Goal: Task Accomplishment & Management: Complete application form

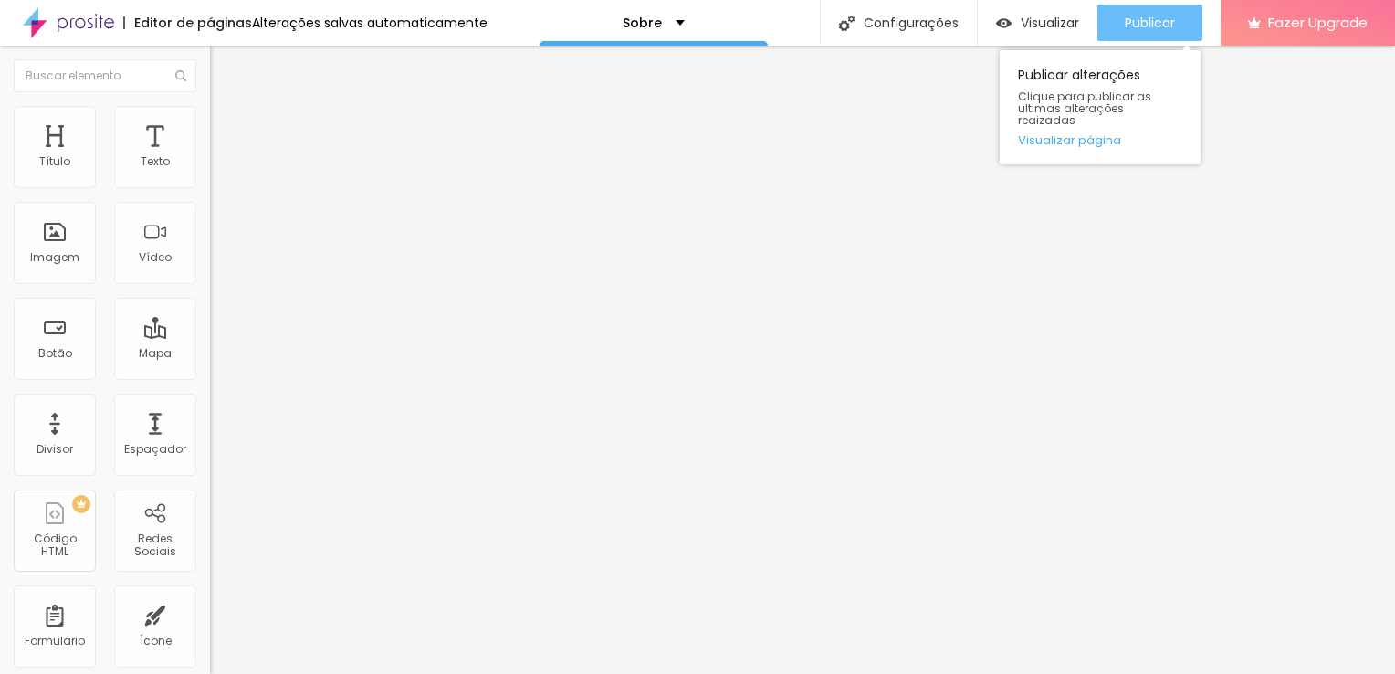
click at [1138, 32] on div "Publicar" at bounding box center [1150, 23] width 50 height 37
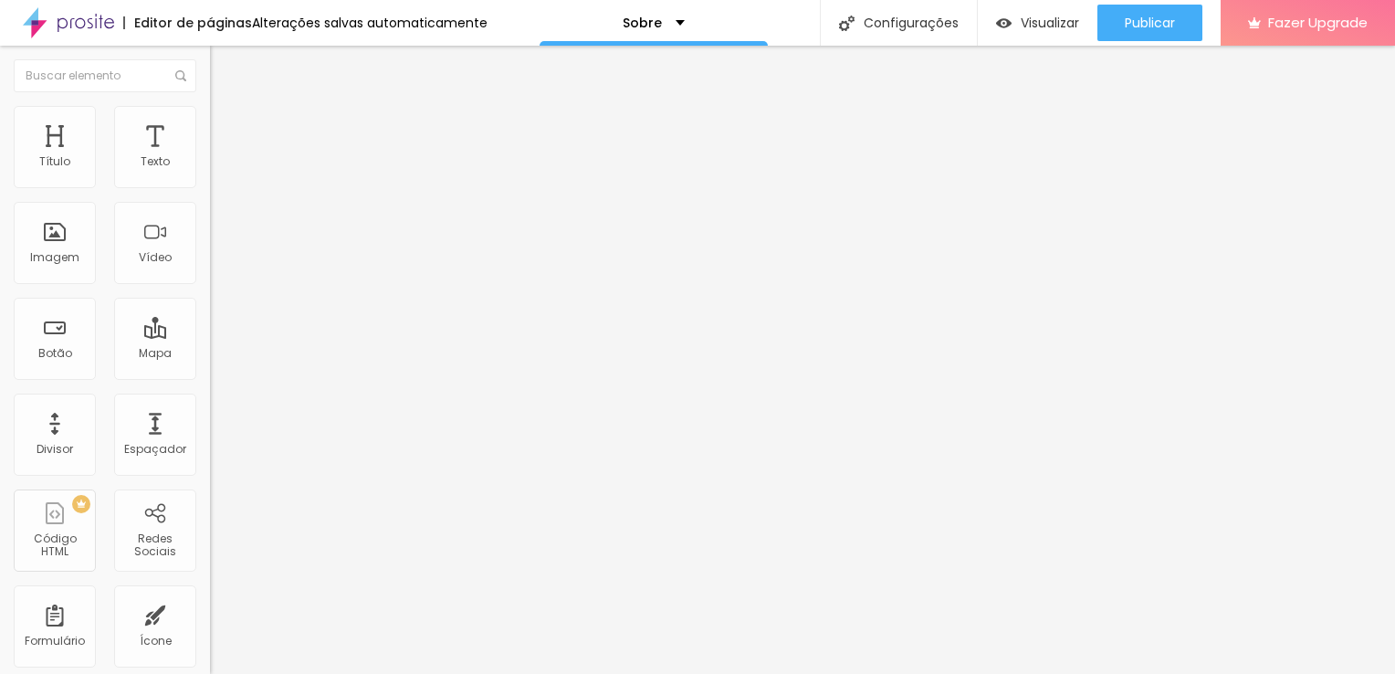
click at [210, 111] on img at bounding box center [218, 114] width 16 height 16
click at [210, 124] on li "Avançado" at bounding box center [315, 133] width 210 height 18
click at [210, 106] on li "Conteúdo" at bounding box center [315, 97] width 210 height 18
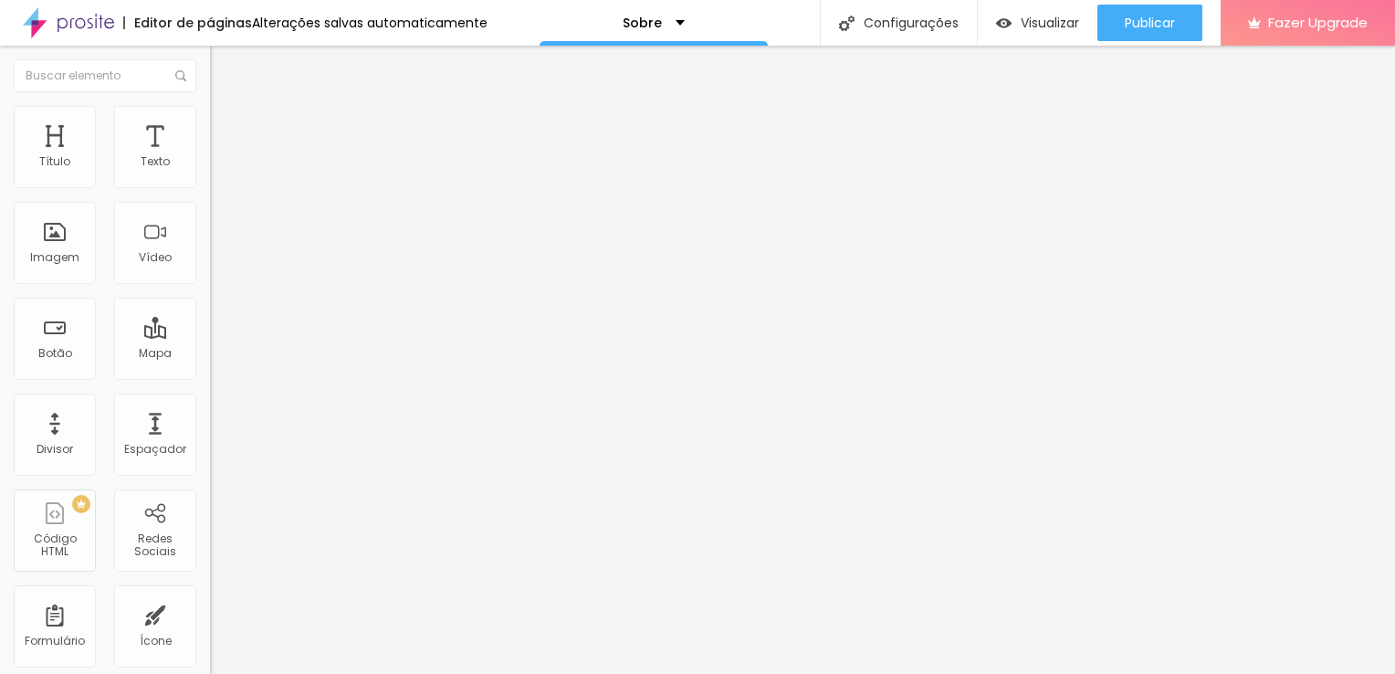
drag, startPoint x: 81, startPoint y: 290, endPoint x: 183, endPoint y: 290, distance: 101.3
click at [55, 246] on div "Imagem" at bounding box center [55, 243] width 82 height 82
click at [60, 254] on div "Imagem" at bounding box center [54, 257] width 49 height 13
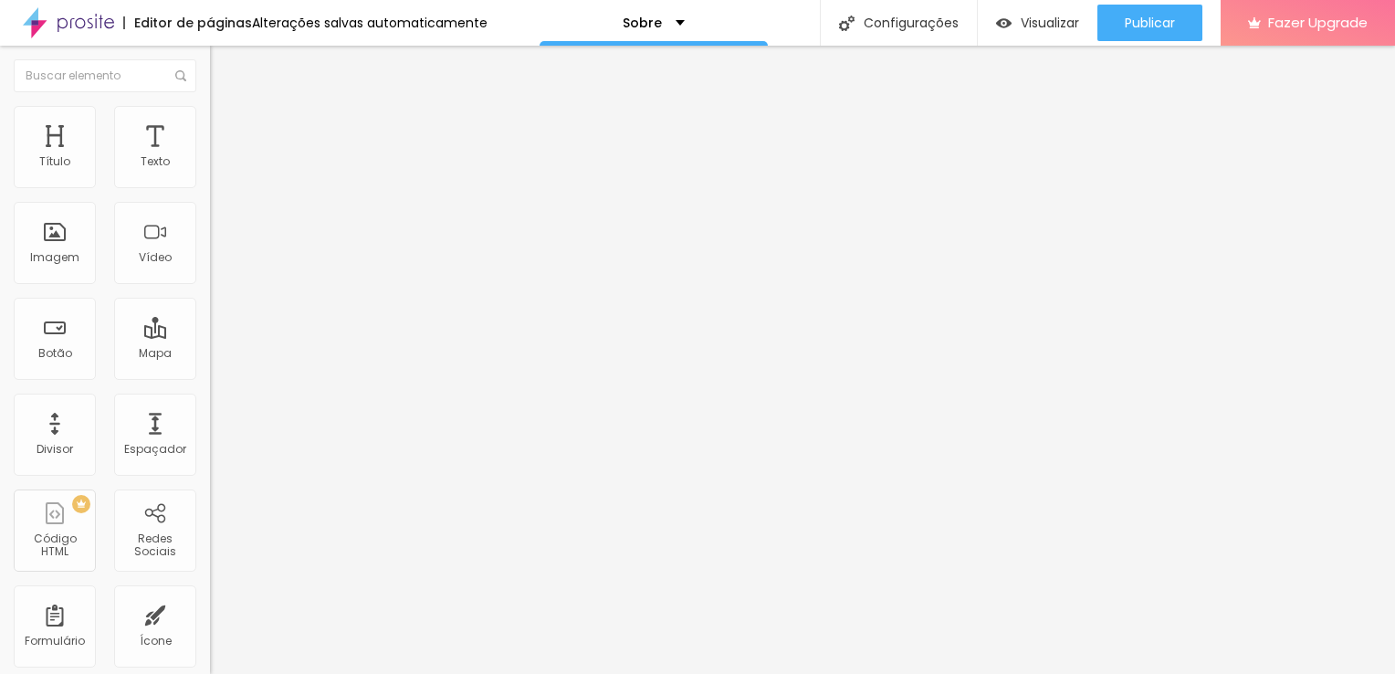
click at [210, 231] on img at bounding box center [216, 224] width 13 height 13
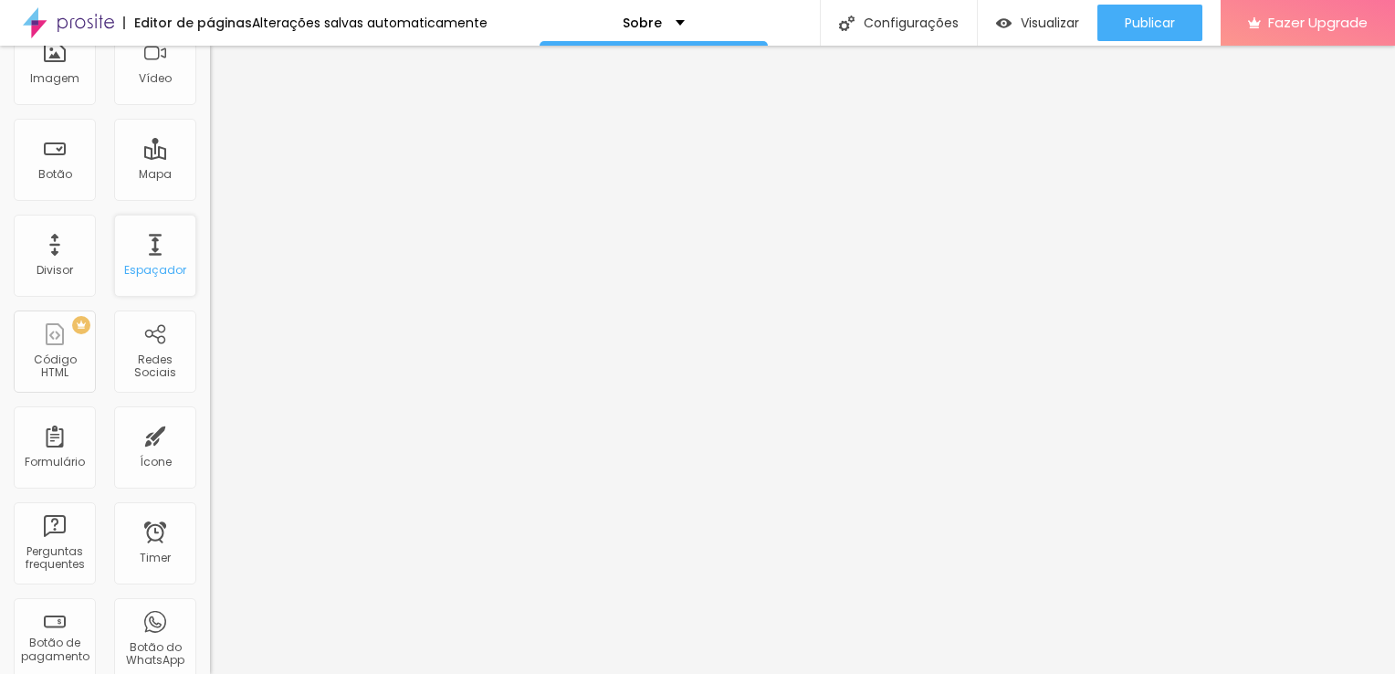
scroll to position [183, 0]
click at [145, 341] on div "Redes Sociais" at bounding box center [155, 348] width 82 height 82
click at [149, 360] on div "Redes Sociais" at bounding box center [155, 363] width 72 height 26
click at [147, 355] on div "Redes Sociais" at bounding box center [155, 363] width 72 height 26
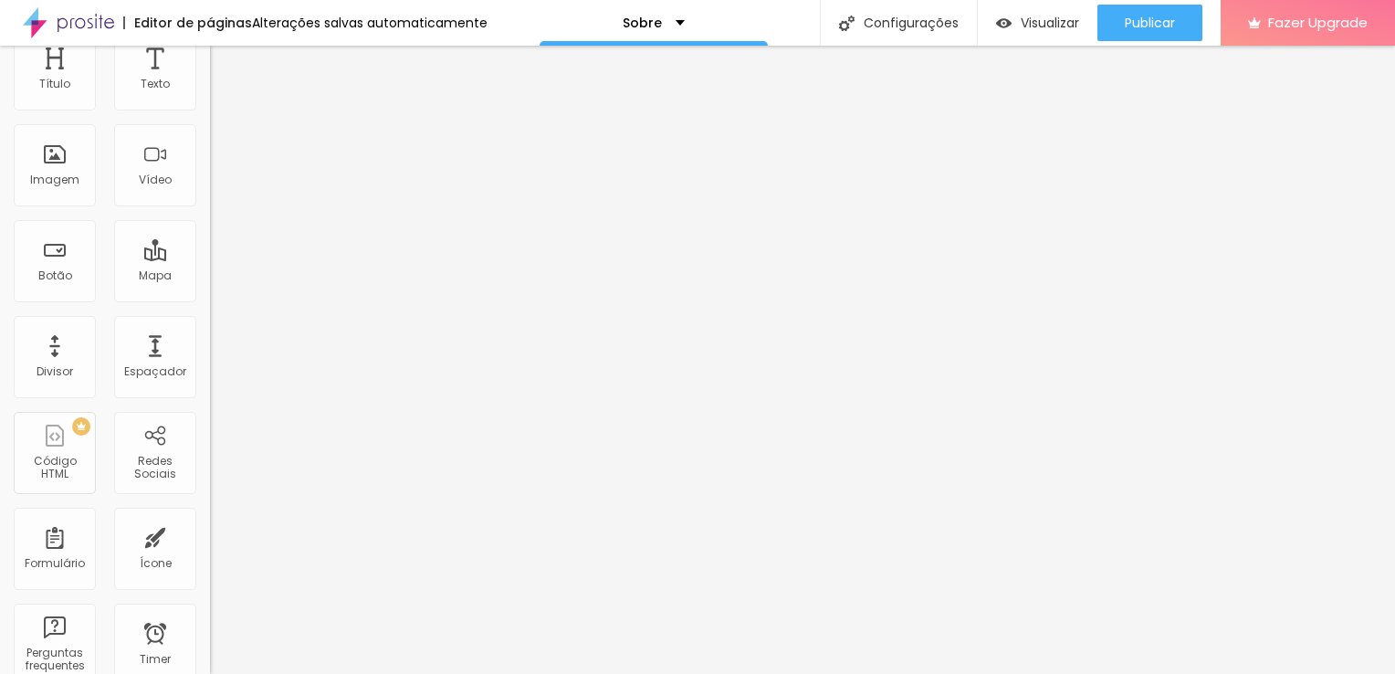
scroll to position [0, 0]
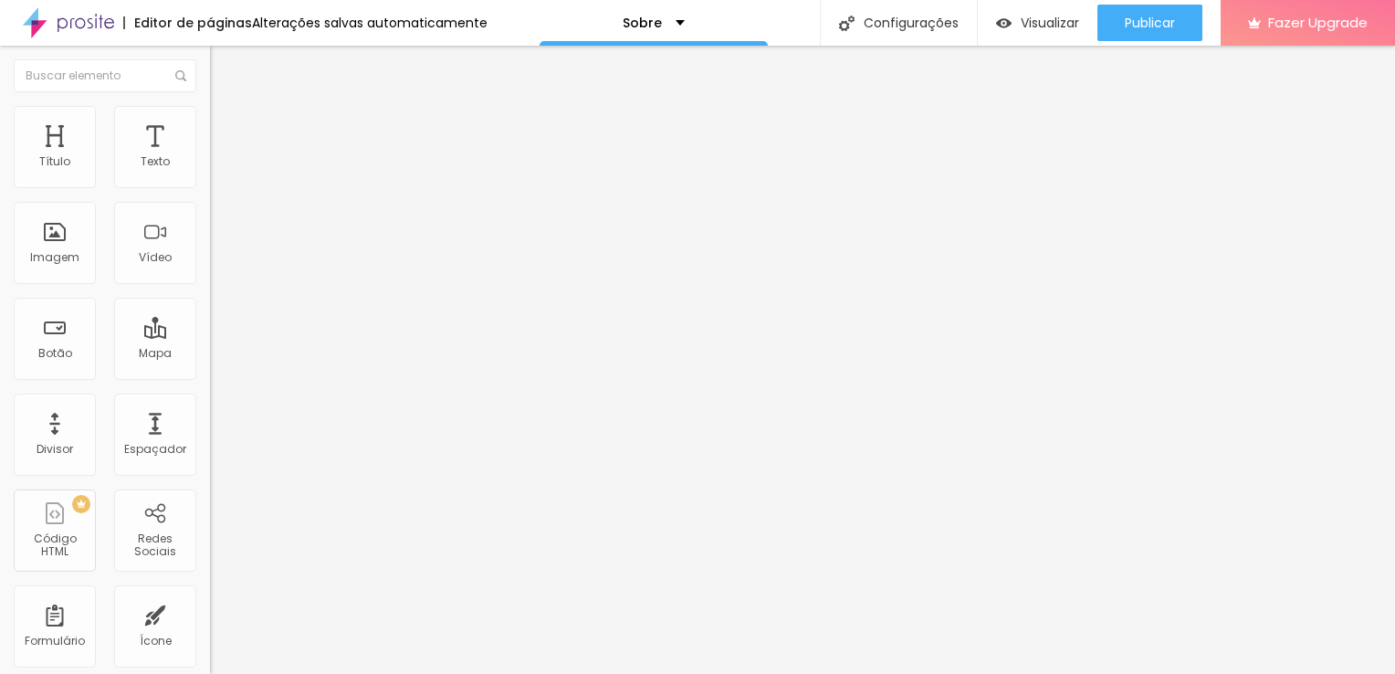
click at [226, 124] on span "Estilo" at bounding box center [240, 118] width 28 height 16
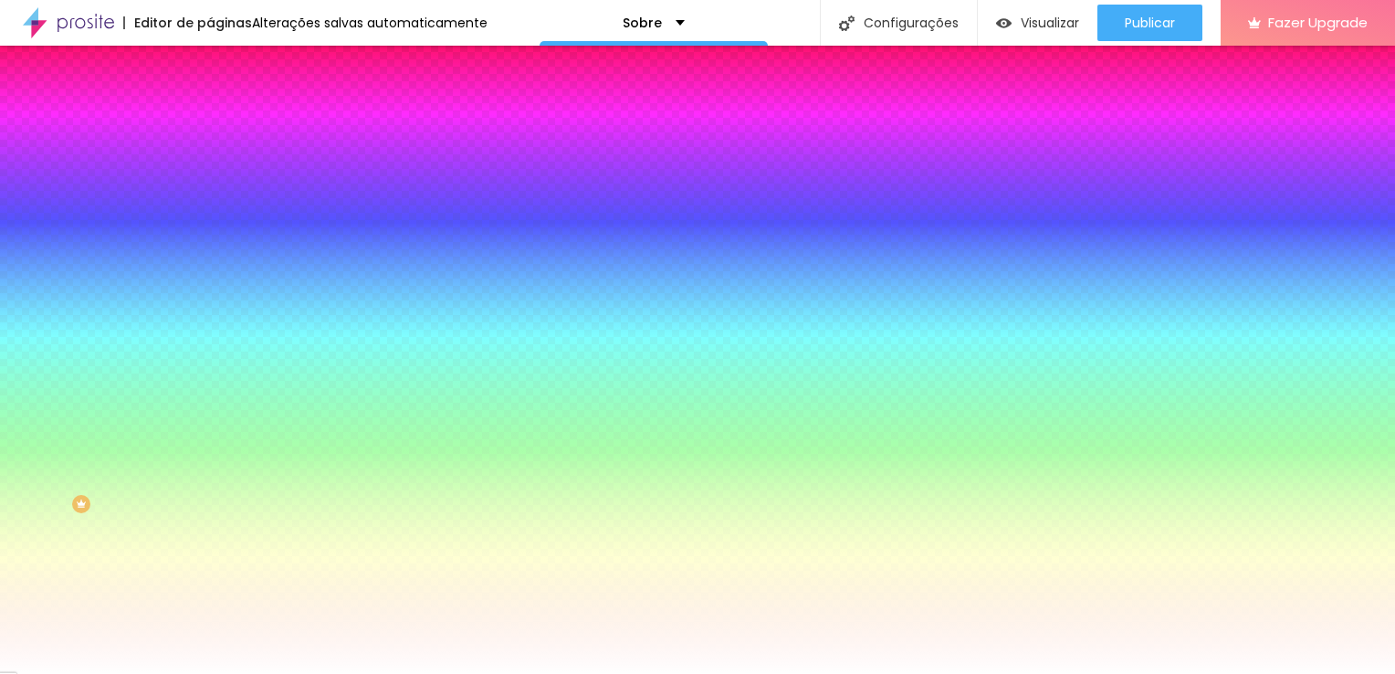
click at [210, 124] on li "Avançado" at bounding box center [315, 133] width 210 height 18
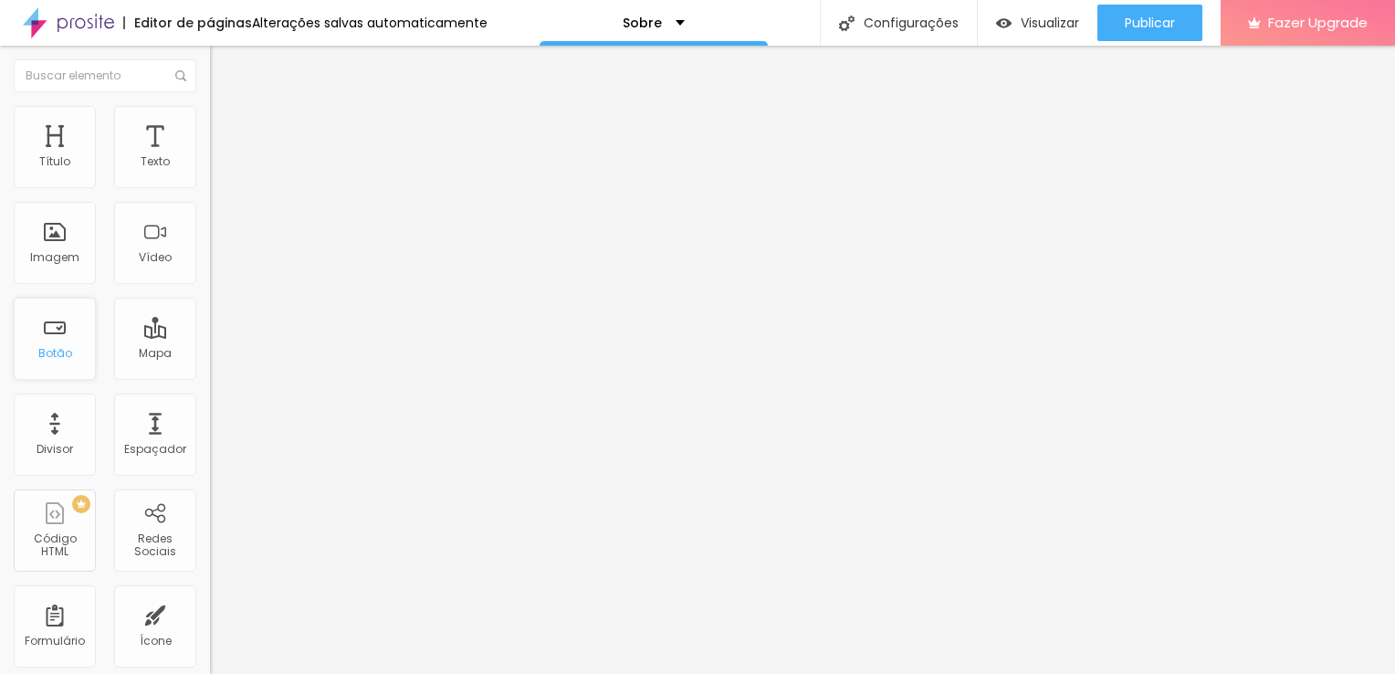
click at [69, 332] on div "Botão" at bounding box center [55, 339] width 82 height 82
click at [58, 337] on div "Botão" at bounding box center [55, 339] width 82 height 82
click at [68, 357] on div "Botão" at bounding box center [55, 353] width 34 height 13
click at [210, 57] on button "Editar Seção" at bounding box center [315, 67] width 210 height 42
click at [51, 340] on div "Botão" at bounding box center [55, 339] width 82 height 82
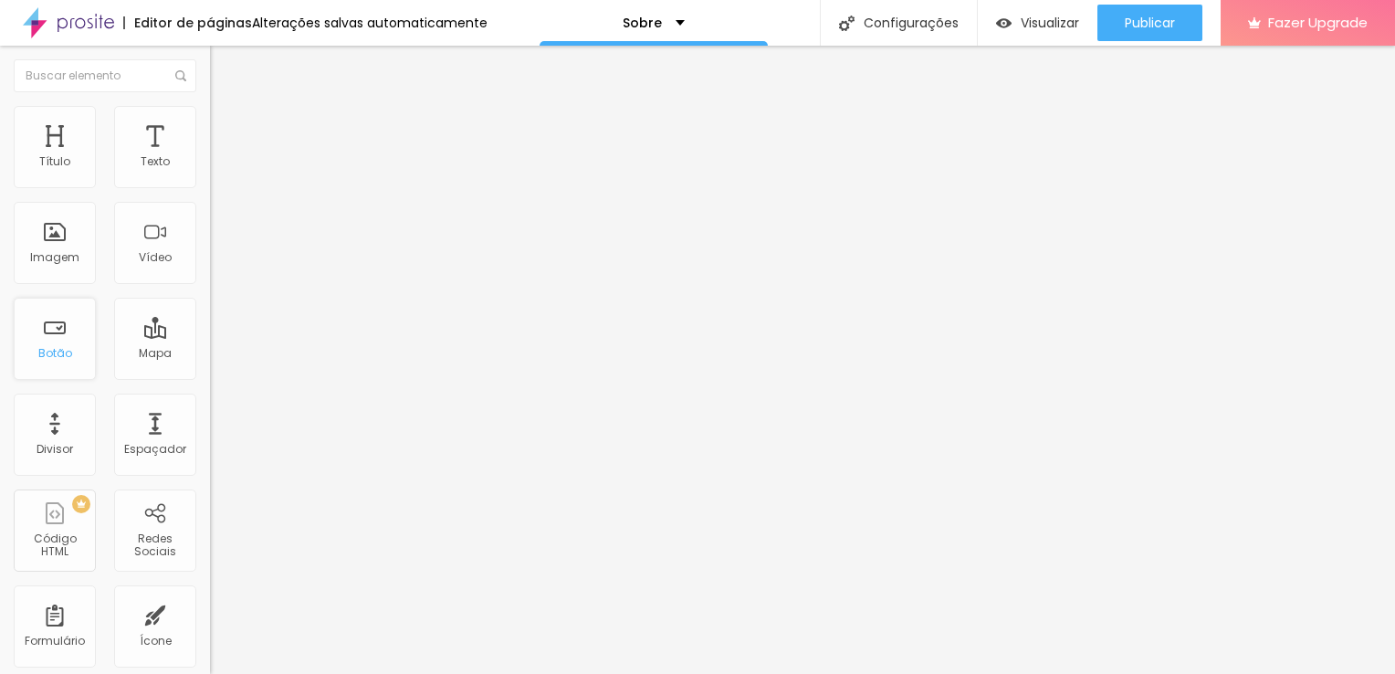
click at [51, 340] on div "Botão" at bounding box center [55, 339] width 82 height 82
click at [58, 364] on div "Botão" at bounding box center [55, 339] width 82 height 82
click at [68, 436] on div "Divisor" at bounding box center [55, 434] width 82 height 82
click at [139, 357] on div "Mapa" at bounding box center [155, 353] width 33 height 13
click at [28, 349] on div "Botão" at bounding box center [55, 339] width 82 height 82
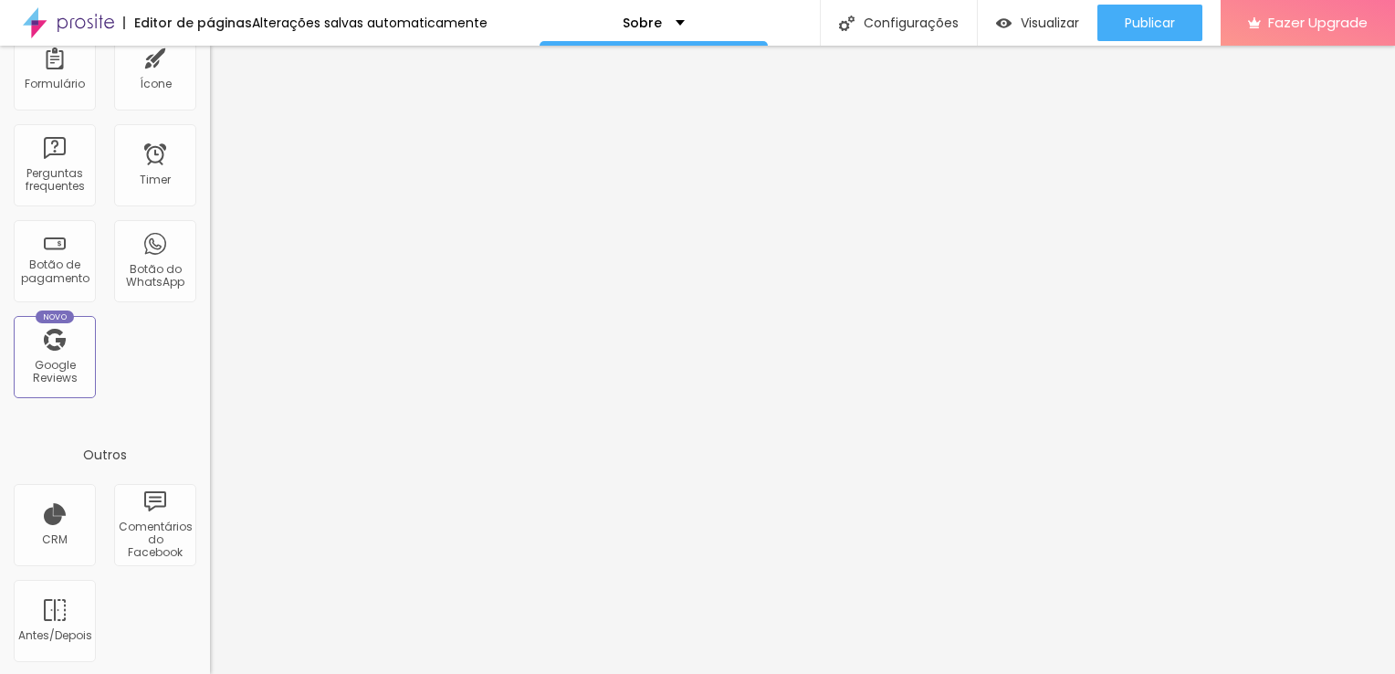
scroll to position [467, 0]
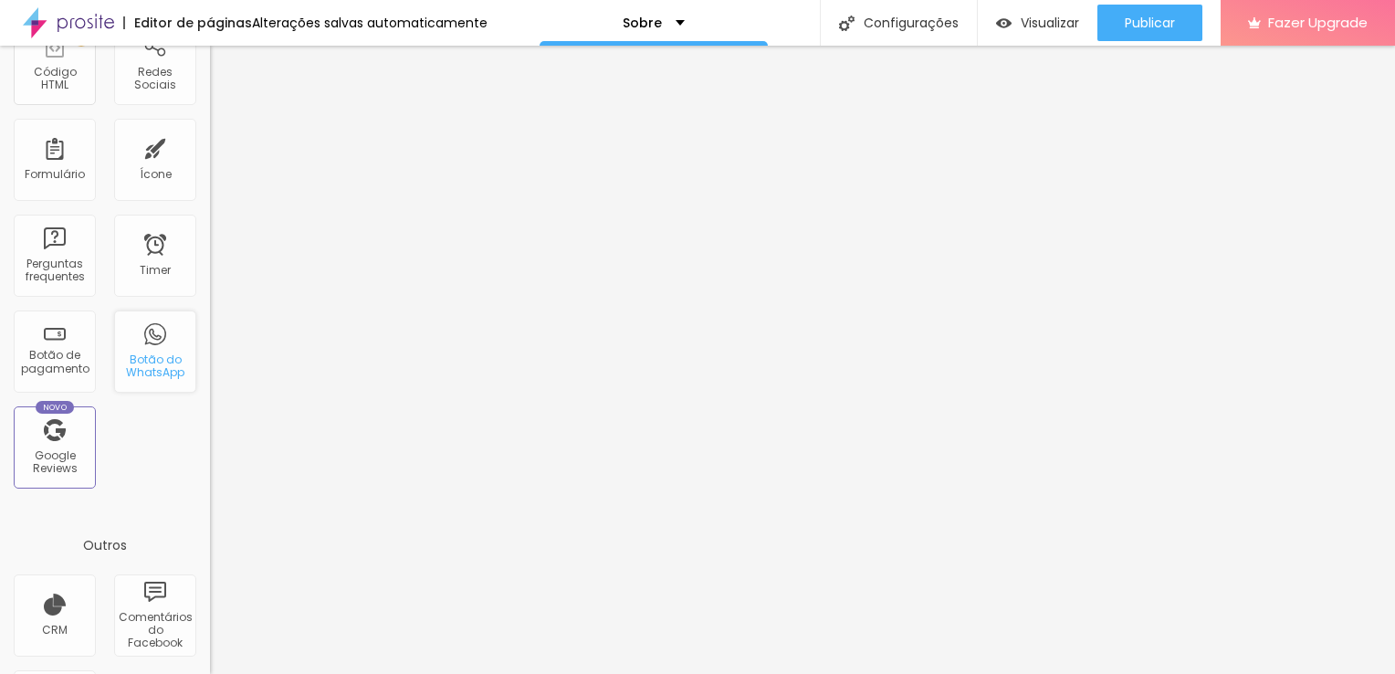
click at [138, 353] on div "Botão do WhatsApp" at bounding box center [155, 366] width 72 height 26
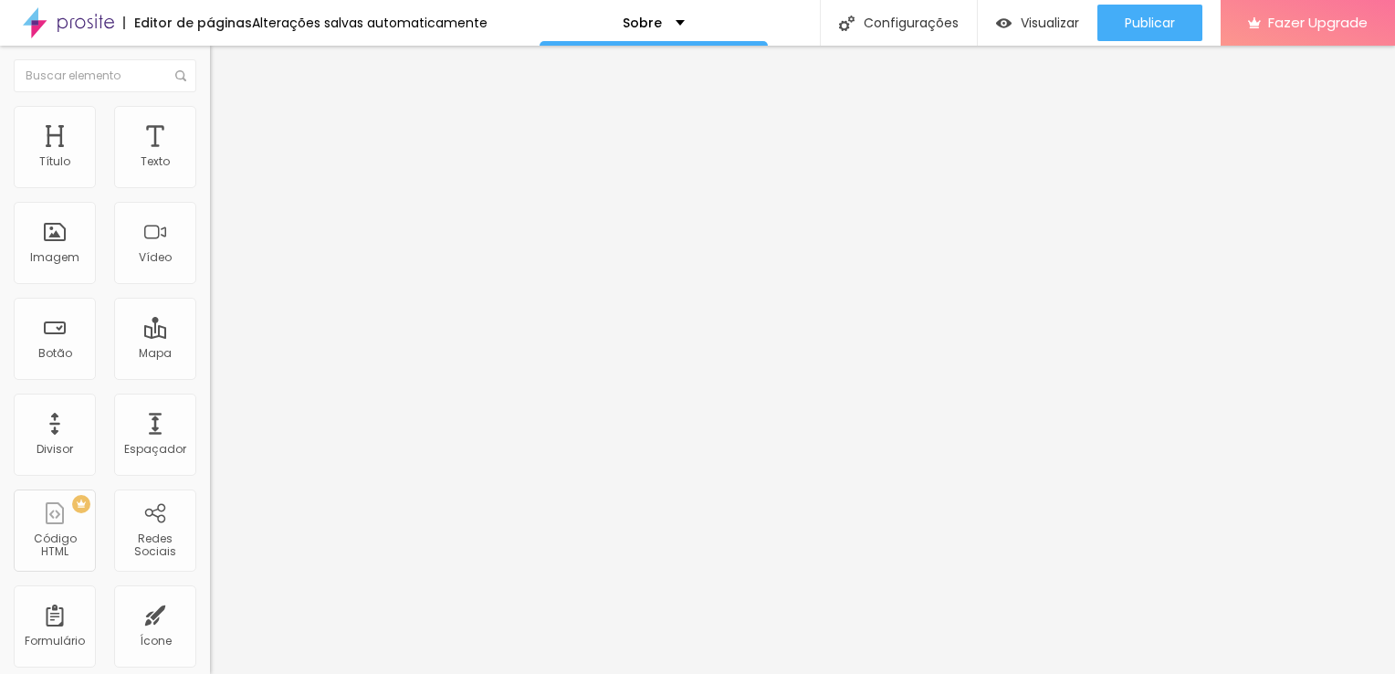
click at [210, 186] on input "text" at bounding box center [319, 177] width 219 height 18
type input "(11)98872-3719"
click at [210, 170] on div "Número do WhatsApp * (11)98872-3719 + 55 Texto do botão Conversar no WhatsApp M…" at bounding box center [315, 461] width 210 height 609
drag, startPoint x: 140, startPoint y: 332, endPoint x: 68, endPoint y: 334, distance: 72.1
click at [210, 631] on textarea "Olá, cheguei até você pela página {page_title} e gostaria de mais informações" at bounding box center [313, 646] width 206 height 31
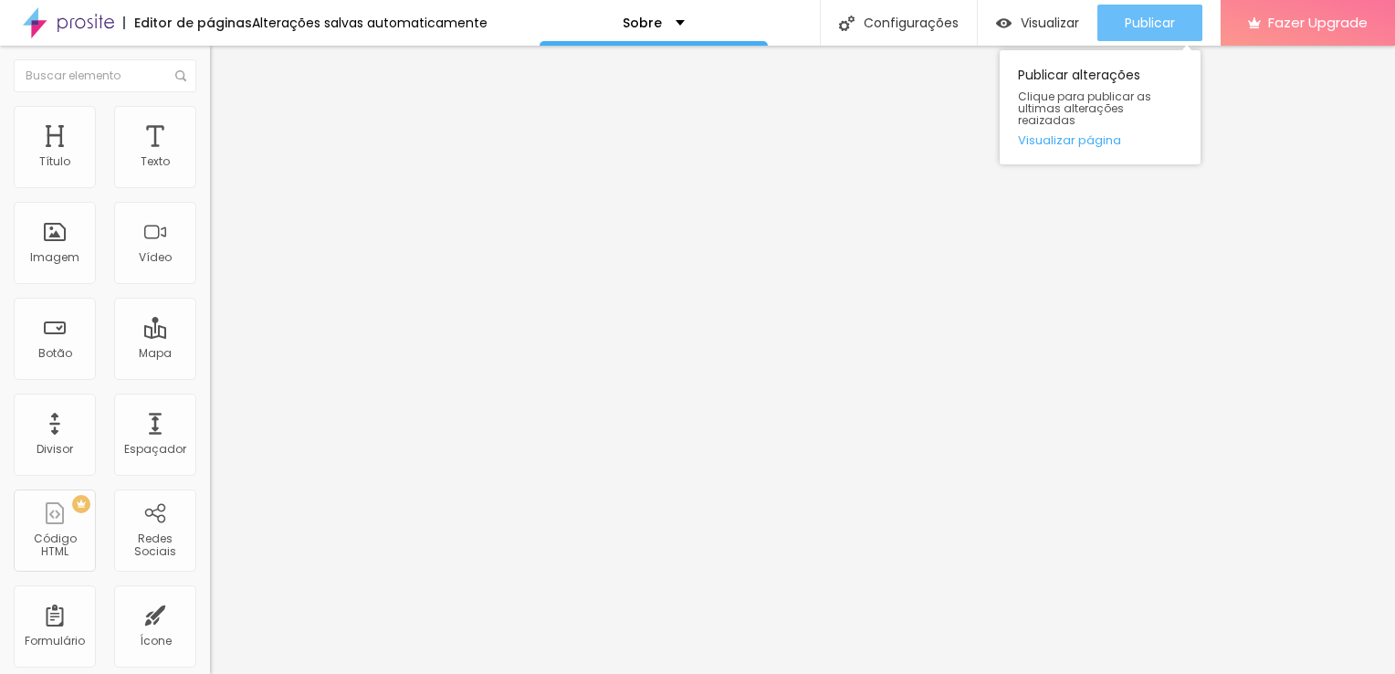
type textarea "Olá, cheguei até você pela página tatianiaraujo.com.br e gostaria de mais infor…"
click at [1166, 16] on span "Publicar" at bounding box center [1150, 23] width 50 height 15
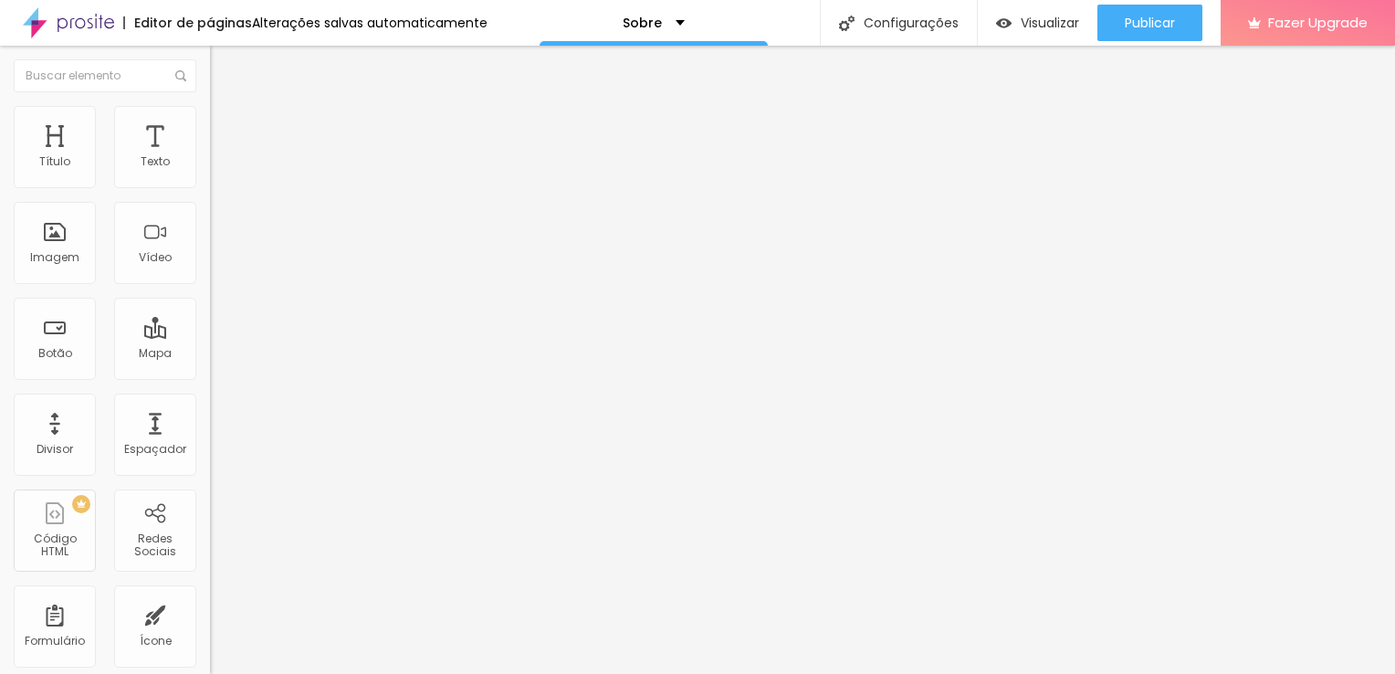
click at [210, 183] on img at bounding box center [216, 189] width 13 height 13
click at [210, 181] on img at bounding box center [216, 174] width 13 height 13
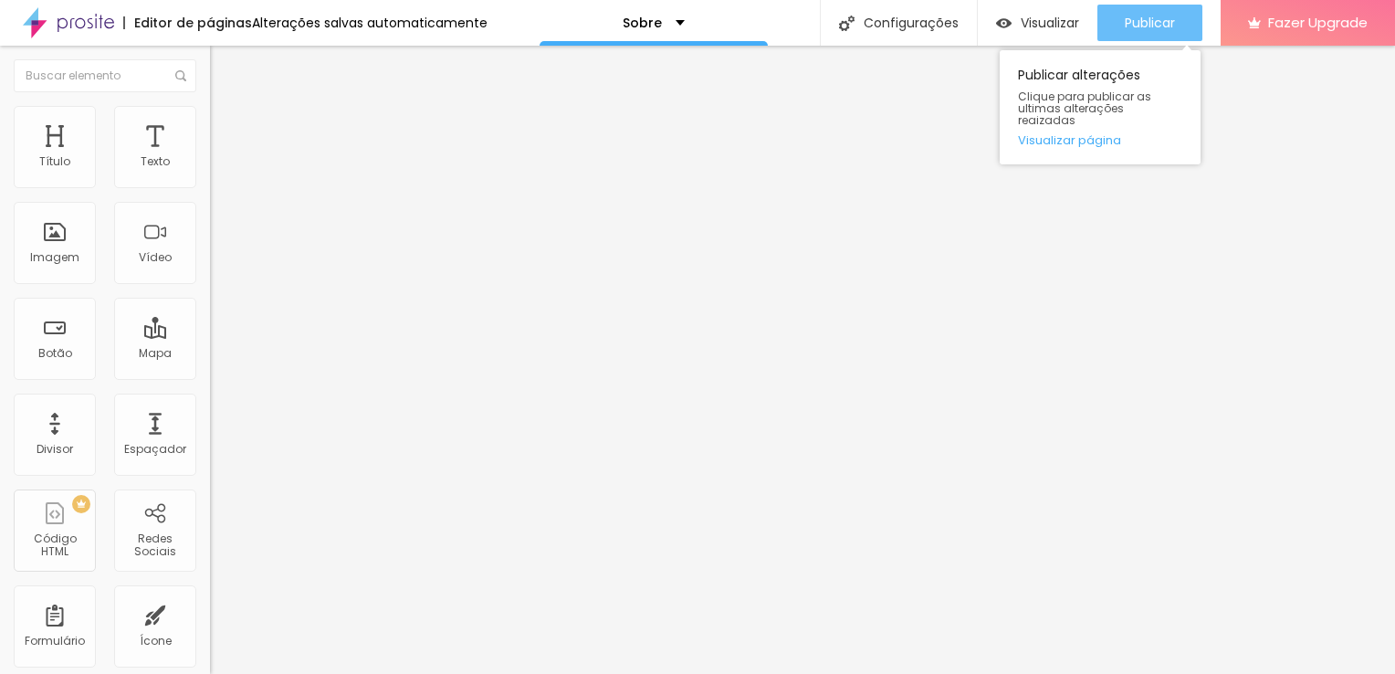
click at [1150, 26] on span "Publicar" at bounding box center [1150, 23] width 50 height 15
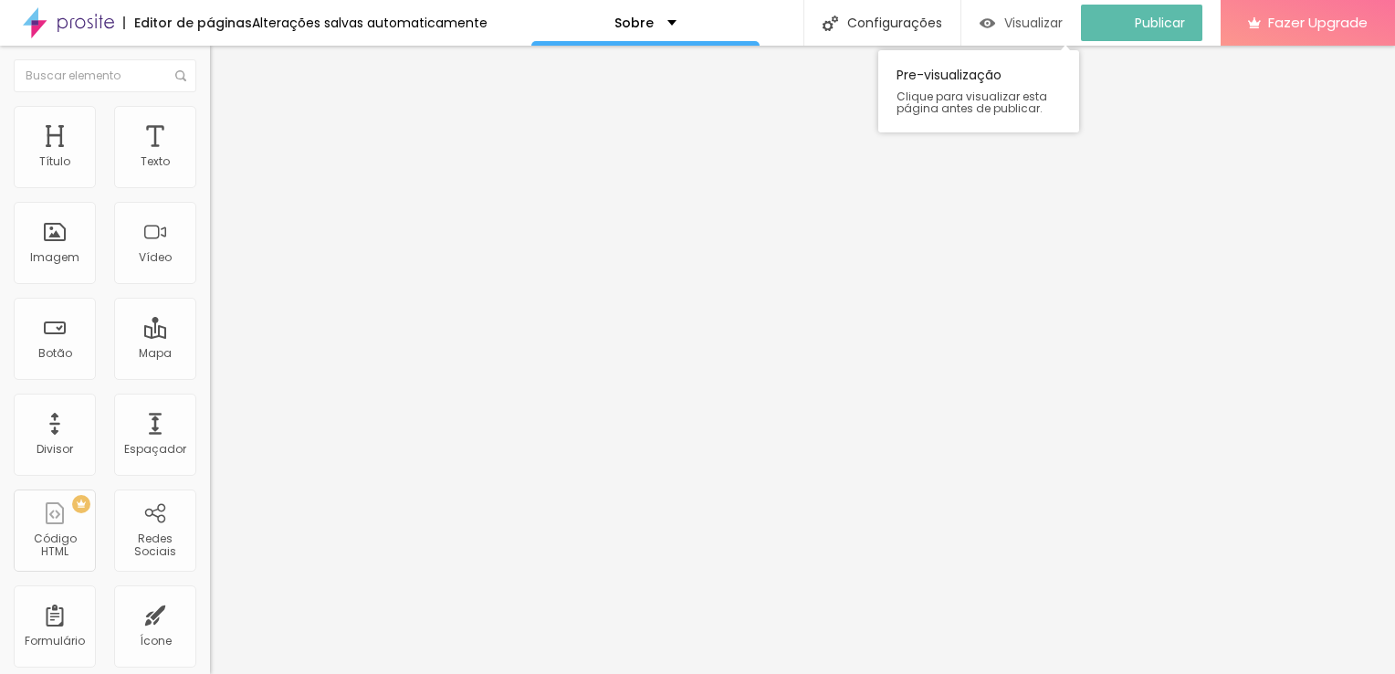
click at [1035, 16] on span "Visualizar" at bounding box center [1033, 23] width 58 height 15
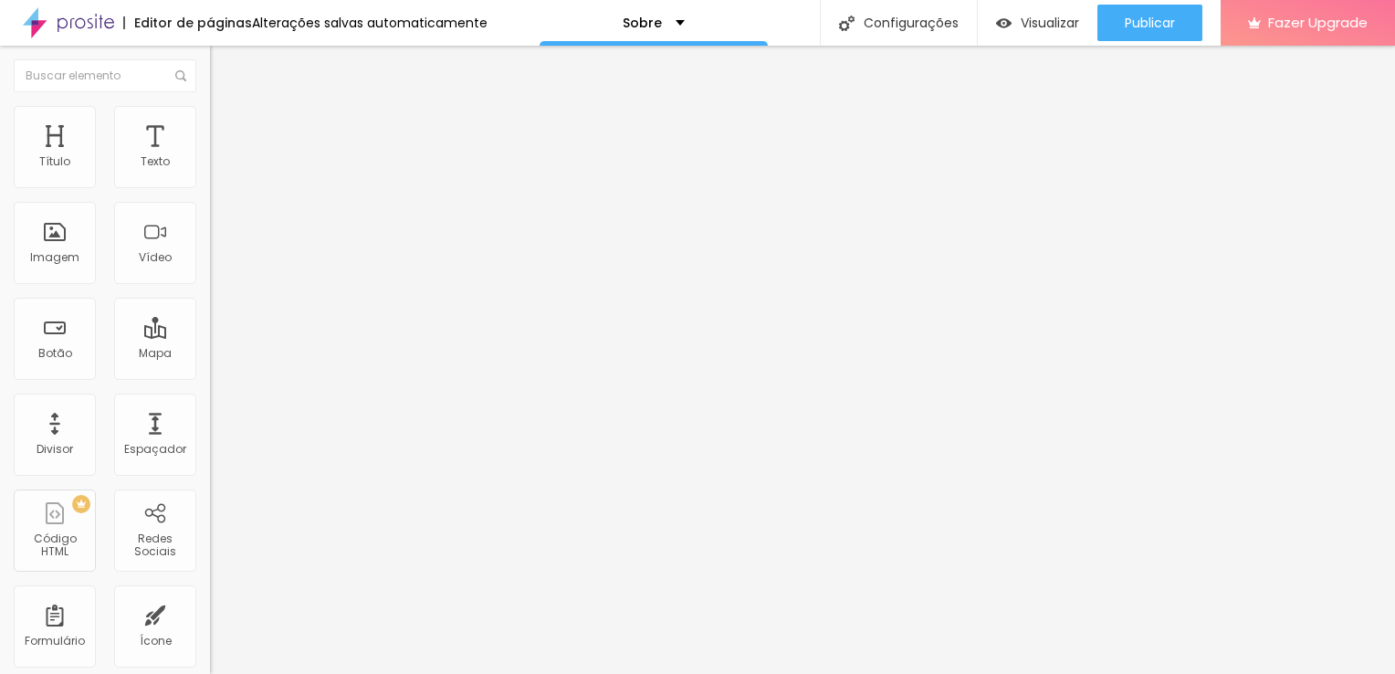
click at [75, 16] on img at bounding box center [68, 23] width 91 height 46
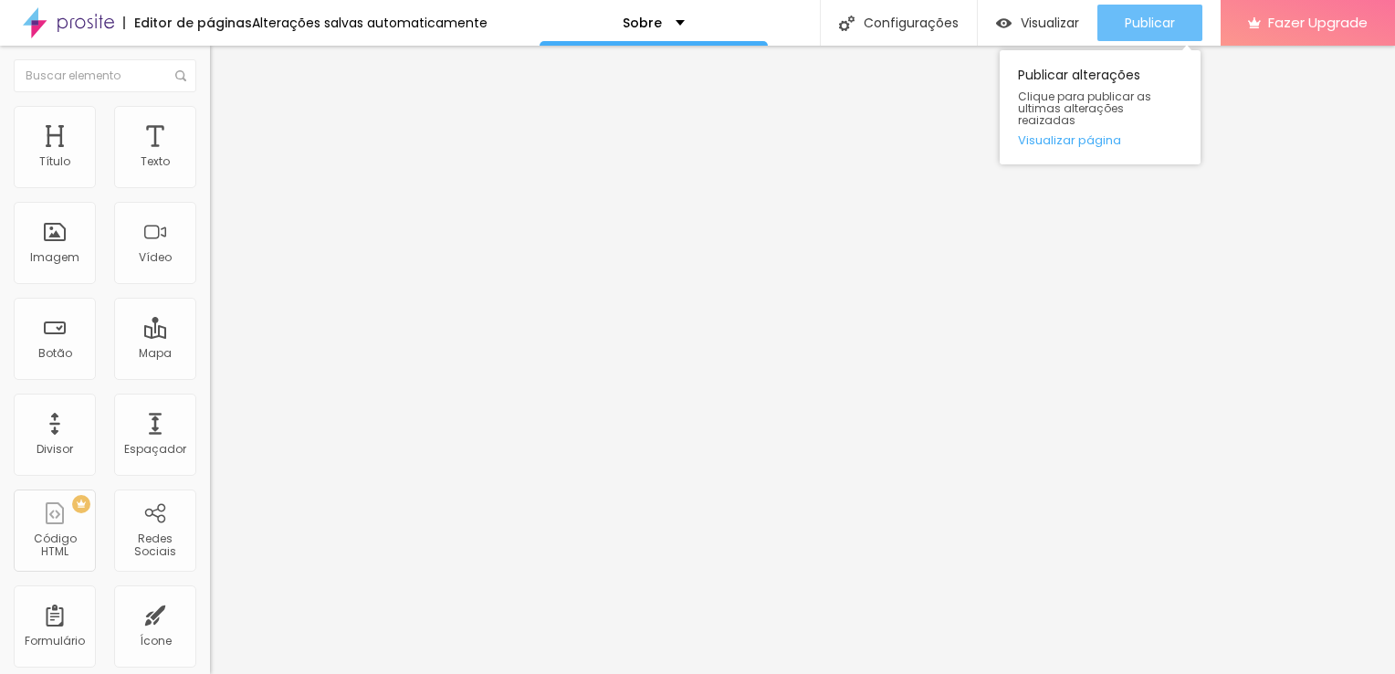
click at [1176, 27] on button "Publicar" at bounding box center [1149, 23] width 105 height 37
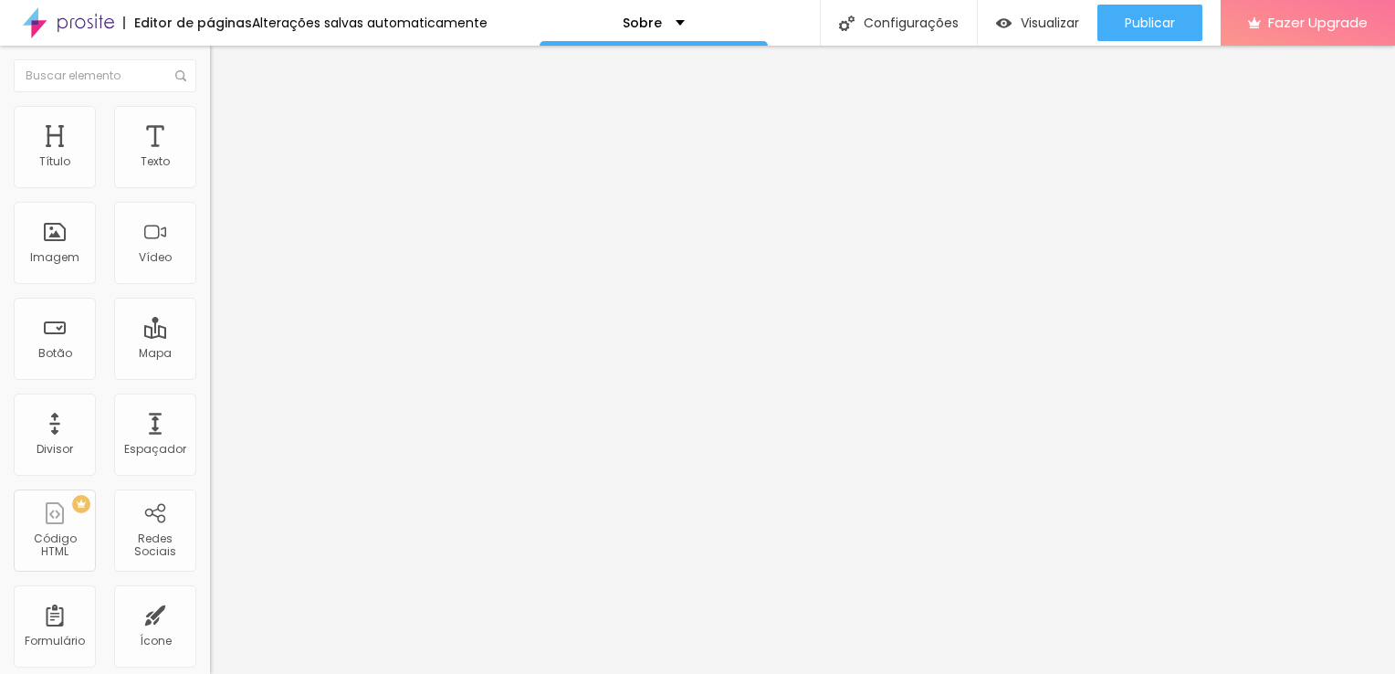
click at [84, 20] on img at bounding box center [68, 23] width 91 height 46
click at [71, 163] on div "Título" at bounding box center [55, 147] width 82 height 82
click at [66, 159] on div "Título" at bounding box center [54, 161] width 31 height 13
click at [141, 163] on div "Texto" at bounding box center [155, 161] width 29 height 13
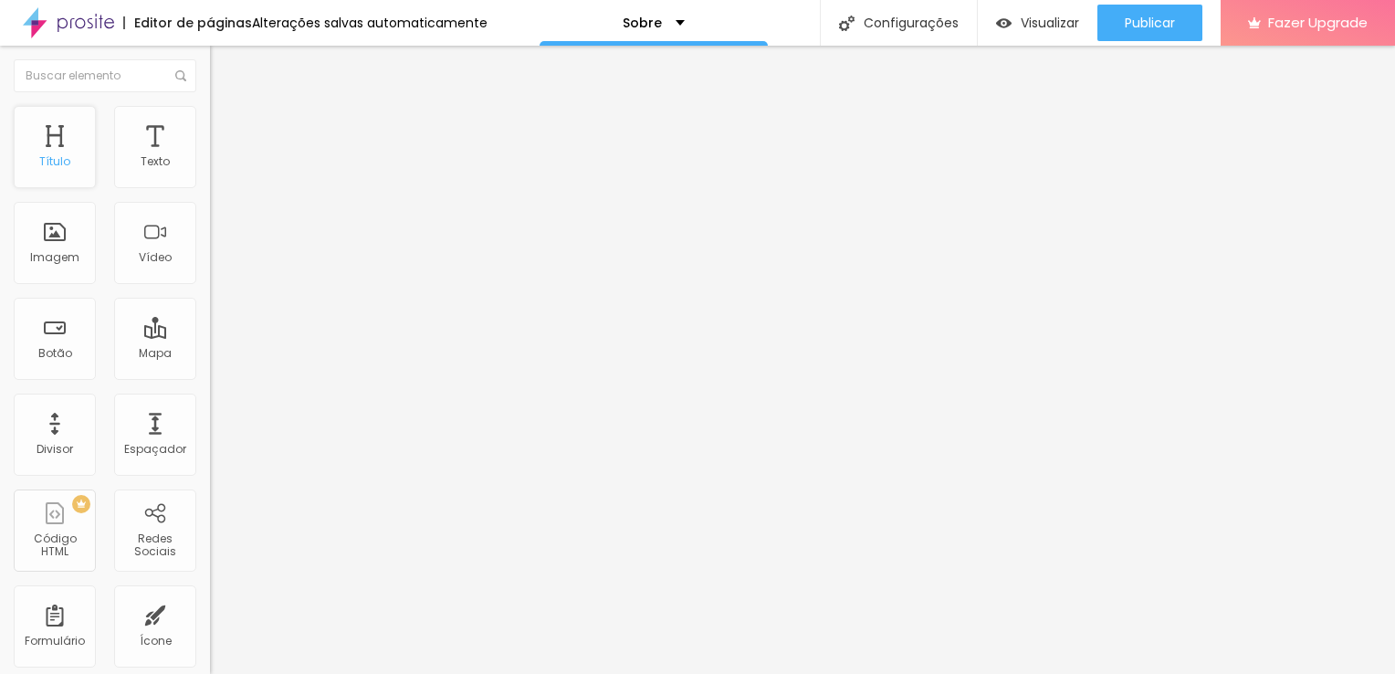
click at [51, 162] on div "Título" at bounding box center [54, 161] width 31 height 13
click at [55, 142] on div "Título" at bounding box center [55, 147] width 82 height 82
click at [58, 160] on div "Título" at bounding box center [54, 161] width 31 height 13
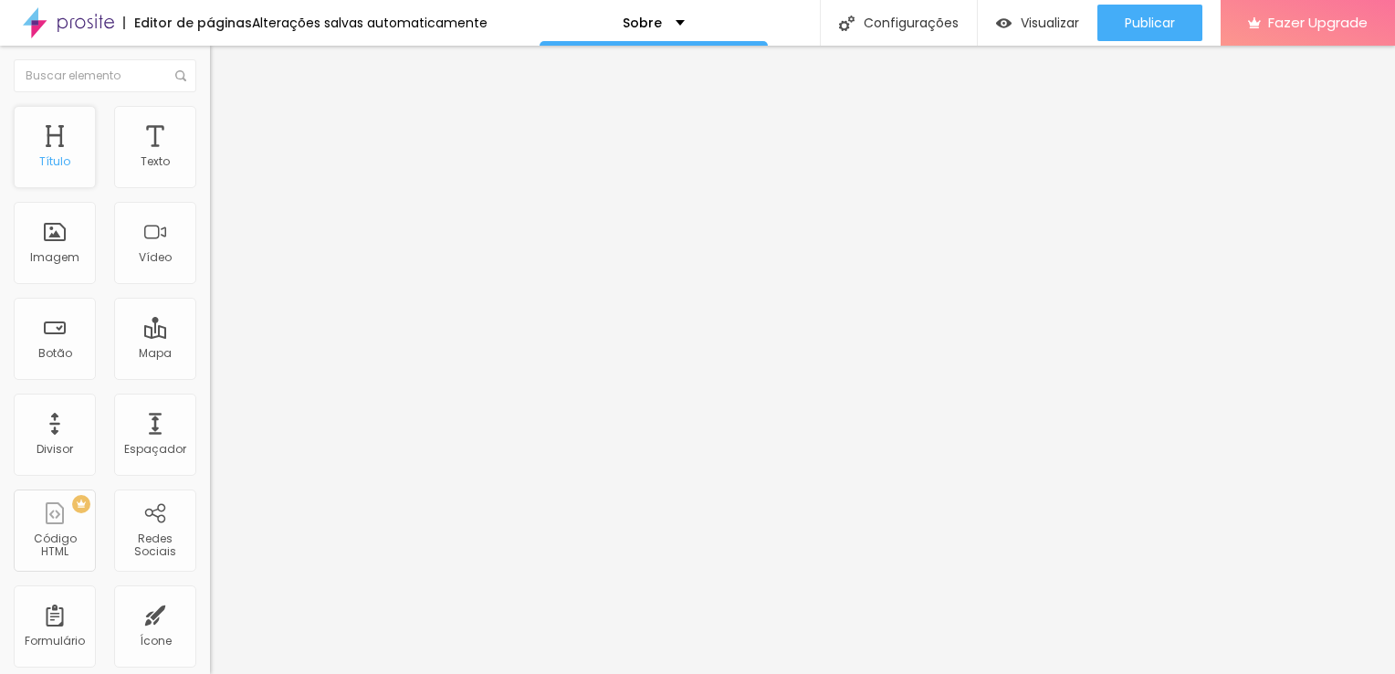
click at [65, 147] on div "Título" at bounding box center [55, 147] width 82 height 82
click at [66, 173] on div "Título" at bounding box center [55, 147] width 82 height 82
click at [210, 117] on img at bounding box center [218, 114] width 16 height 16
click at [210, 124] on li "Avançado" at bounding box center [315, 133] width 210 height 18
click at [210, 106] on li "Conteúdo" at bounding box center [315, 97] width 210 height 18
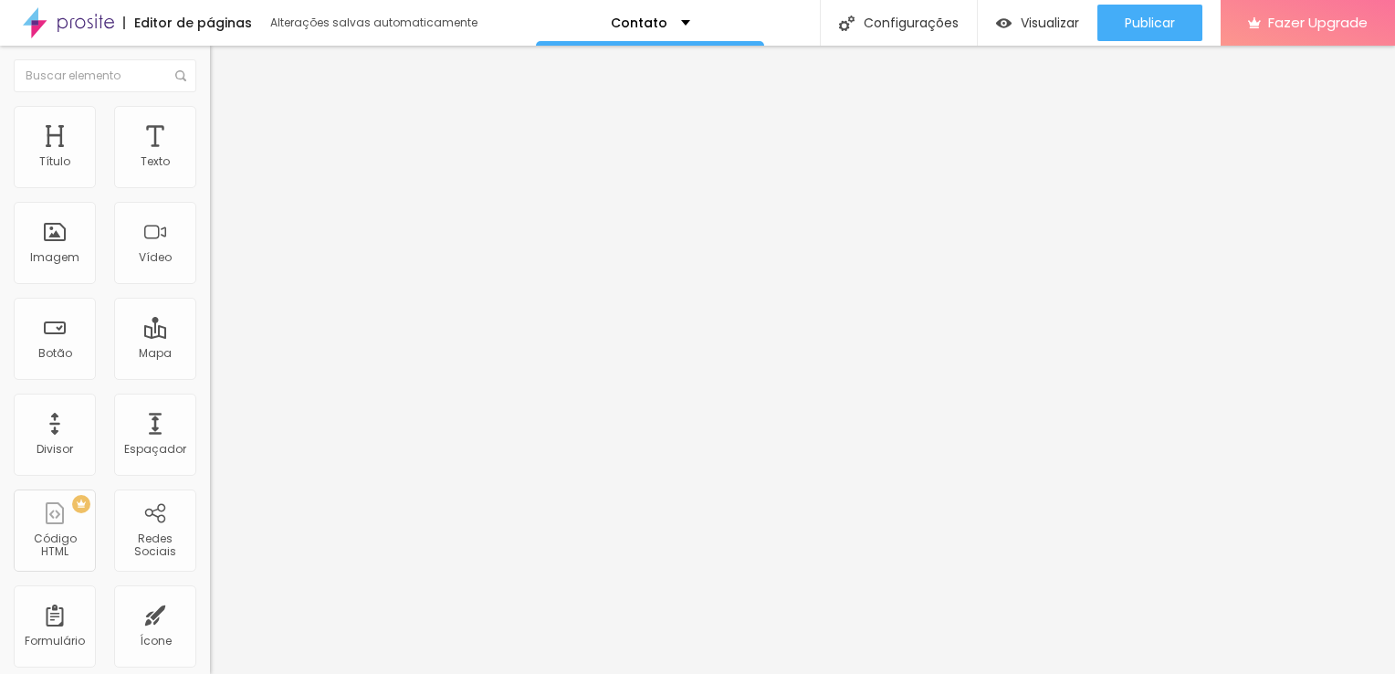
click at [224, 60] on img "button" at bounding box center [231, 66] width 15 height 15
click at [224, 68] on img "button" at bounding box center [231, 66] width 15 height 15
click at [60, 241] on div "Imagem" at bounding box center [55, 243] width 82 height 82
click at [52, 254] on div "Imagem" at bounding box center [54, 257] width 49 height 13
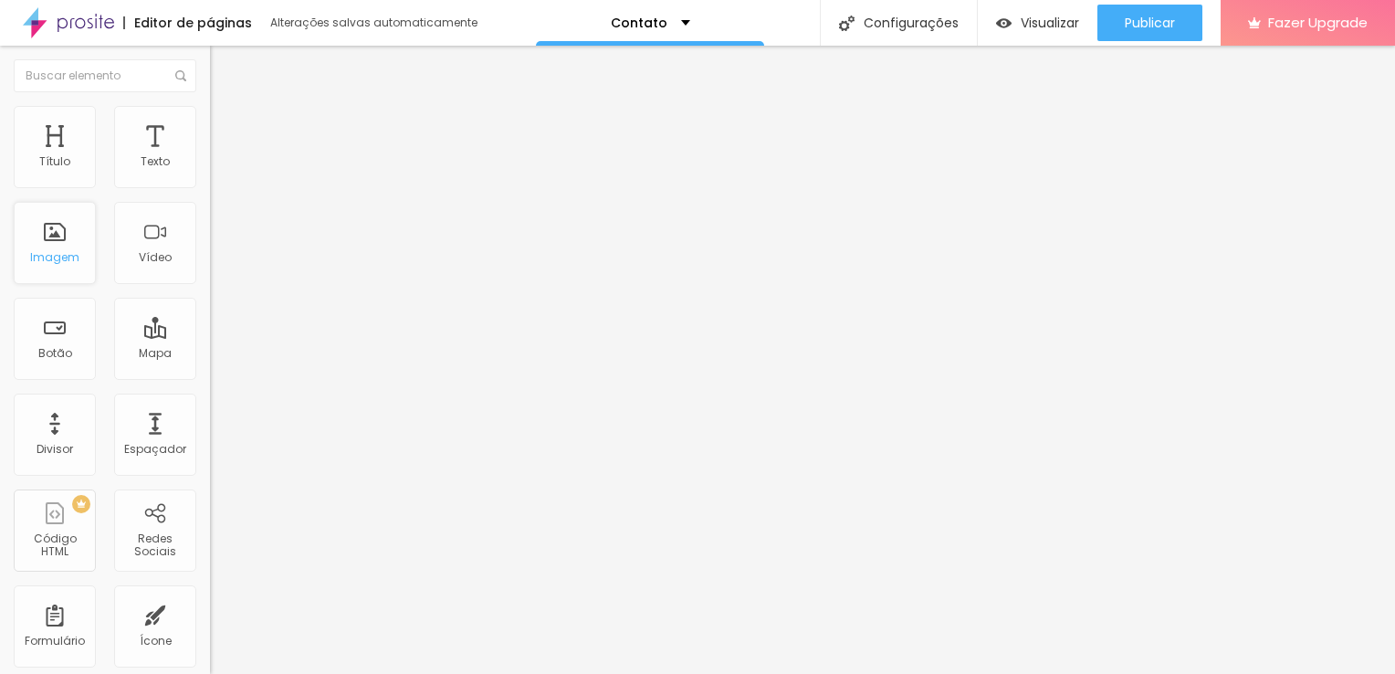
click at [53, 243] on div "Imagem" at bounding box center [55, 243] width 82 height 82
click at [69, 334] on div "Botão" at bounding box center [55, 339] width 82 height 82
click at [55, 353] on div "Botão" at bounding box center [55, 353] width 34 height 13
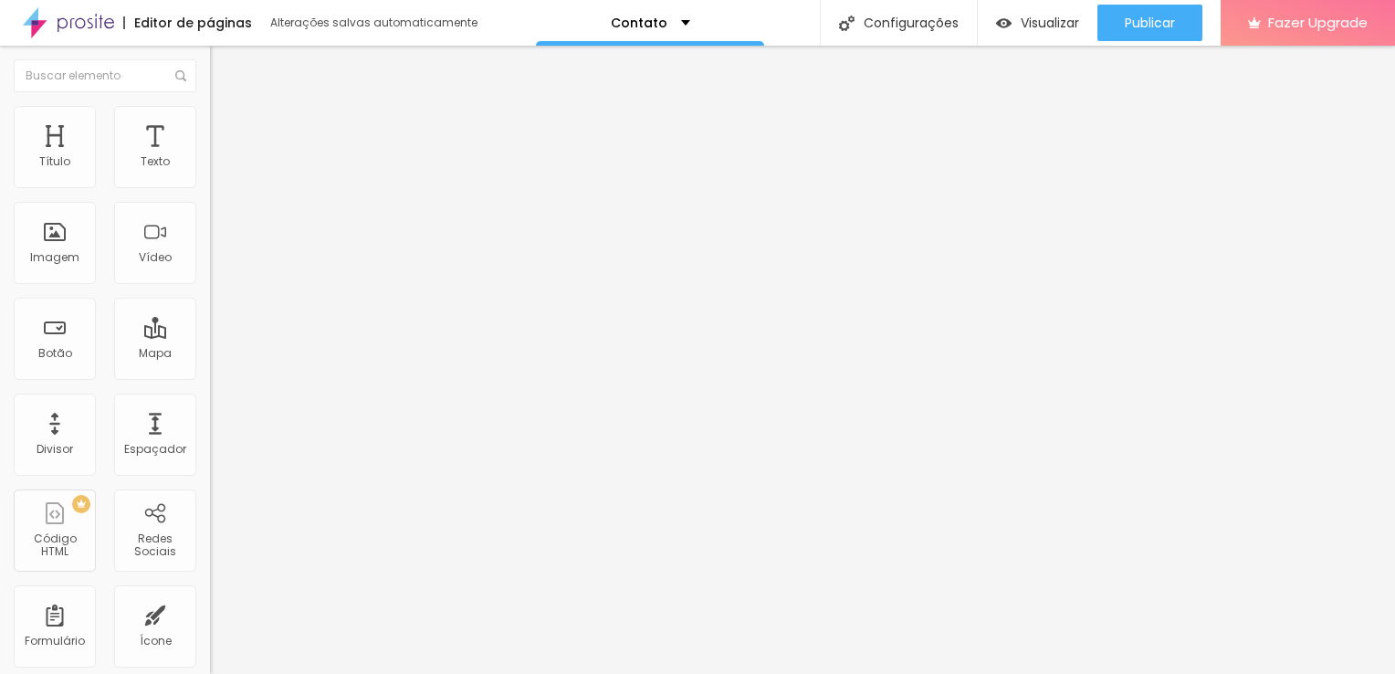
click at [210, 124] on img at bounding box center [218, 132] width 16 height 16
click at [210, 119] on li "Estilo" at bounding box center [315, 115] width 210 height 18
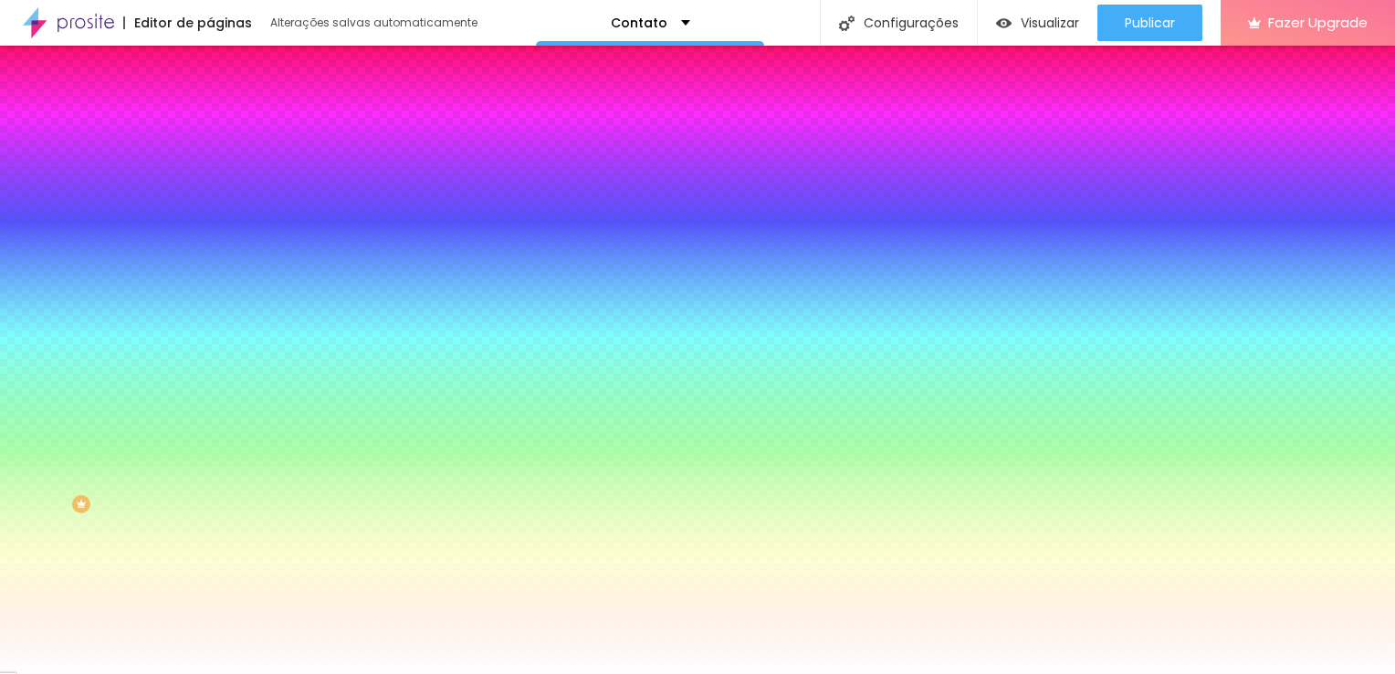
click at [210, 104] on img at bounding box center [218, 96] width 16 height 16
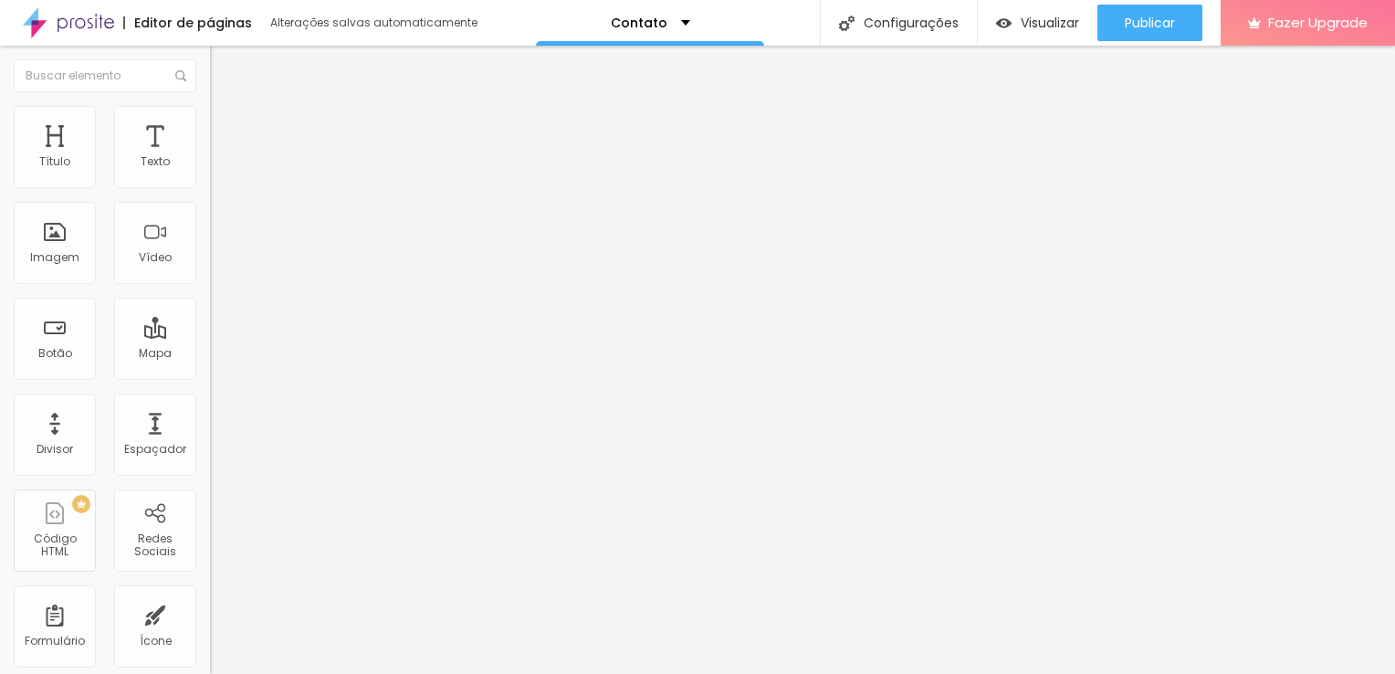
click at [210, 166] on img at bounding box center [216, 159] width 13 height 13
click at [210, 176] on img at bounding box center [216, 174] width 13 height 13
click at [210, 183] on img at bounding box center [216, 189] width 13 height 13
click at [210, 181] on img at bounding box center [216, 174] width 13 height 13
click at [210, 166] on img at bounding box center [216, 159] width 13 height 13
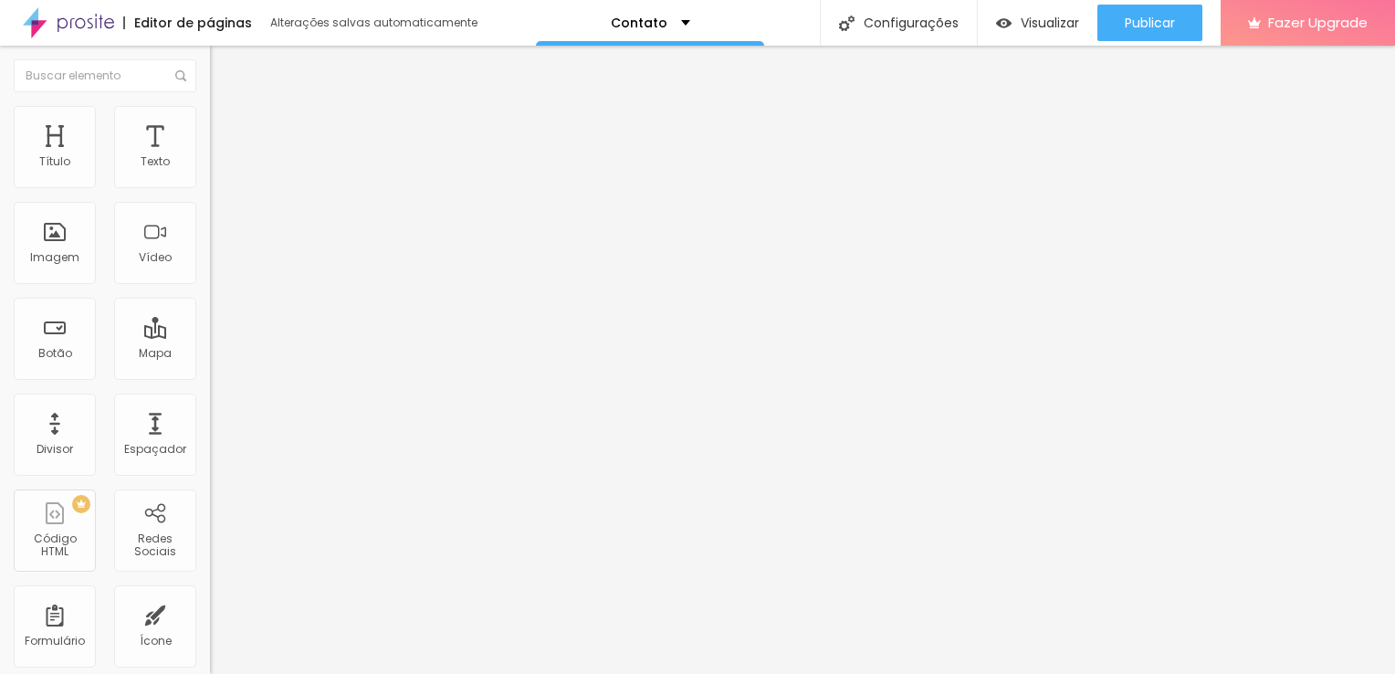
click at [210, 124] on img at bounding box center [218, 132] width 16 height 16
type input "25"
type input "30"
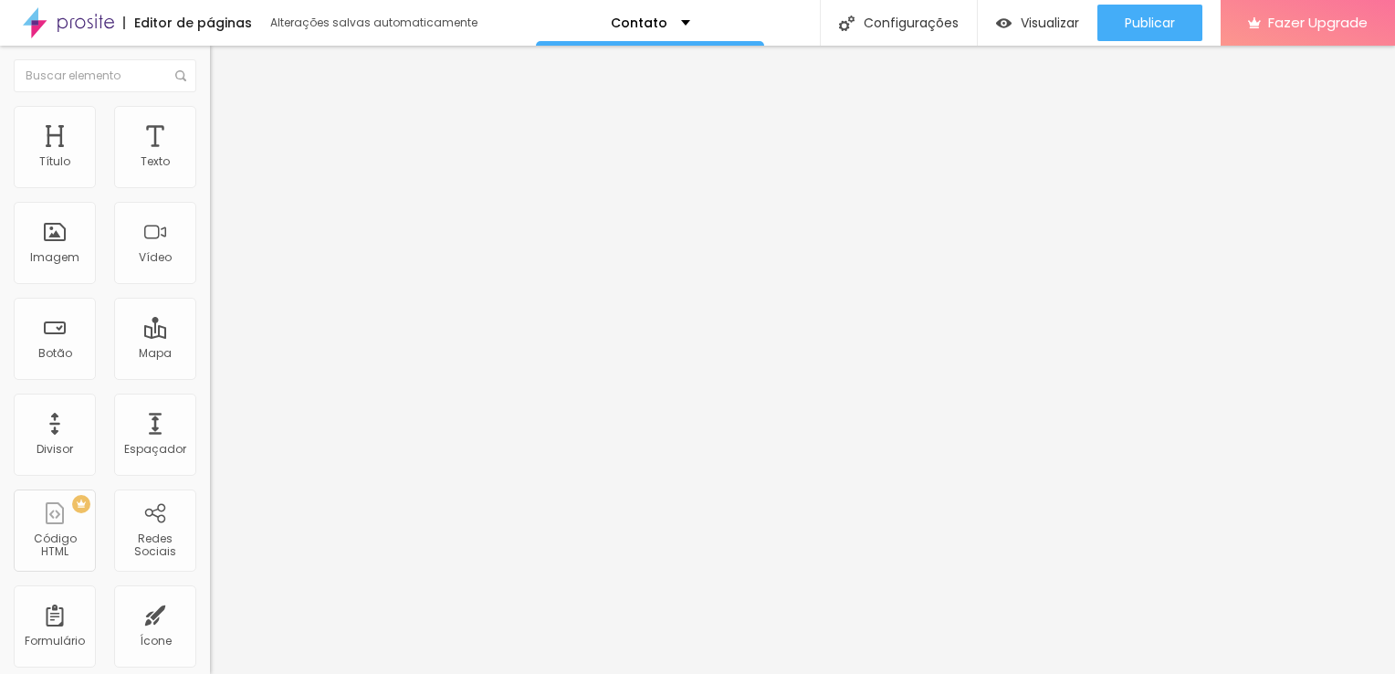
type input "35"
type input "40"
type input "45"
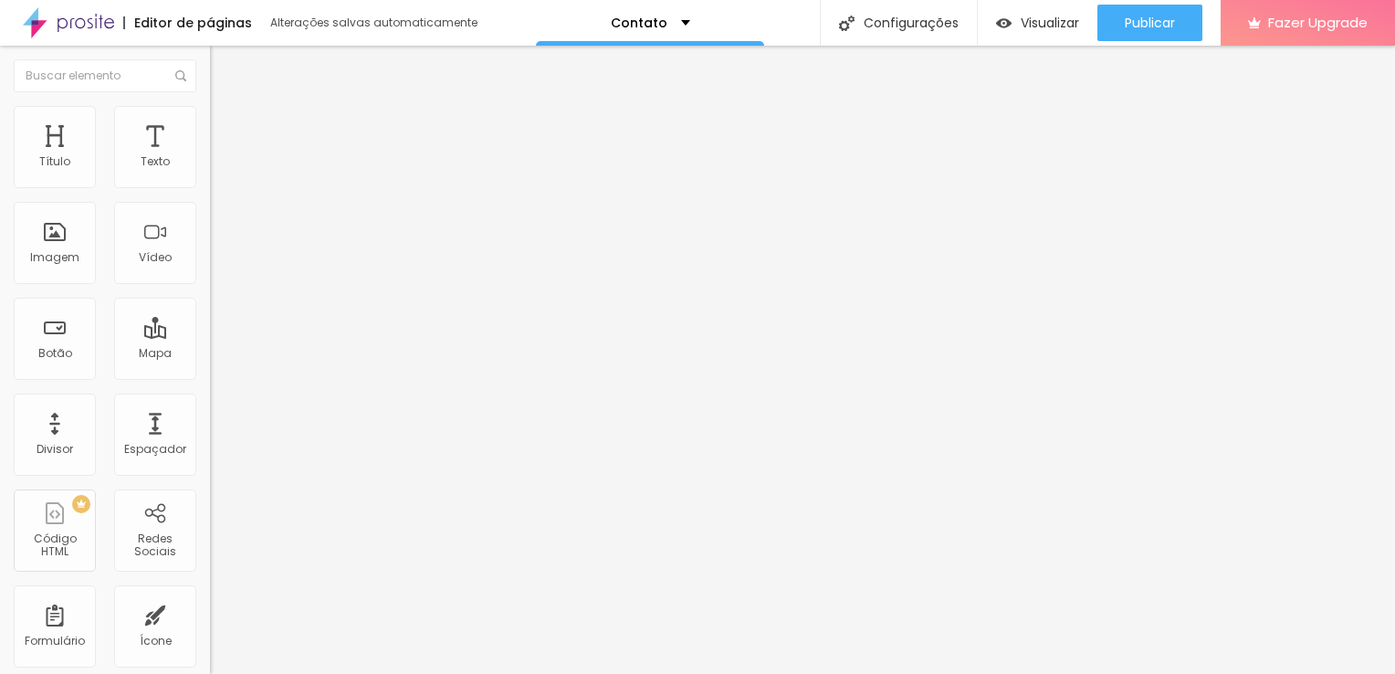
type input "45"
type input "50"
type input "45"
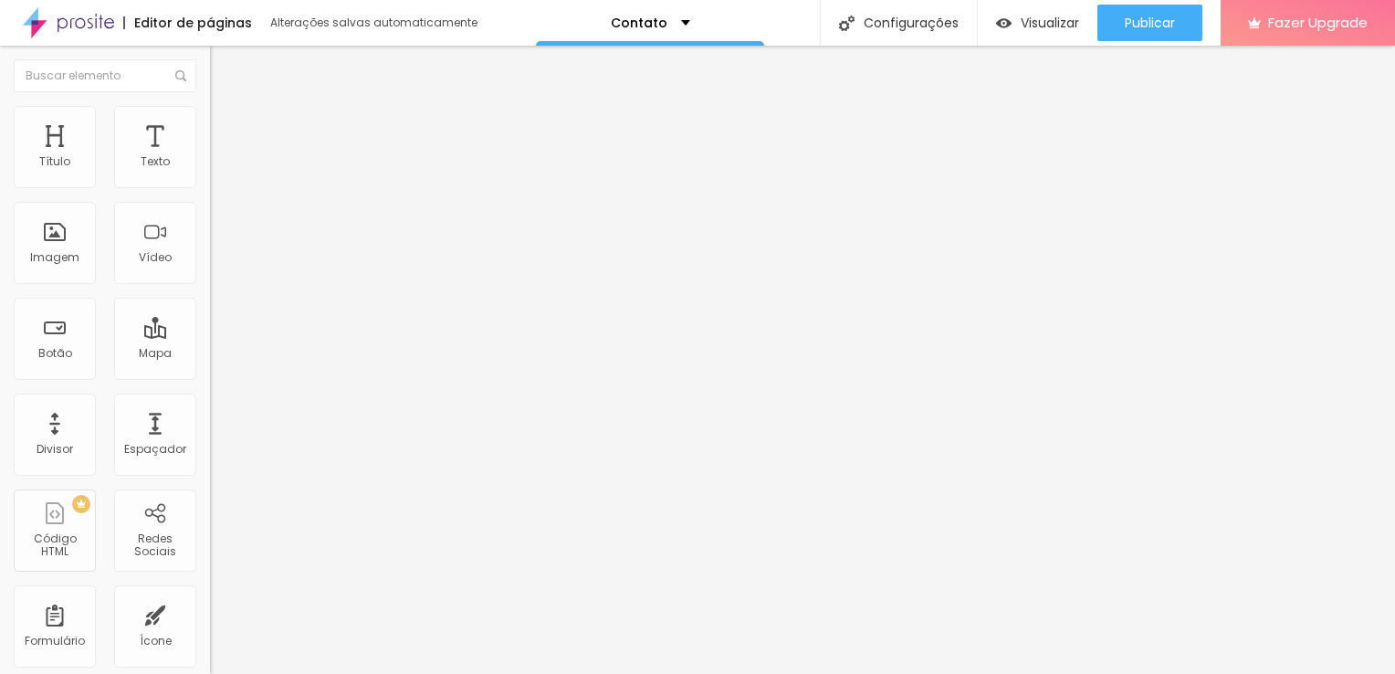
type input "40"
type input "35"
type input "30"
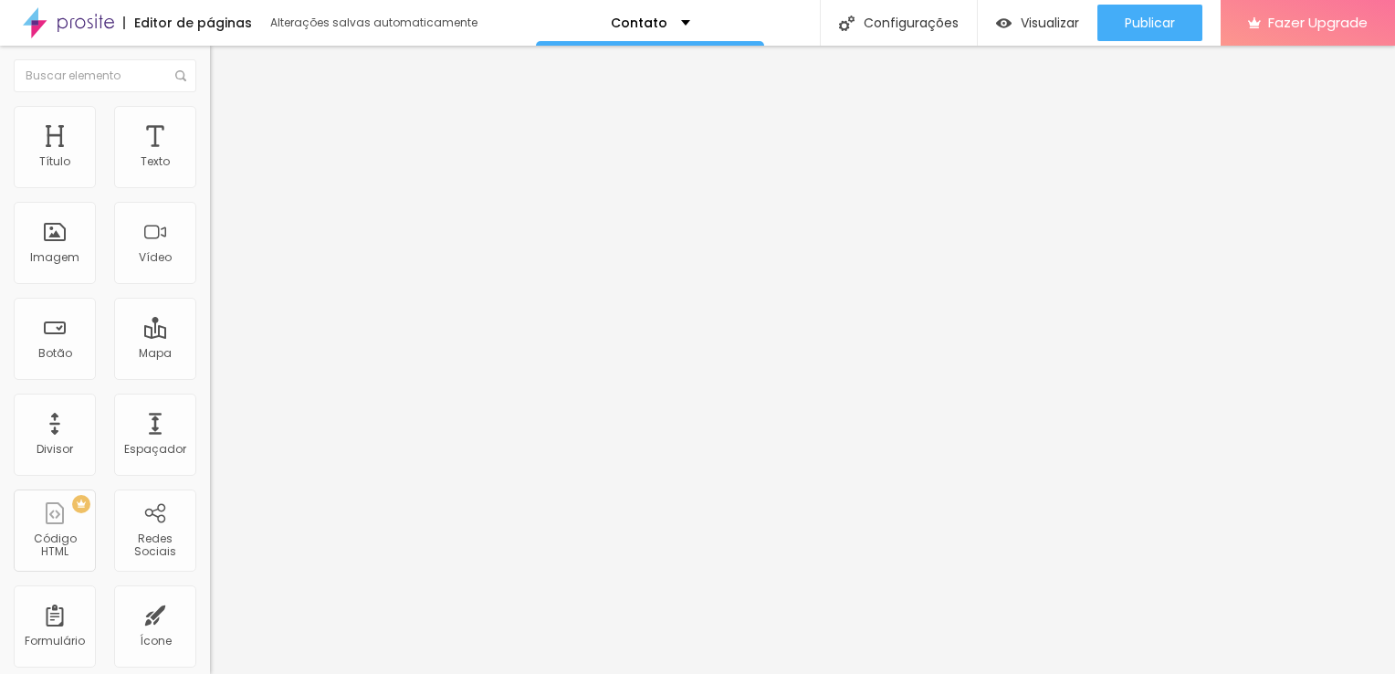
type input "30"
type input "25"
drag, startPoint x: 124, startPoint y: 182, endPoint x: 82, endPoint y: 181, distance: 42.0
type input "25"
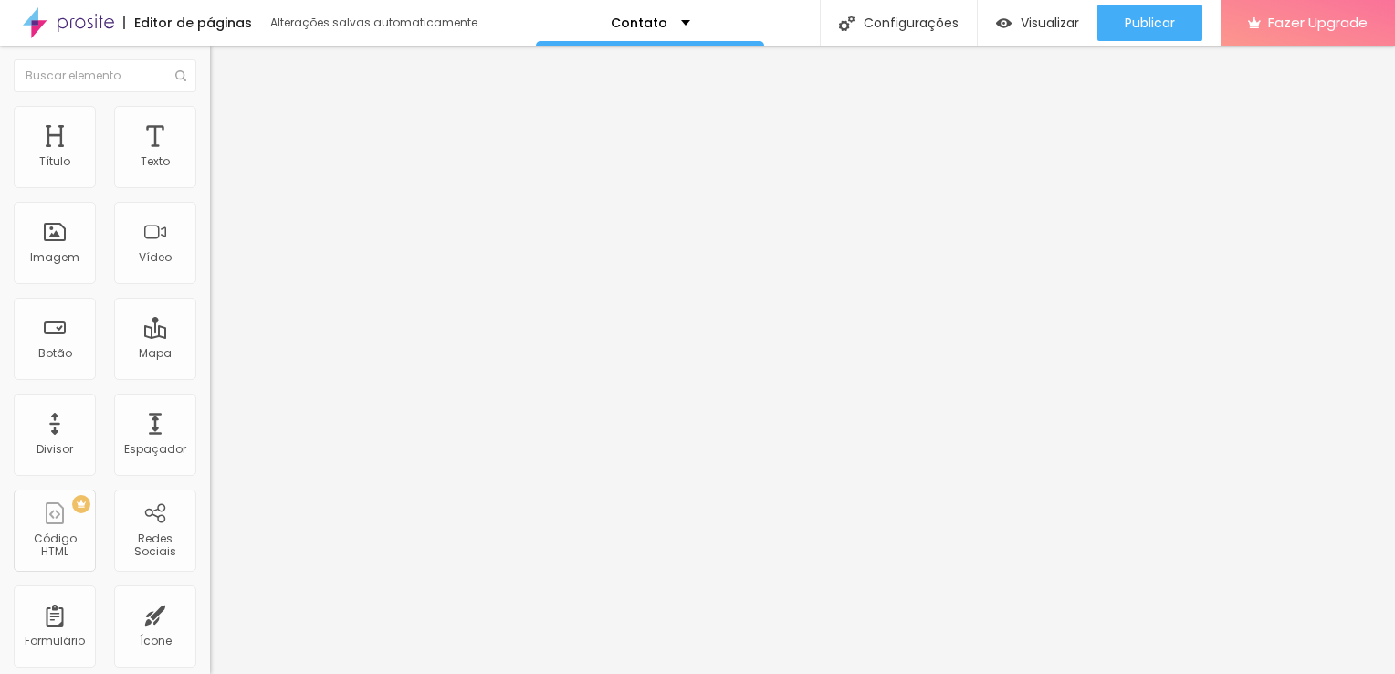
click at [210, 354] on input "range" at bounding box center [269, 361] width 118 height 15
click at [210, 124] on img at bounding box center [218, 132] width 16 height 16
click at [210, 114] on li "Estilo" at bounding box center [315, 115] width 210 height 18
type input "7"
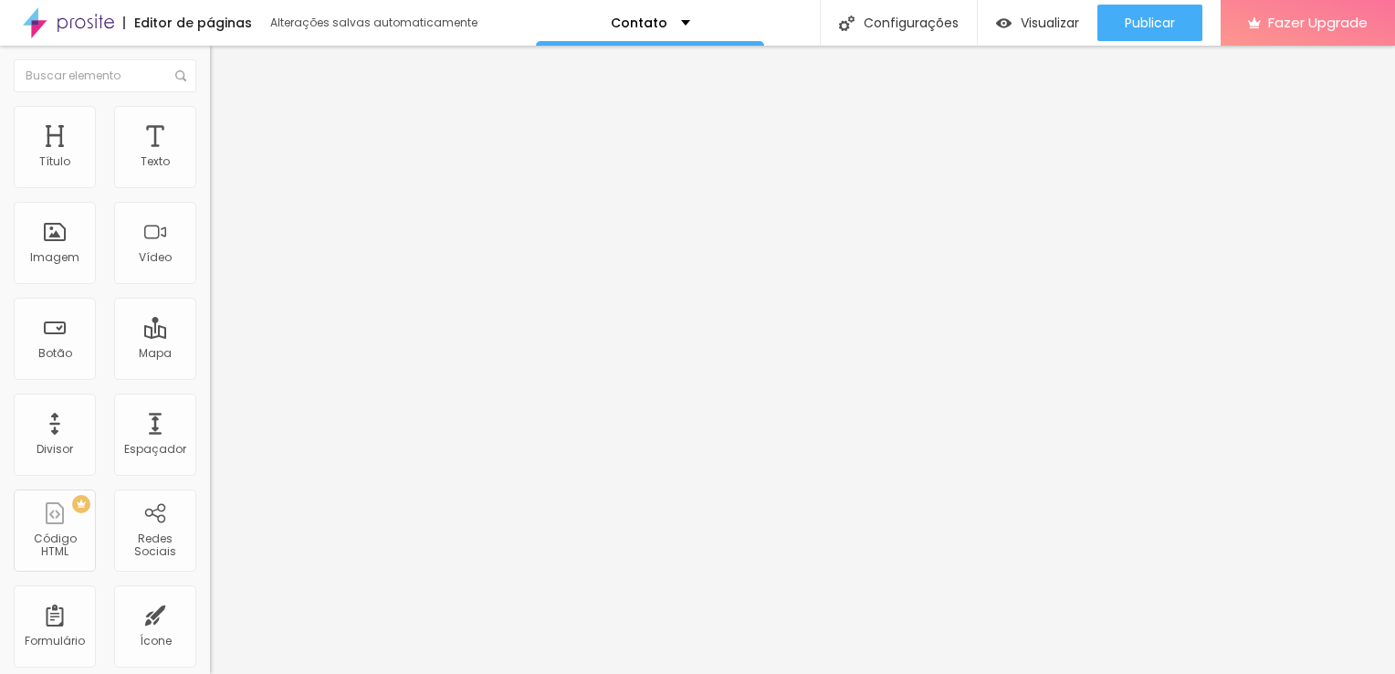
type input "13"
type input "21"
type input "35"
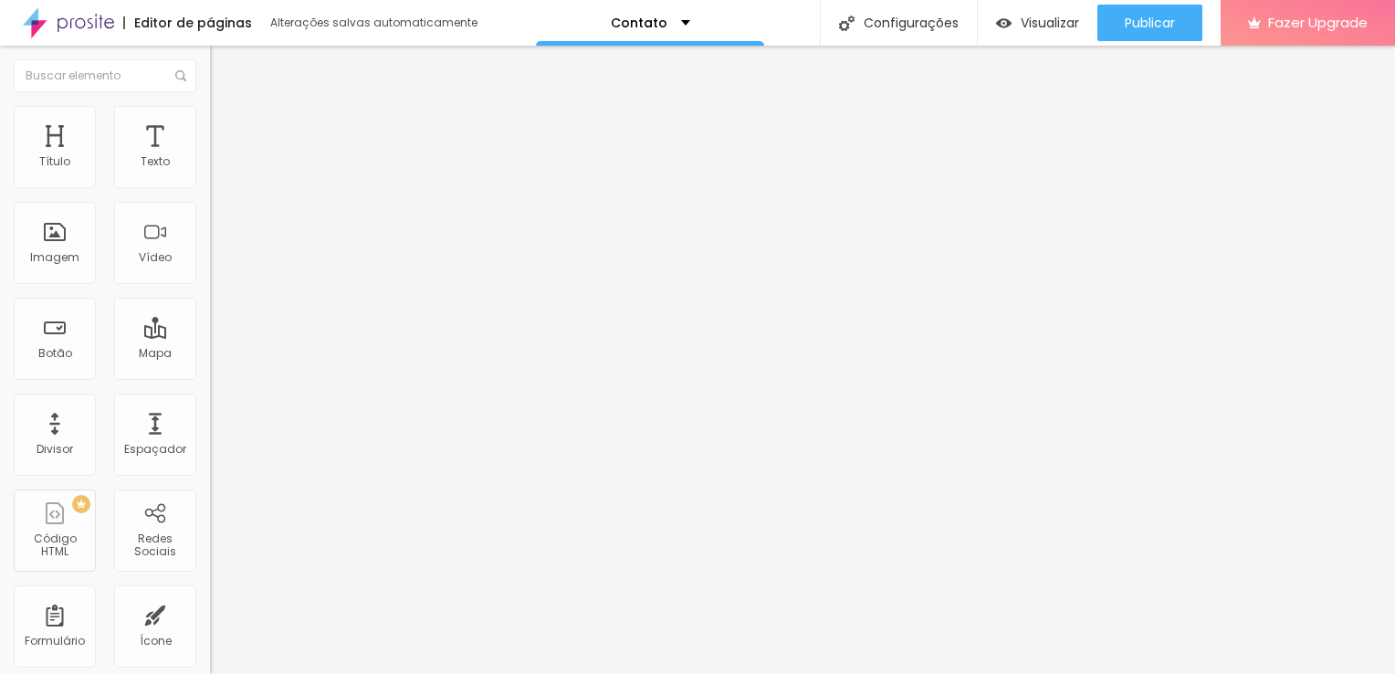
type input "35"
type input "45"
type input "58"
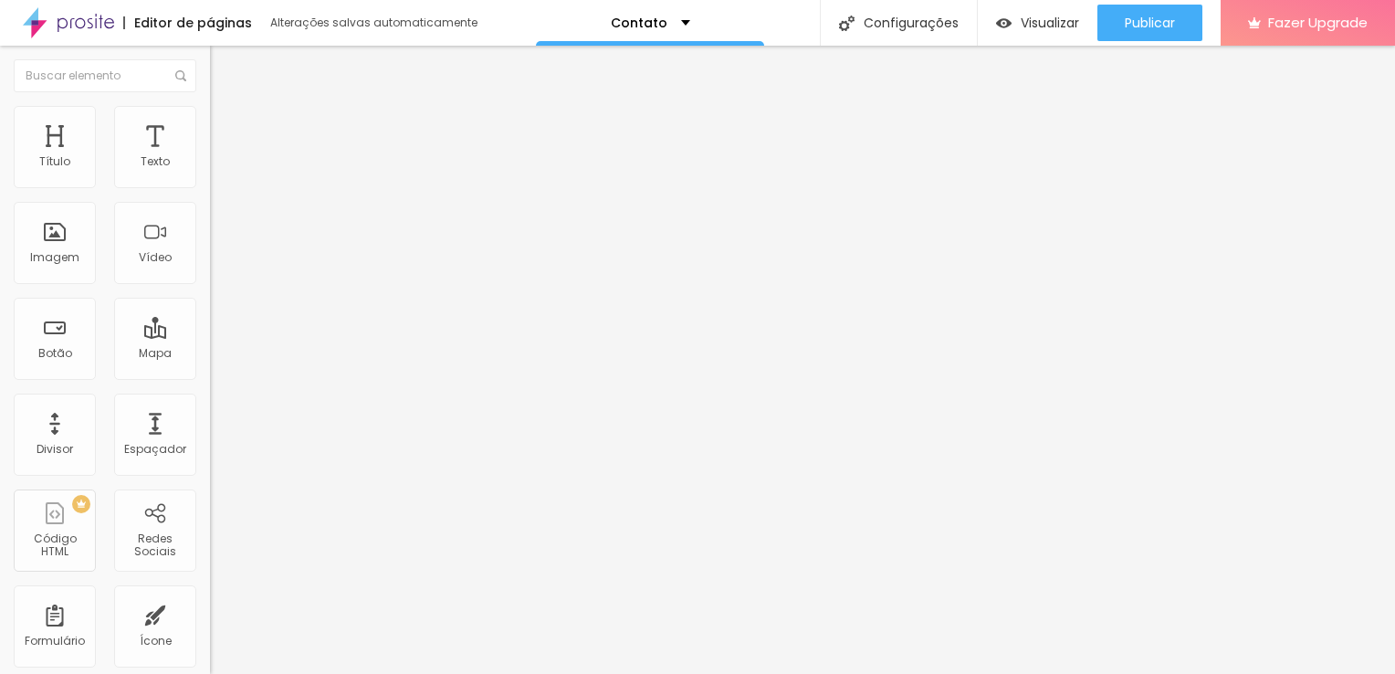
type input "63"
type input "67"
type input "71"
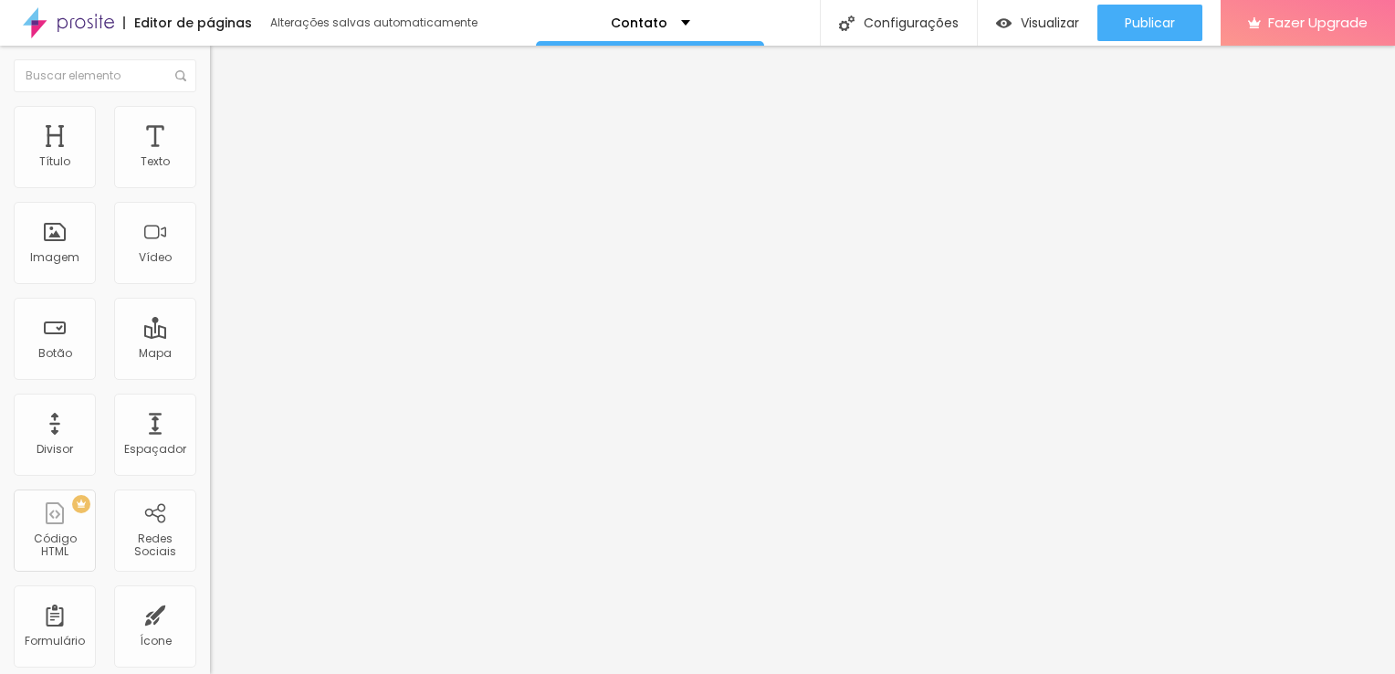
type input "71"
type input "82"
type input "94"
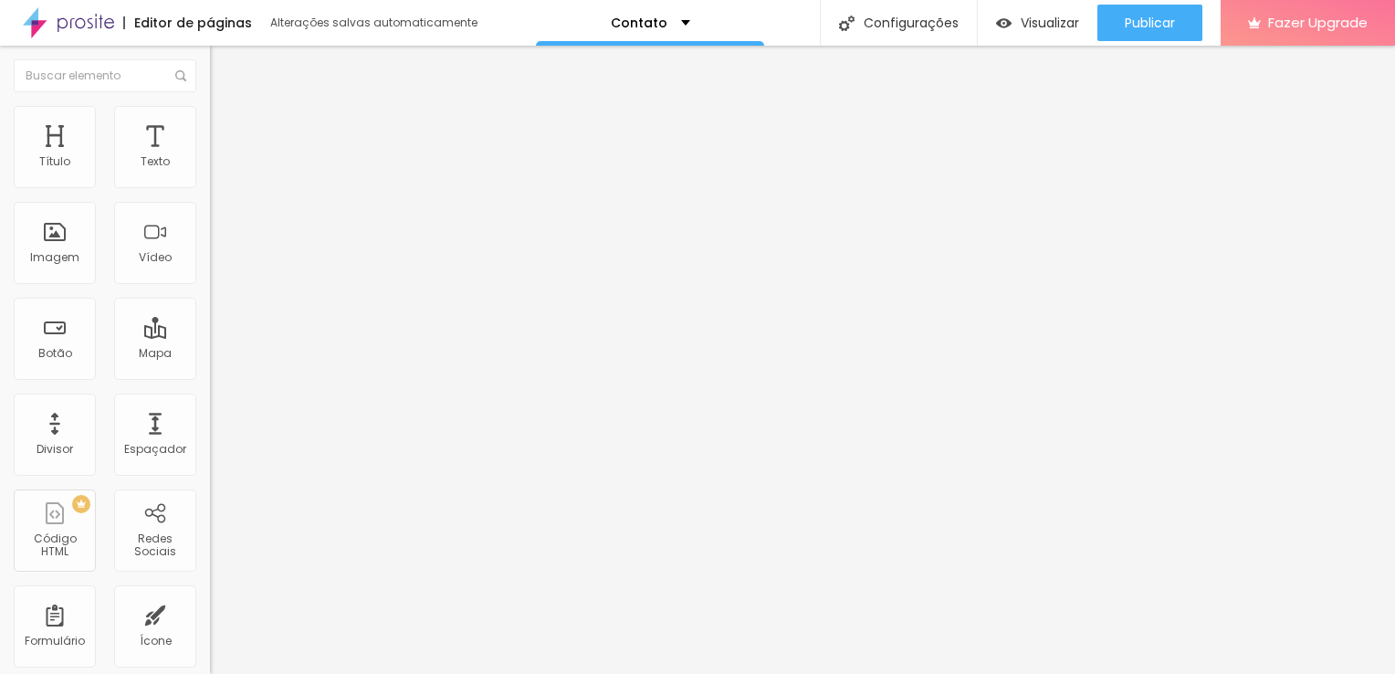
type input "112"
type input "118"
type input "125"
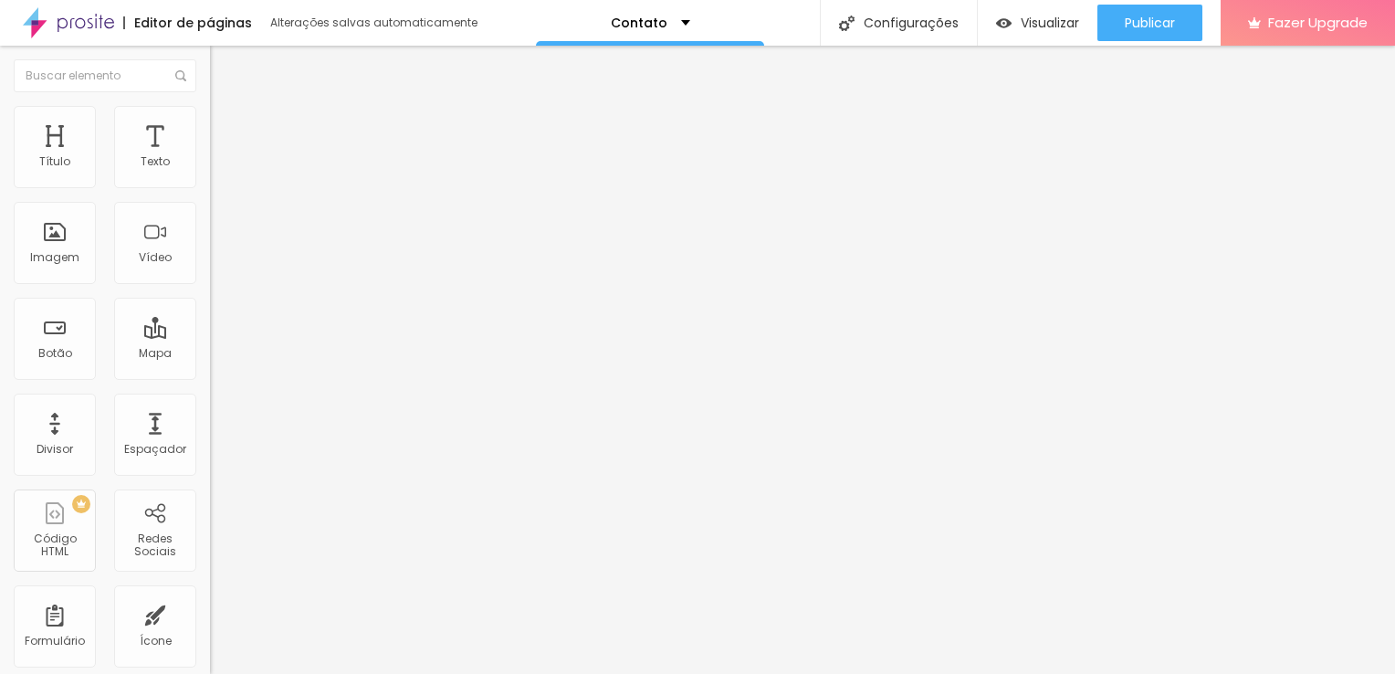
type input "125"
type input "137"
type input "146"
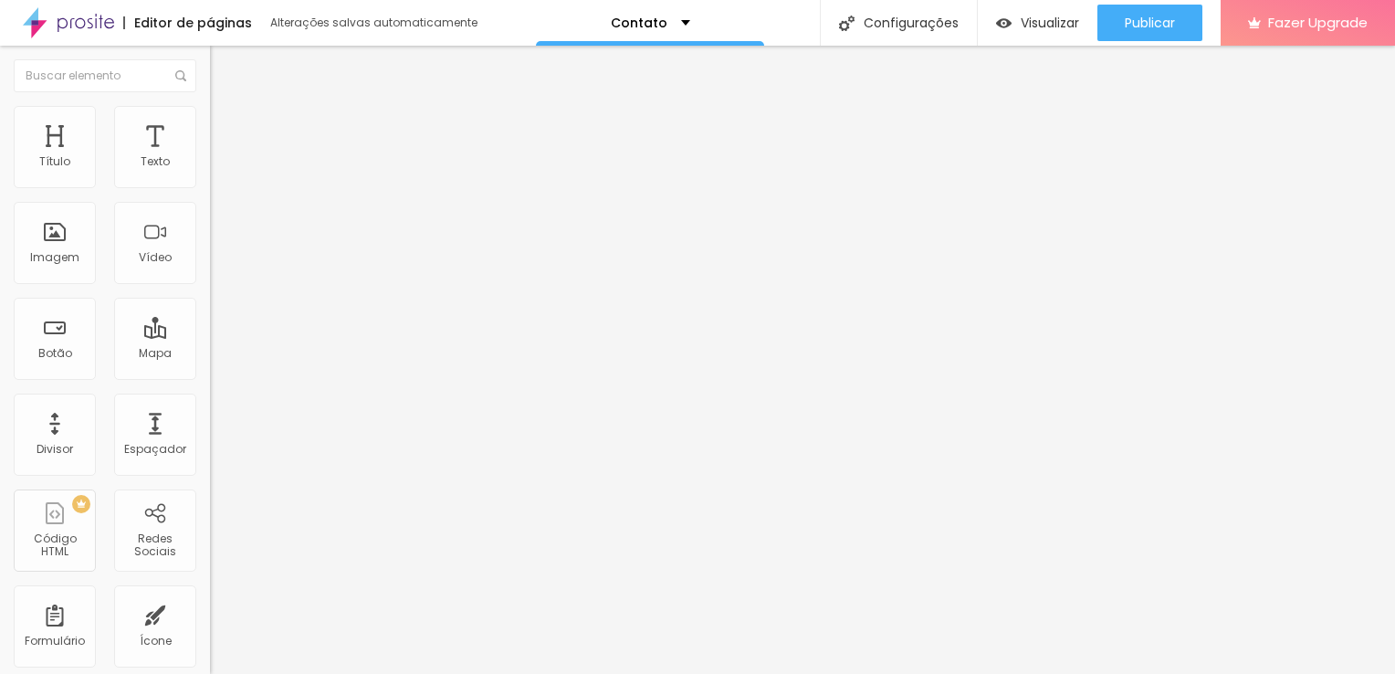
type input "156"
type input "160"
type input "161"
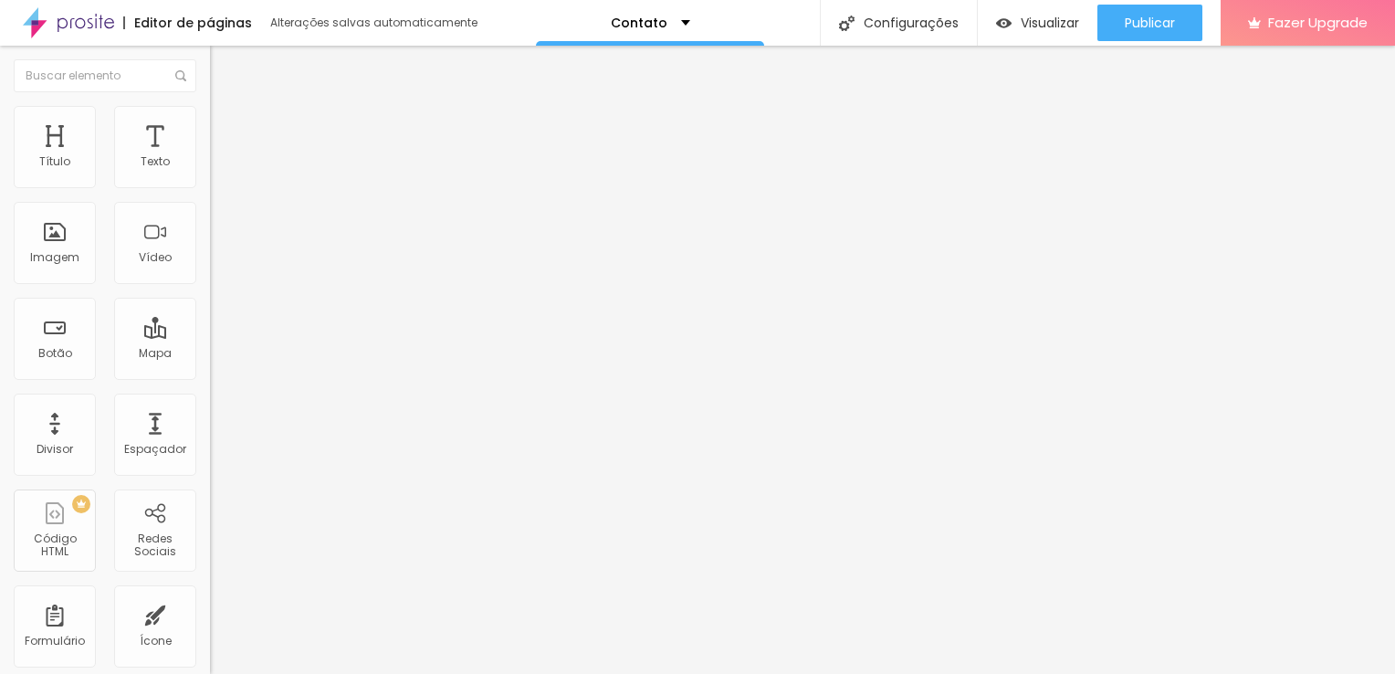
type input "161"
type input "164"
type input "168"
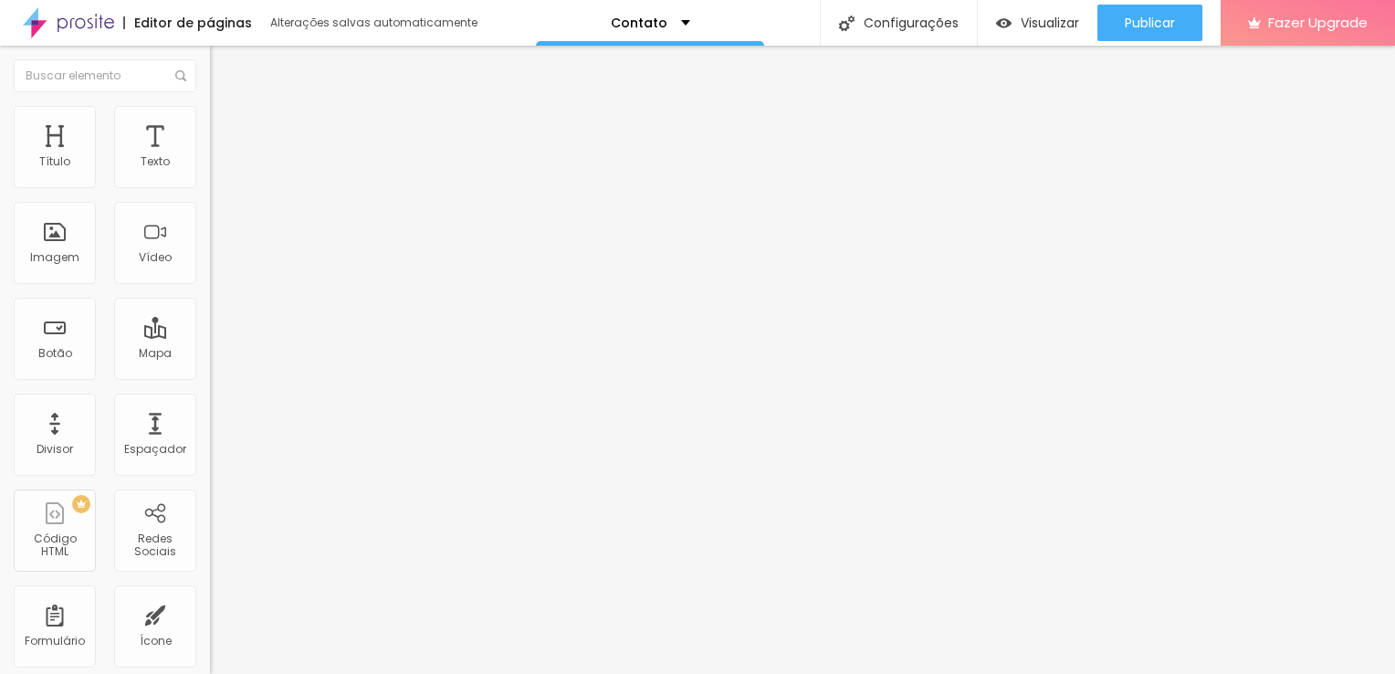
type input "174"
type input "178"
type input "164"
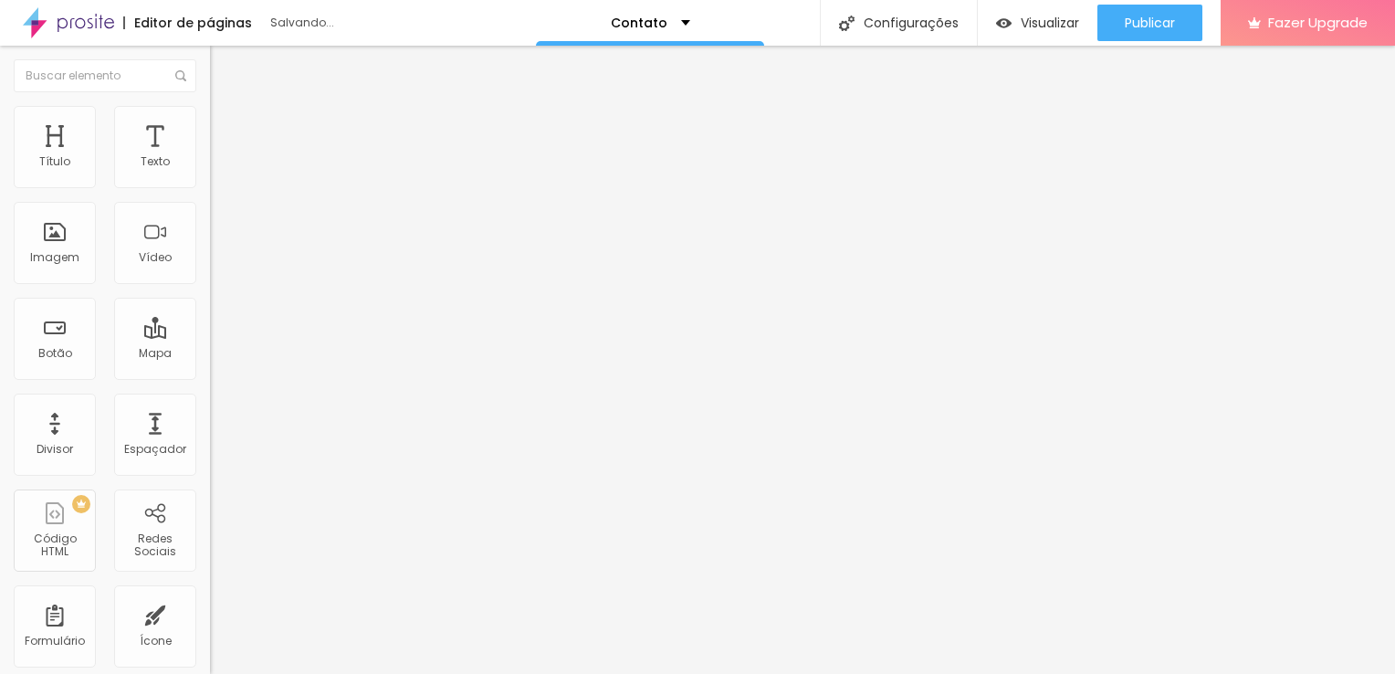
type input "164"
type input "137"
type input "95"
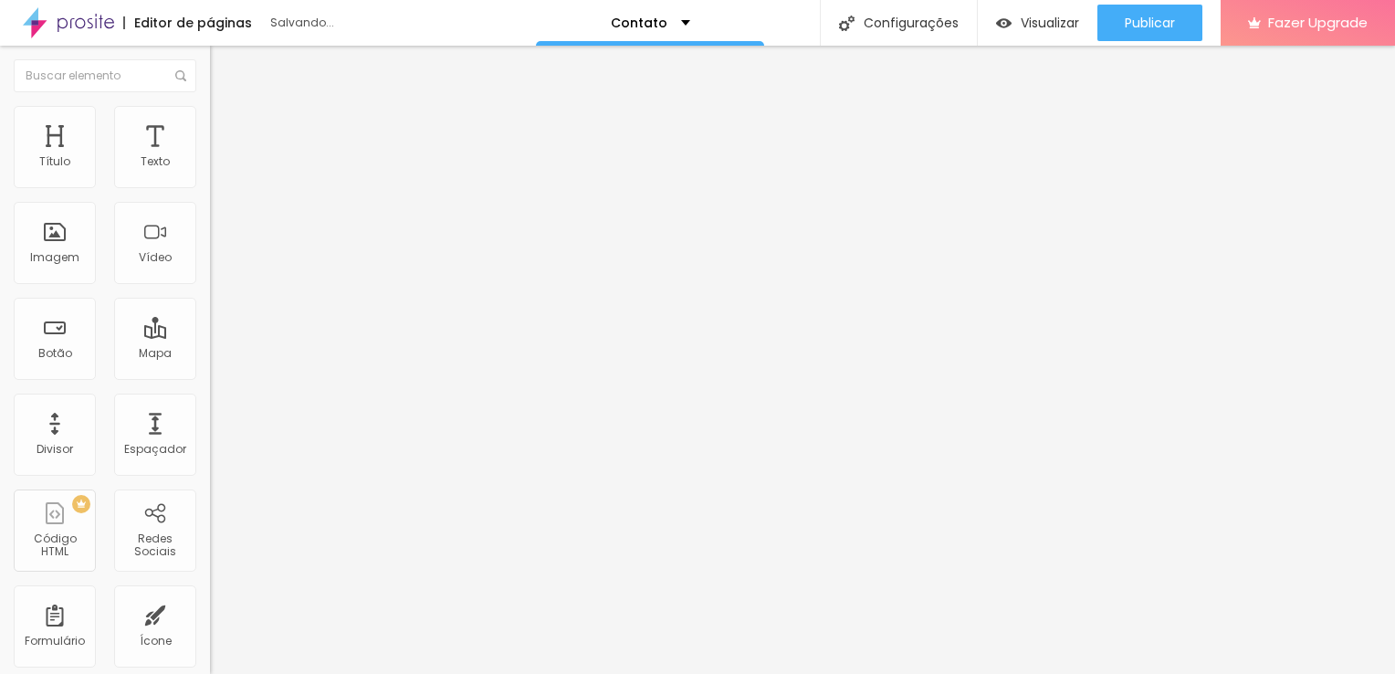
type input "46"
type input "13"
type input "0"
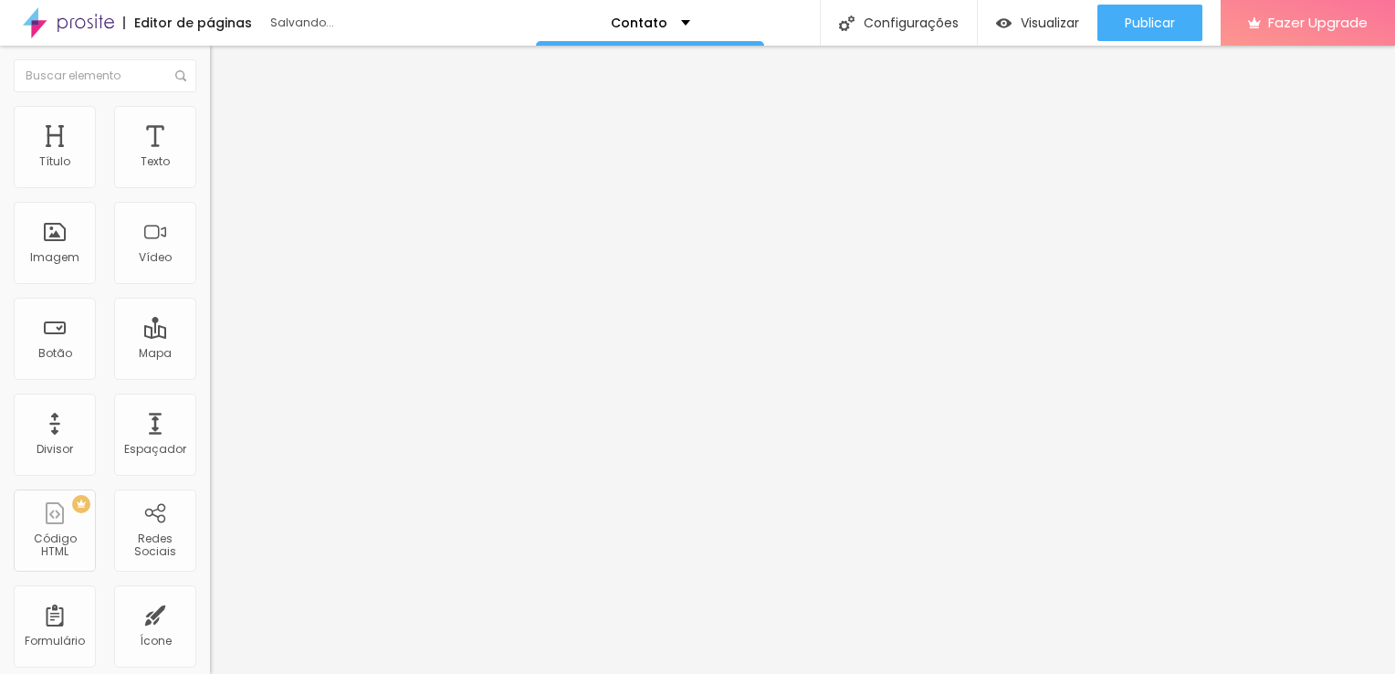
type input "0"
drag, startPoint x: 40, startPoint y: 226, endPoint x: 8, endPoint y: 232, distance: 32.4
click at [210, 401] on input "range" at bounding box center [269, 408] width 118 height 15
click at [226, 108] on span "Conteúdo" at bounding box center [254, 100] width 57 height 16
click at [210, 286] on span "Original" at bounding box center [232, 278] width 44 height 16
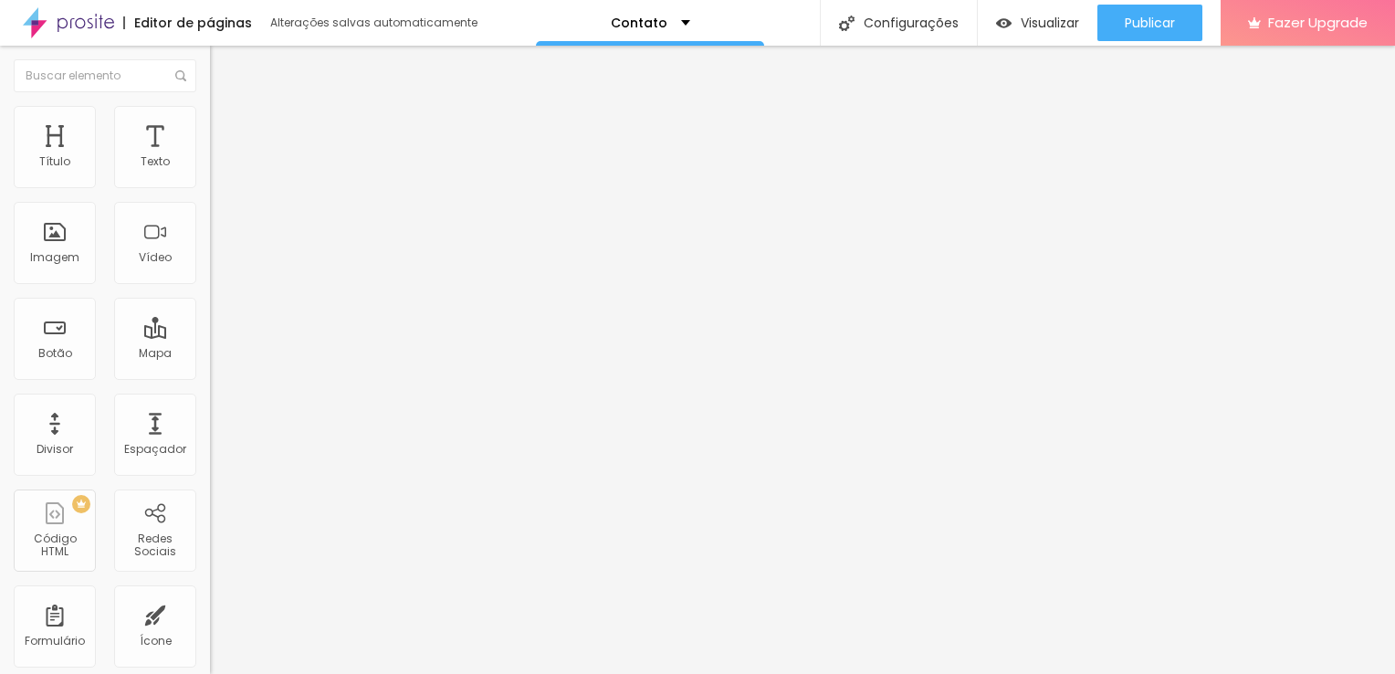
click at [210, 297] on span "Cinema" at bounding box center [233, 289] width 46 height 16
click at [210, 231] on img at bounding box center [216, 224] width 13 height 13
click at [210, 314] on span "Padrão" at bounding box center [230, 307] width 41 height 16
click at [210, 325] on span "Quadrado" at bounding box center [239, 317] width 59 height 16
click at [210, 336] on span "Original" at bounding box center [232, 328] width 44 height 16
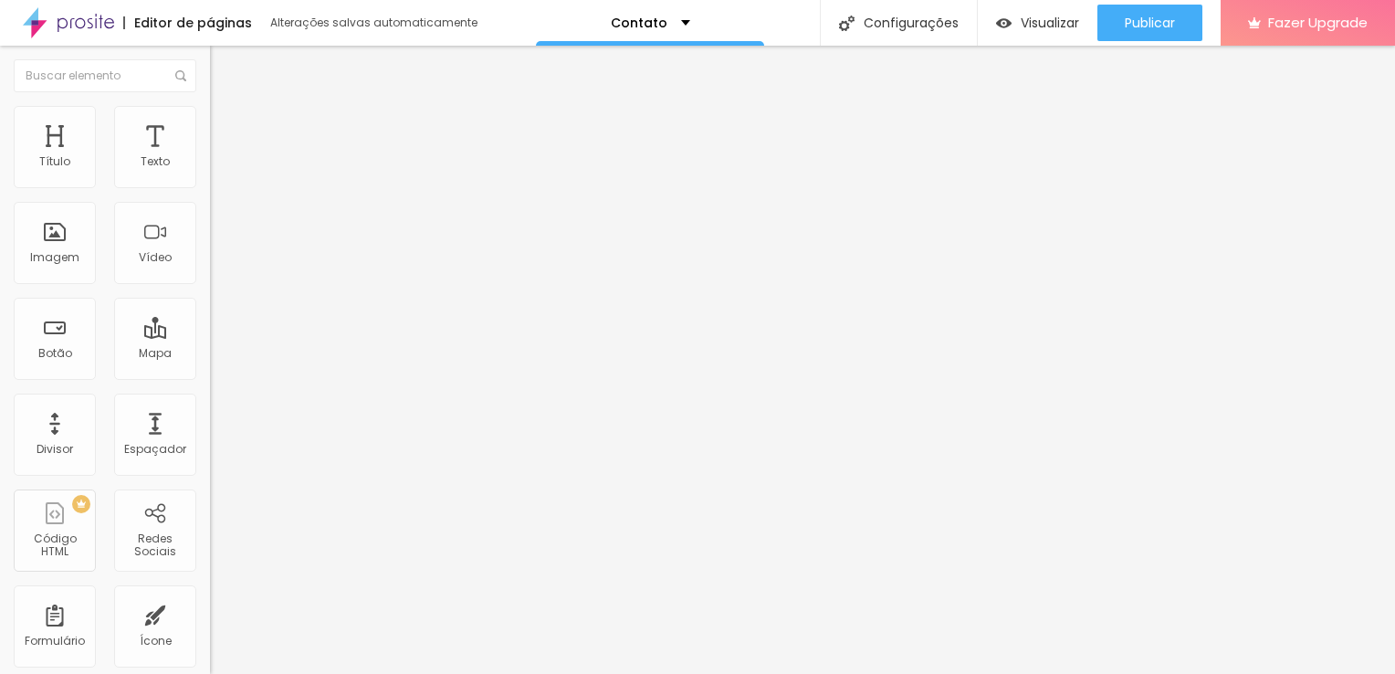
click at [210, 297] on span "Cinema" at bounding box center [233, 289] width 46 height 16
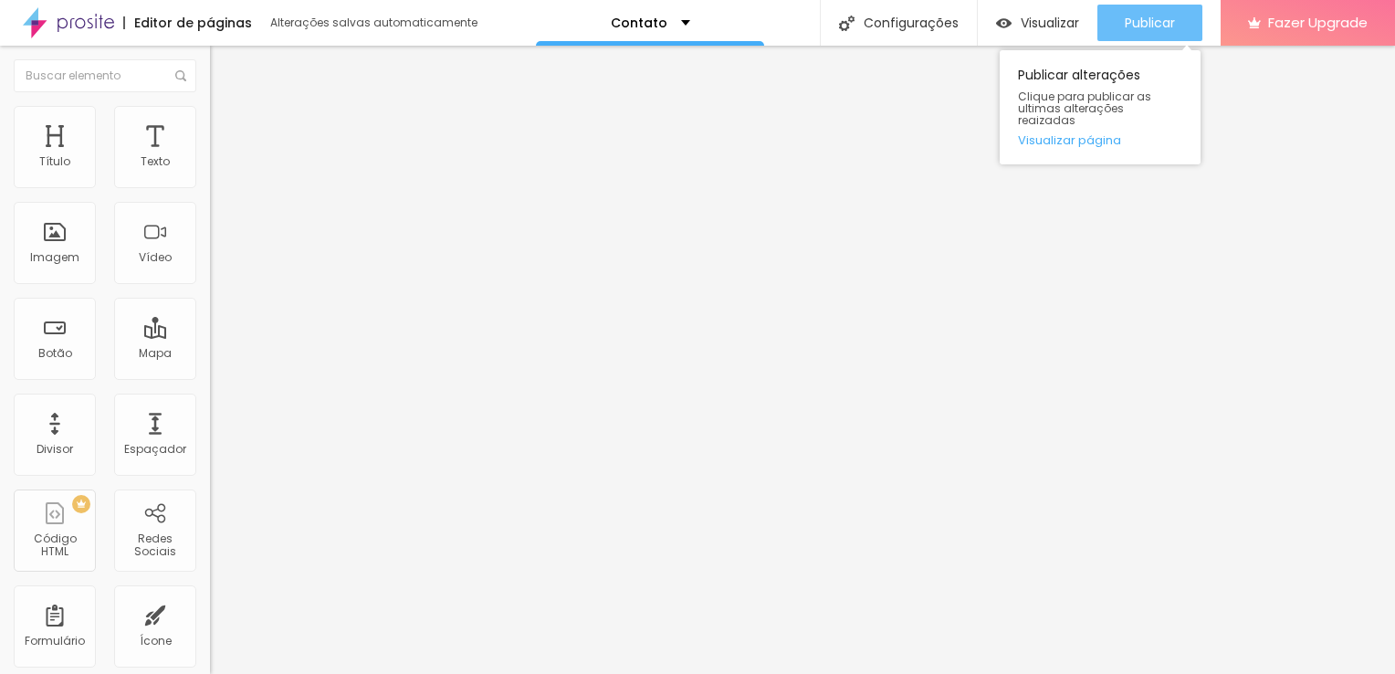
click at [1151, 16] on span "Publicar" at bounding box center [1150, 23] width 50 height 15
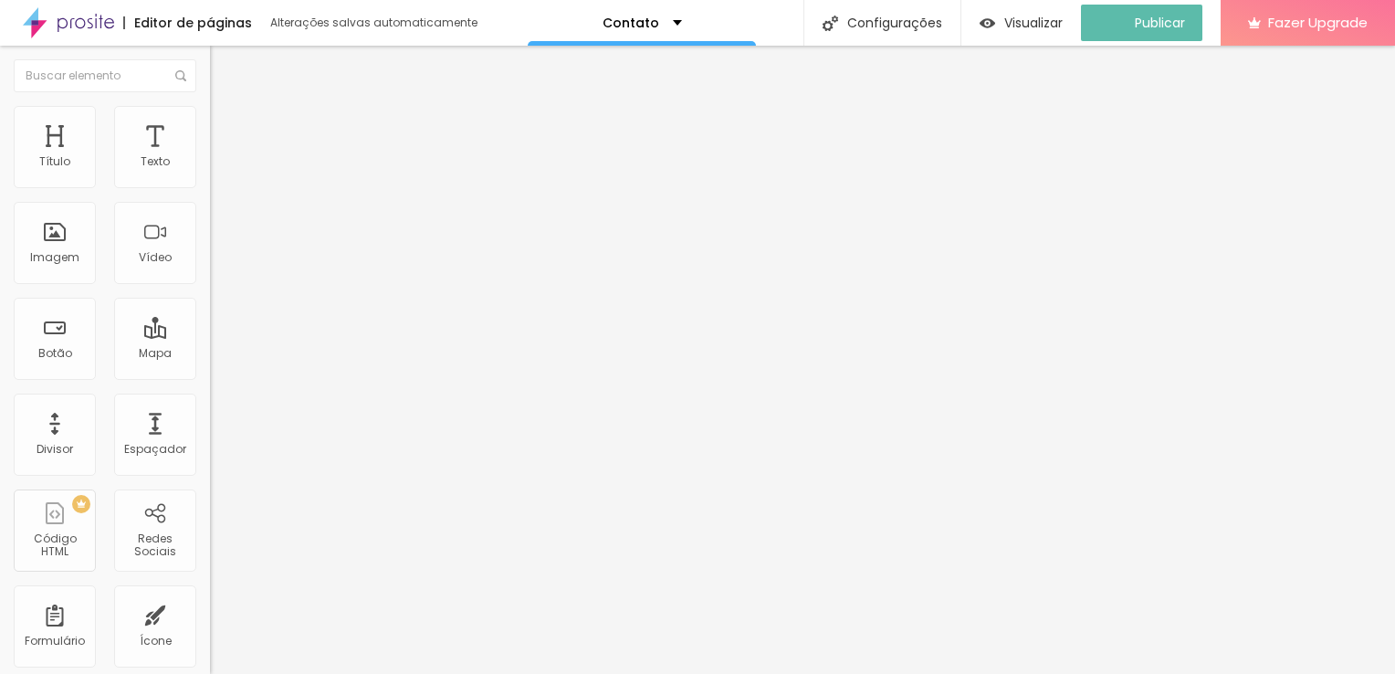
click at [81, 26] on img at bounding box center [68, 23] width 91 height 46
click at [210, 113] on img at bounding box center [218, 114] width 16 height 16
click at [210, 88] on li "Estilo" at bounding box center [315, 97] width 210 height 18
click at [222, 178] on div "Contato" at bounding box center [315, 170] width 186 height 16
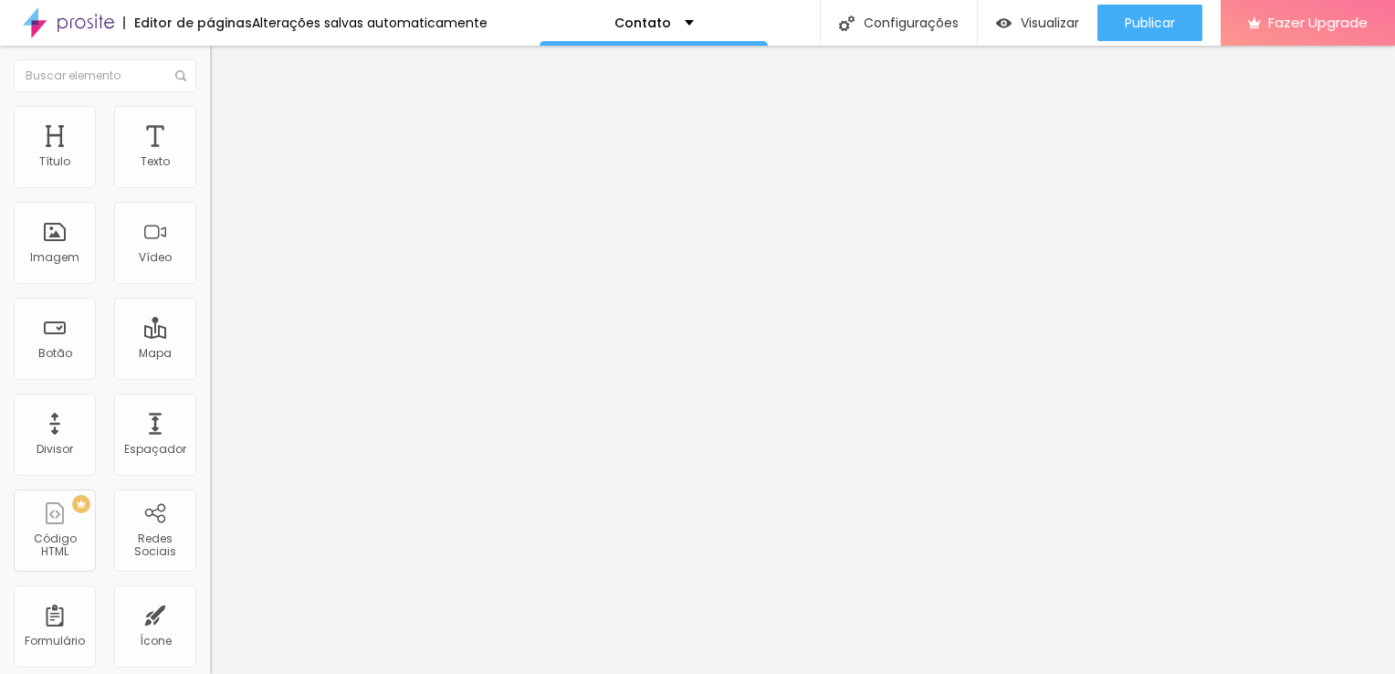
click at [222, 178] on div "Contato" at bounding box center [315, 170] width 186 height 16
drag, startPoint x: 399, startPoint y: 404, endPoint x: 391, endPoint y: 358, distance: 46.4
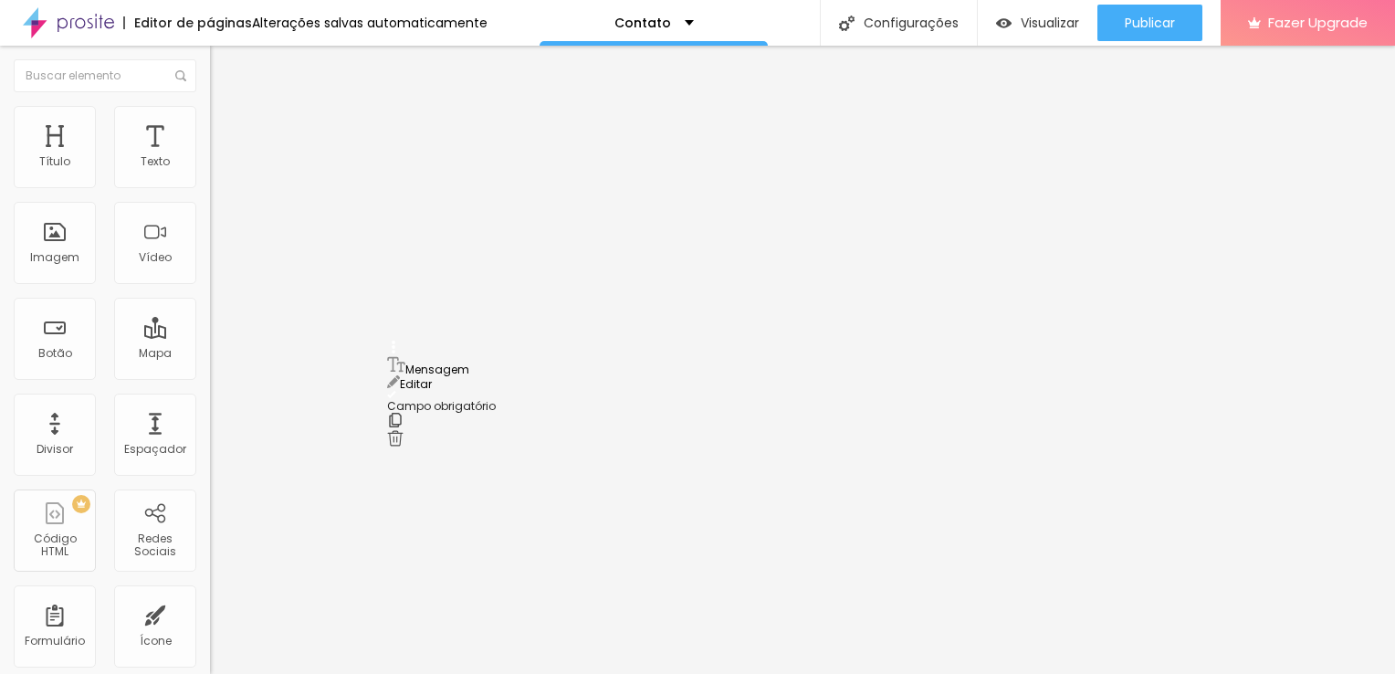
drag, startPoint x: 394, startPoint y: 363, endPoint x: 396, endPoint y: 388, distance: 24.7
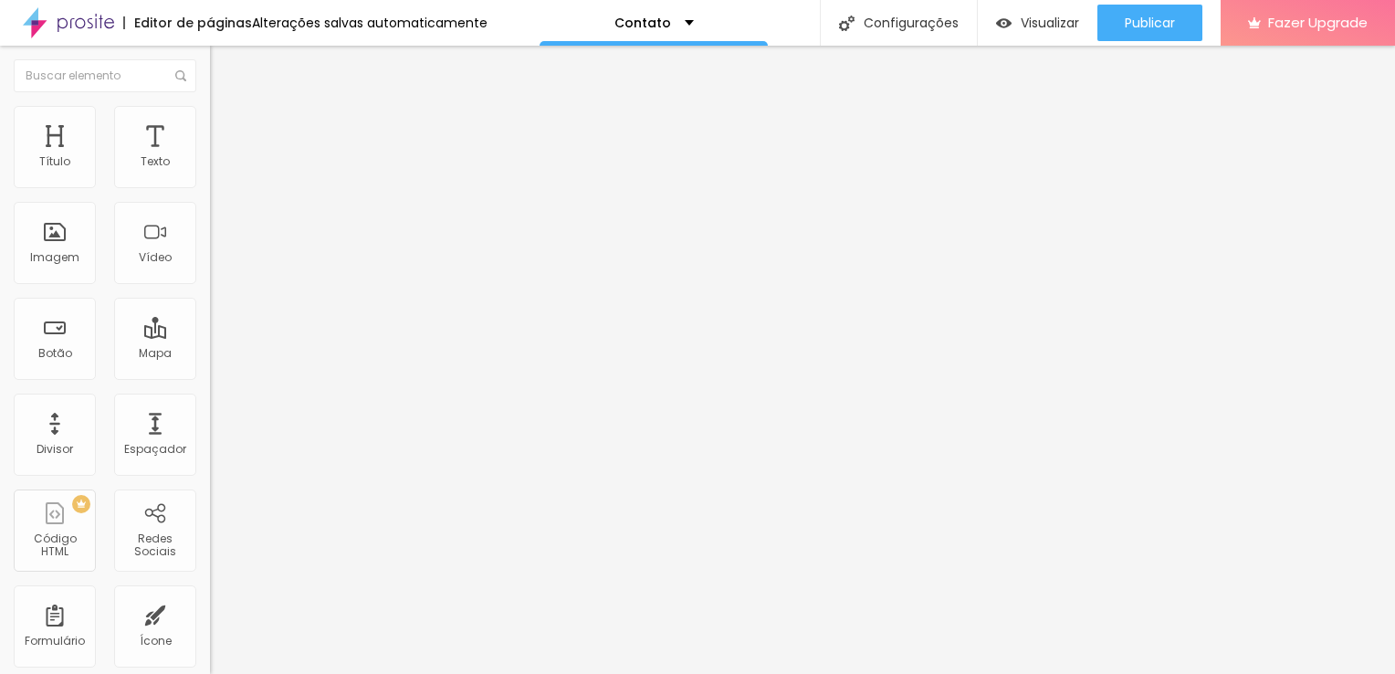
scroll to position [185, 0]
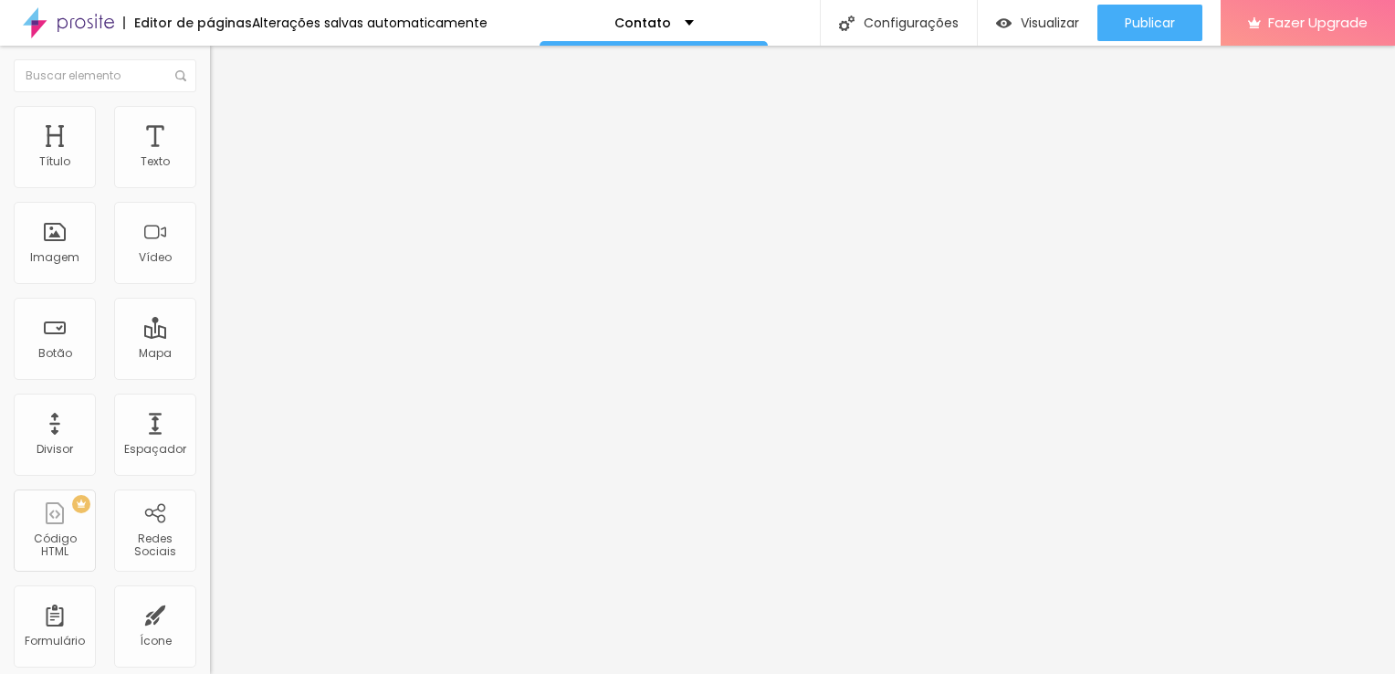
type input "Telefone"
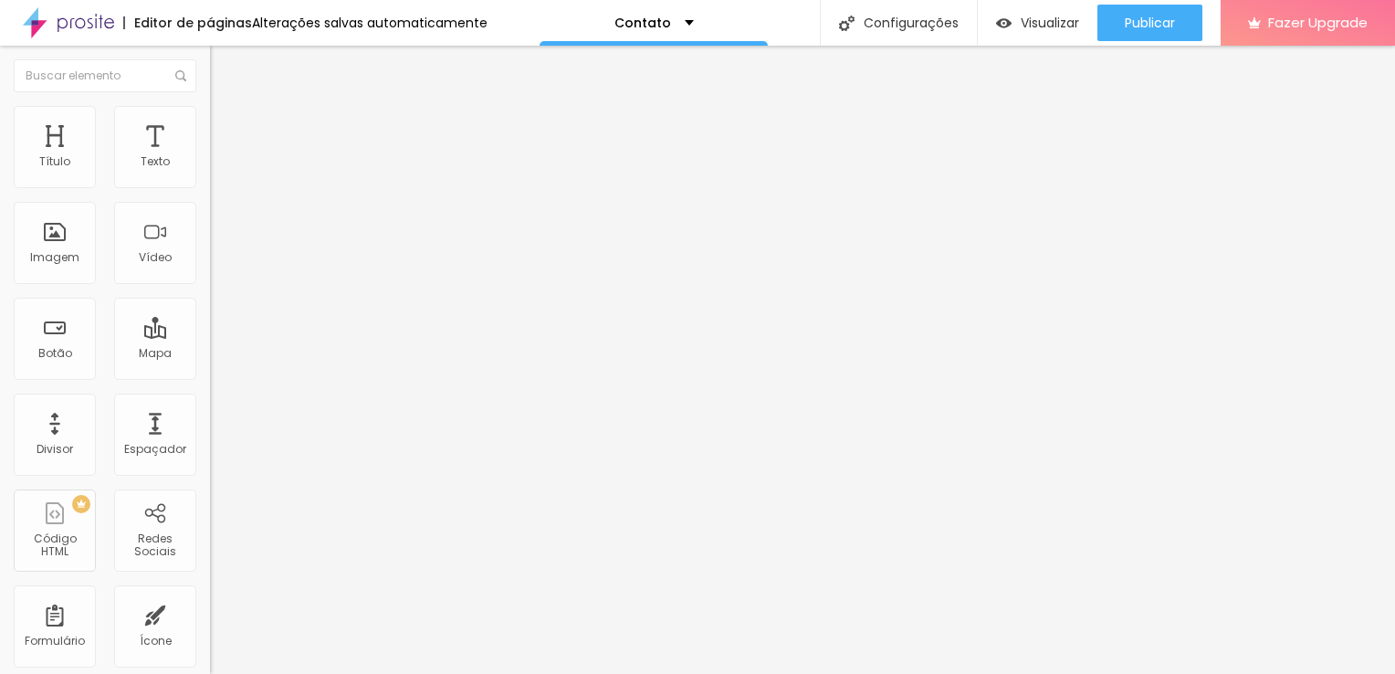
drag, startPoint x: 500, startPoint y: 275, endPoint x: 498, endPoint y: 187, distance: 87.7
drag, startPoint x: 521, startPoint y: 200, endPoint x: 530, endPoint y: 387, distance: 187.3
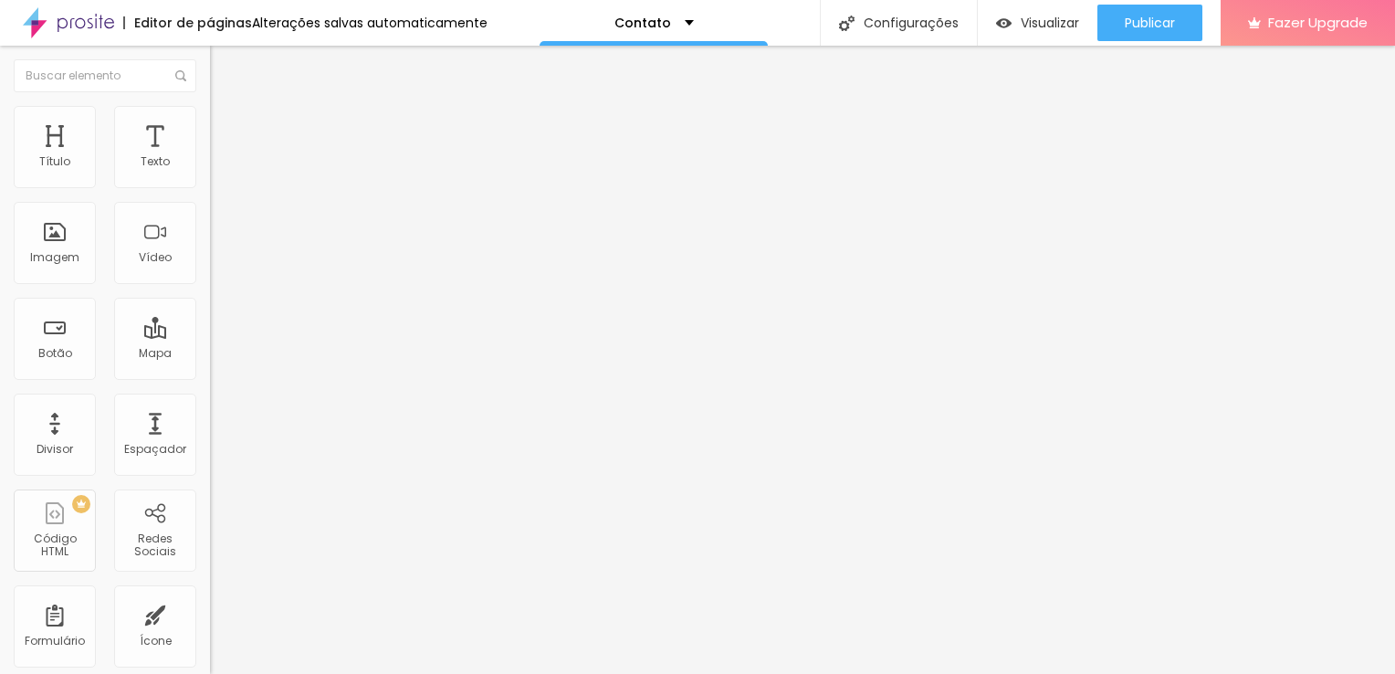
drag, startPoint x: 870, startPoint y: 344, endPoint x: 781, endPoint y: 346, distance: 88.6
type input "Coloque seu telefone, se preferir contato por whatsapp"
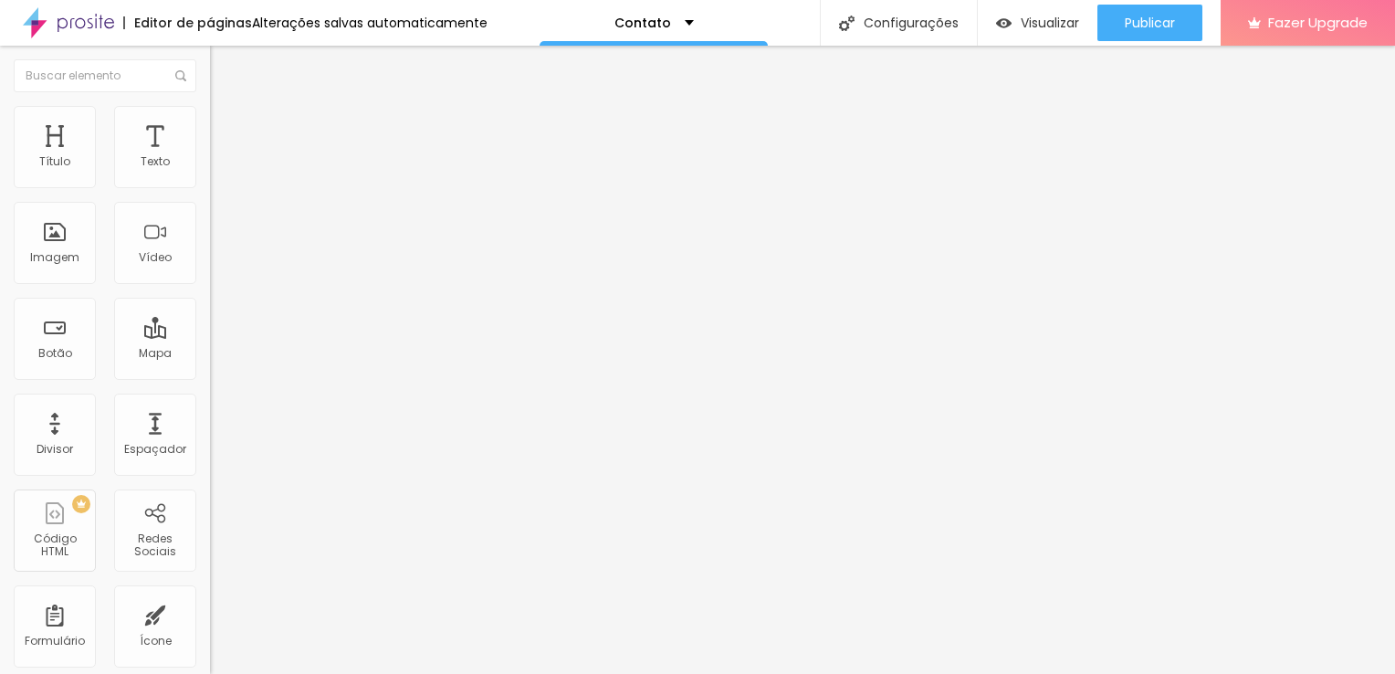
type input "Contato"
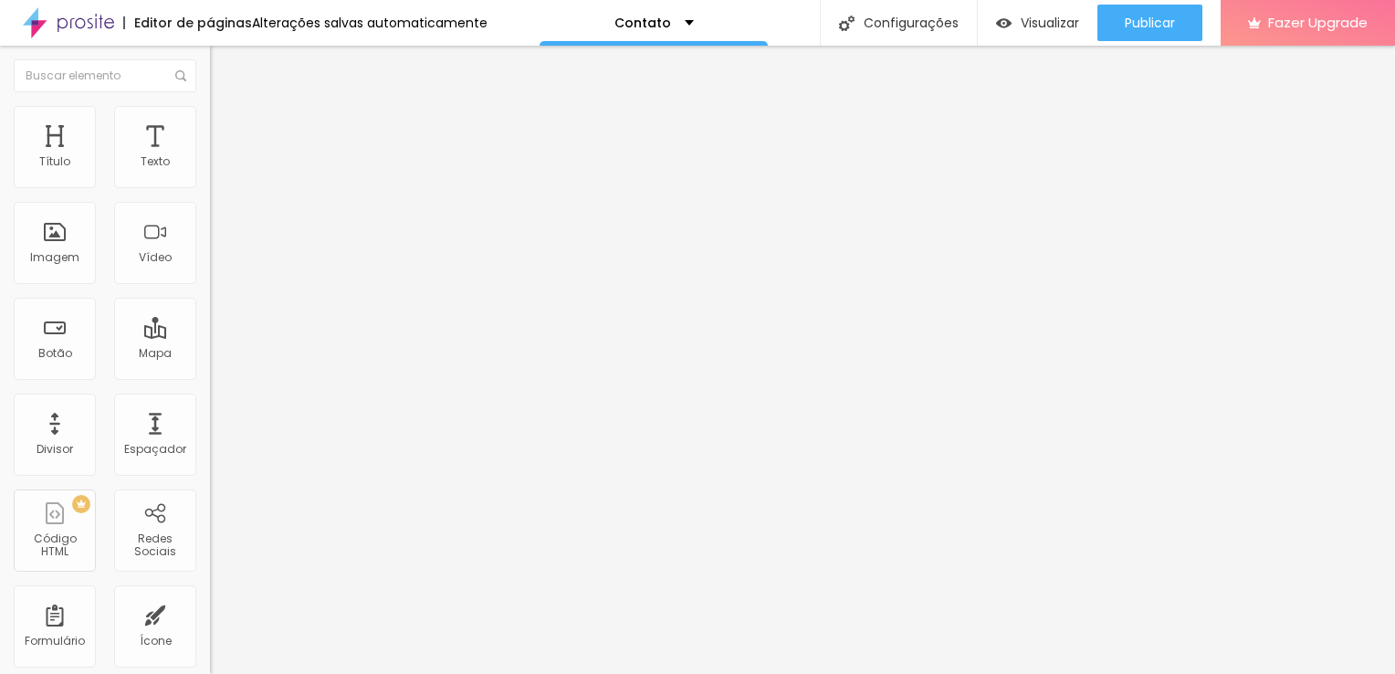
drag, startPoint x: 418, startPoint y: 261, endPoint x: 431, endPoint y: 195, distance: 67.0
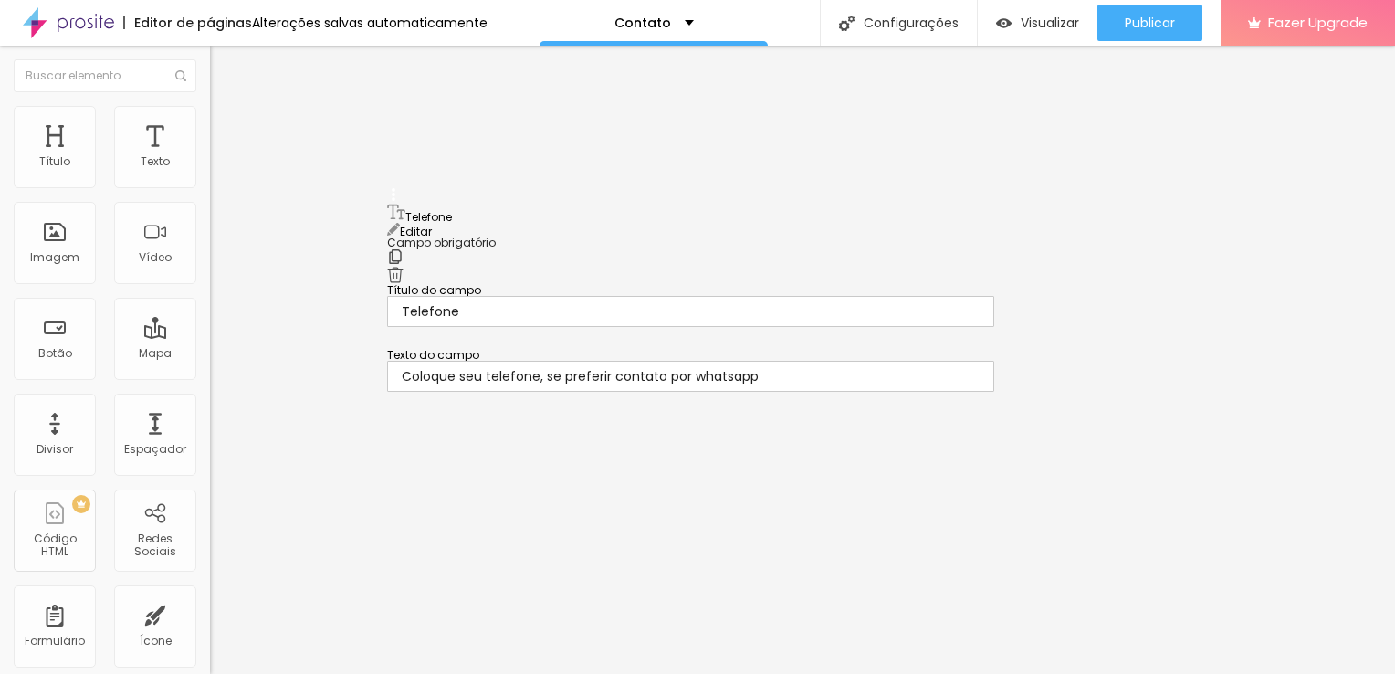
drag, startPoint x: 392, startPoint y: 271, endPoint x: 391, endPoint y: 208, distance: 63.0
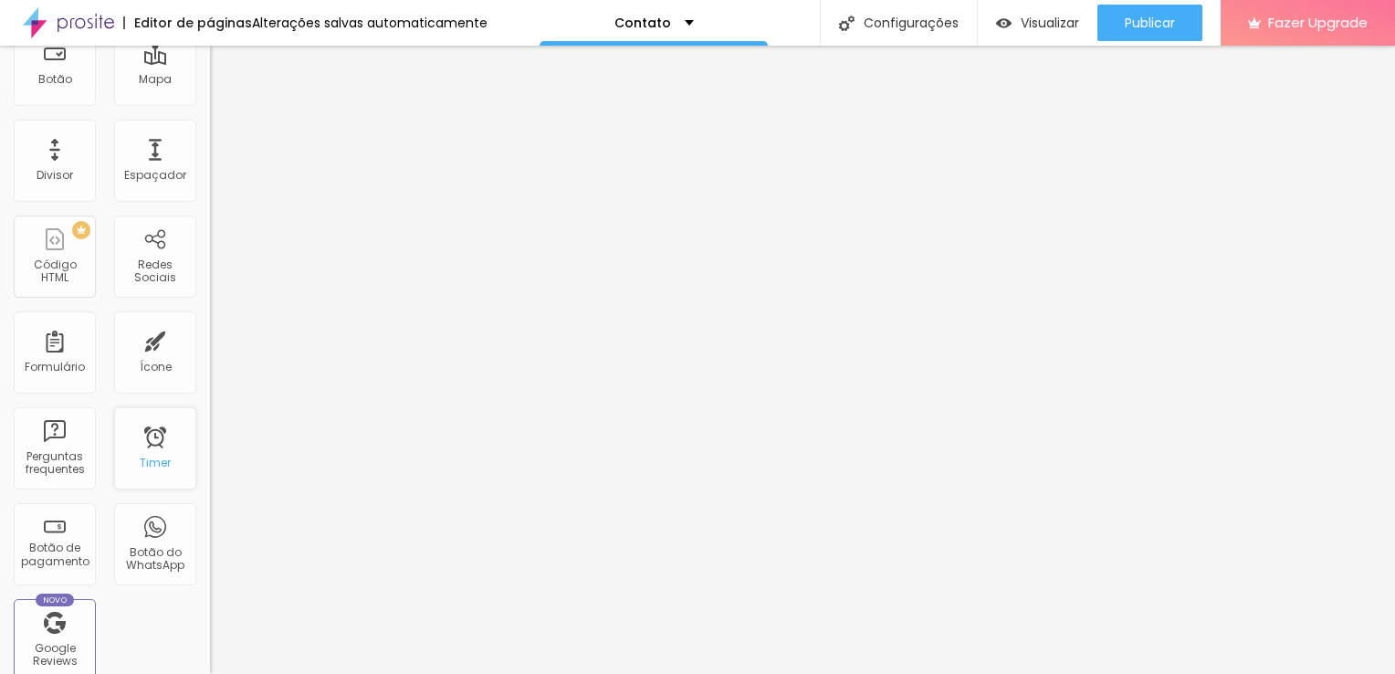
scroll to position [0, 0]
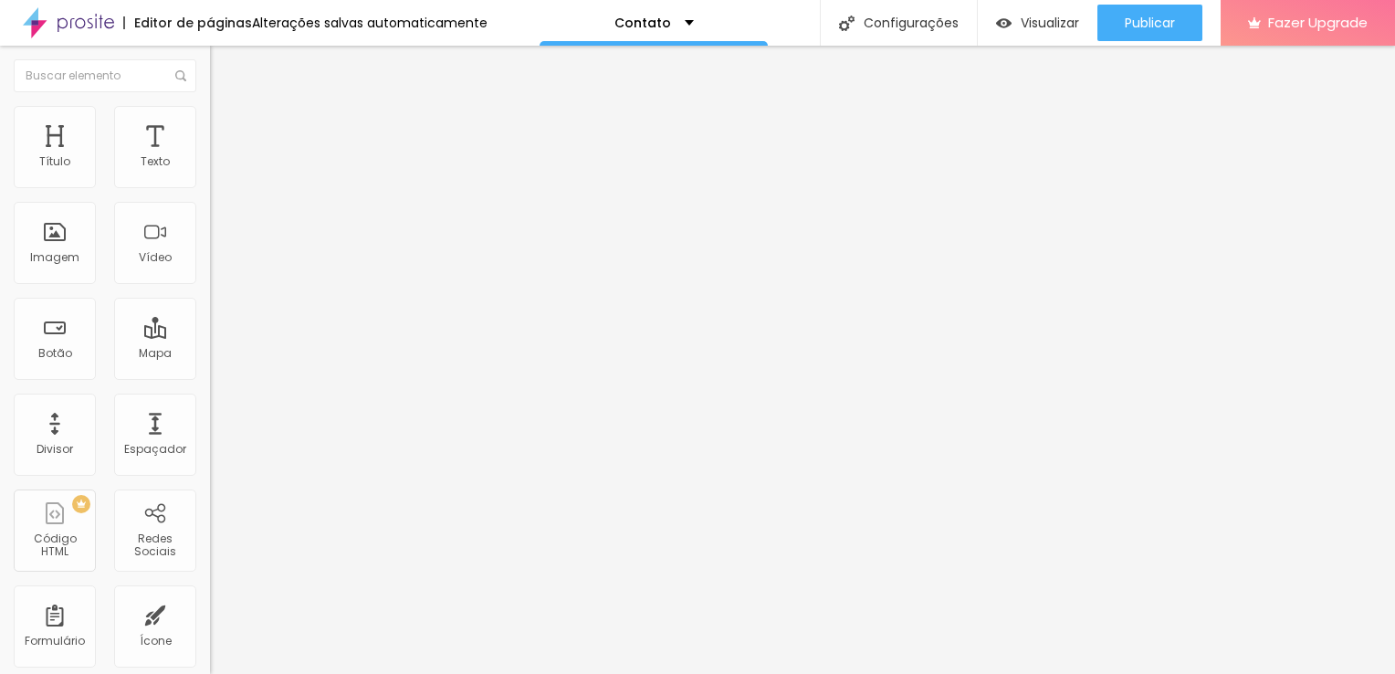
click at [210, 184] on img at bounding box center [215, 189] width 11 height 11
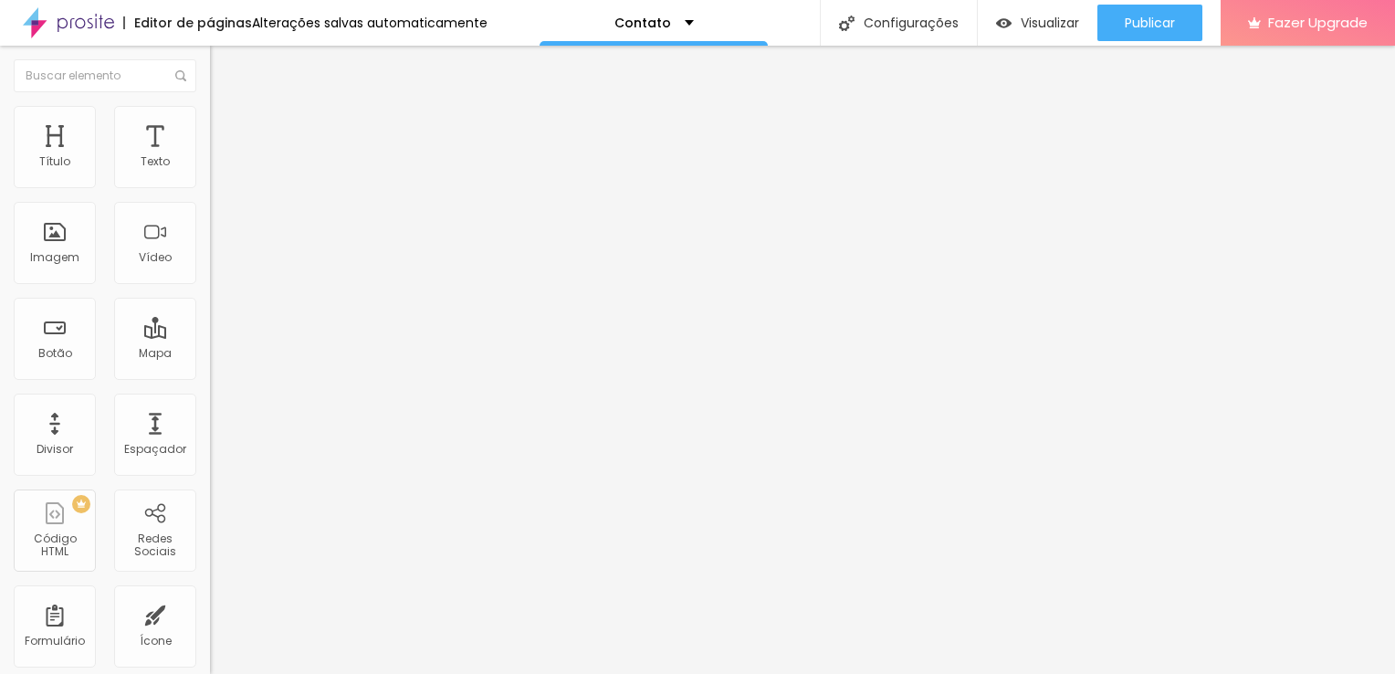
type input "Telefone"
drag, startPoint x: 920, startPoint y: 372, endPoint x: 779, endPoint y: 375, distance: 141.6
type input "C"
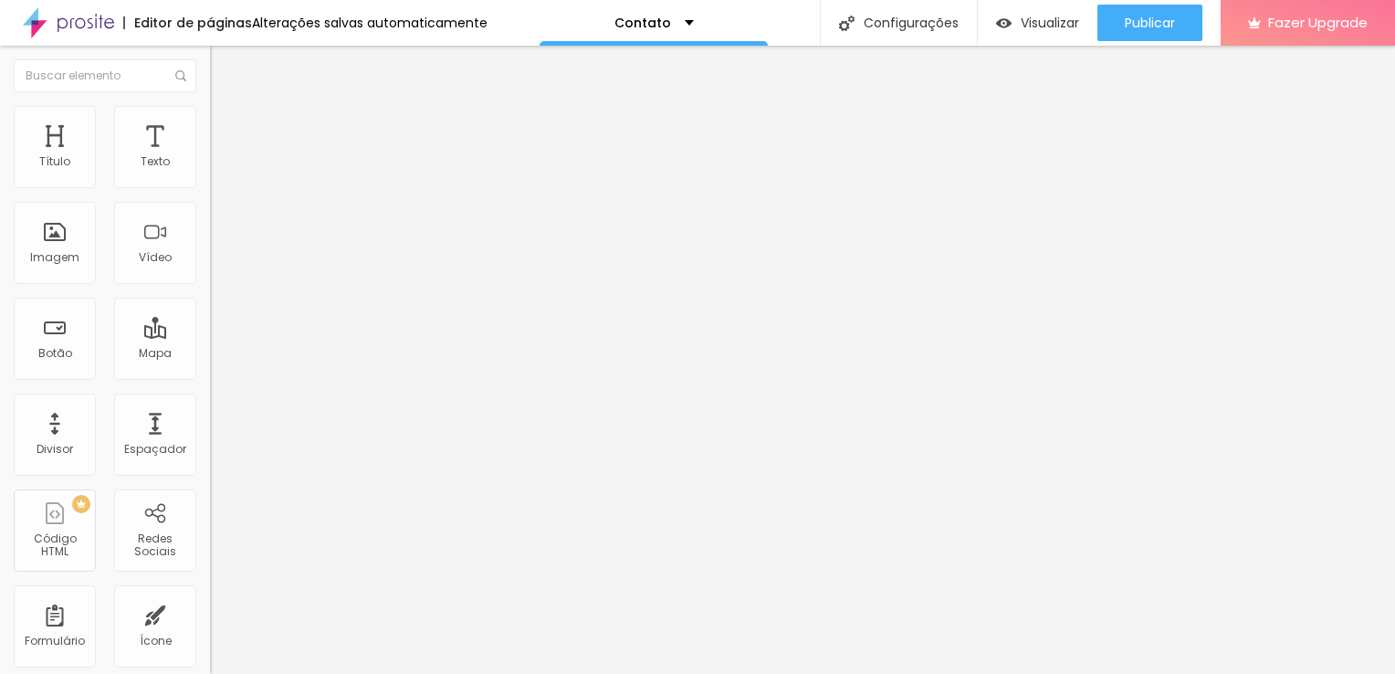
scroll to position [0, 88]
type input "Deixe seu telefone, se preferir contato por Whatsapp"
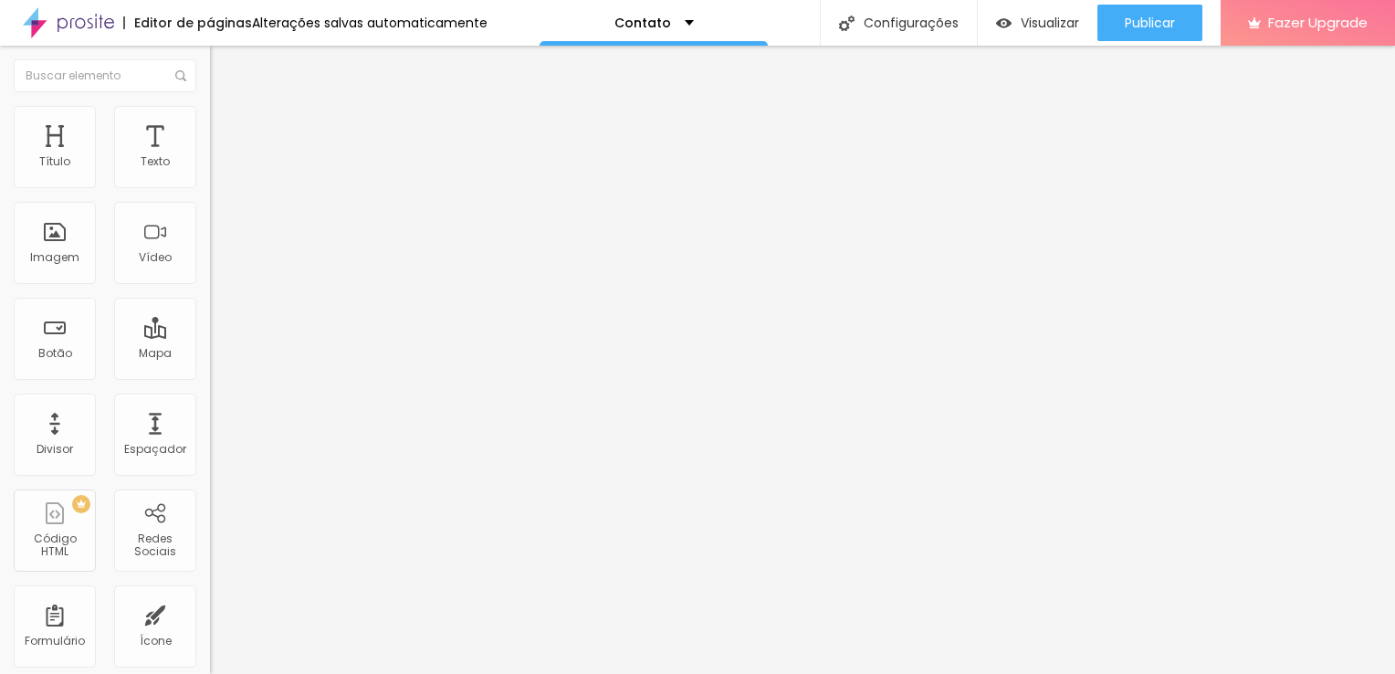
scroll to position [0, 88]
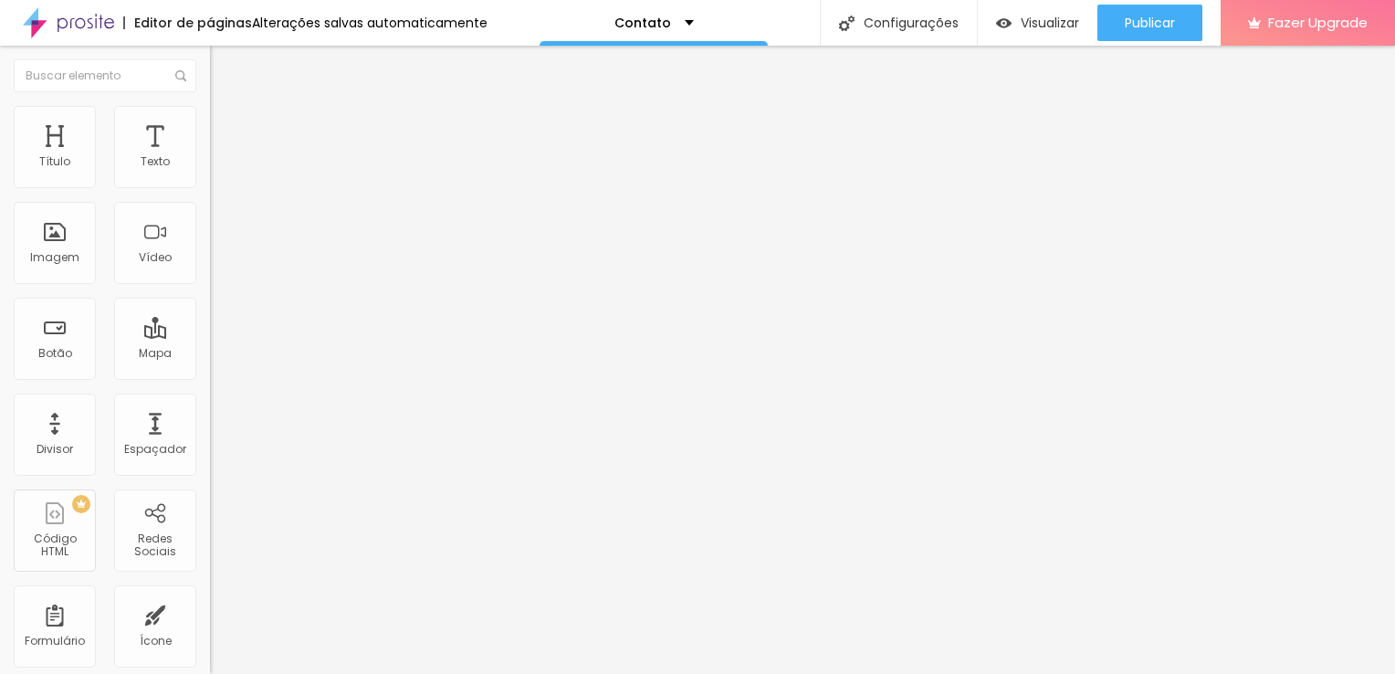
type input "Mensagem"
drag, startPoint x: 856, startPoint y: 338, endPoint x: 662, endPoint y: 341, distance: 194.5
type input "Deixe sua mensagem aqui"
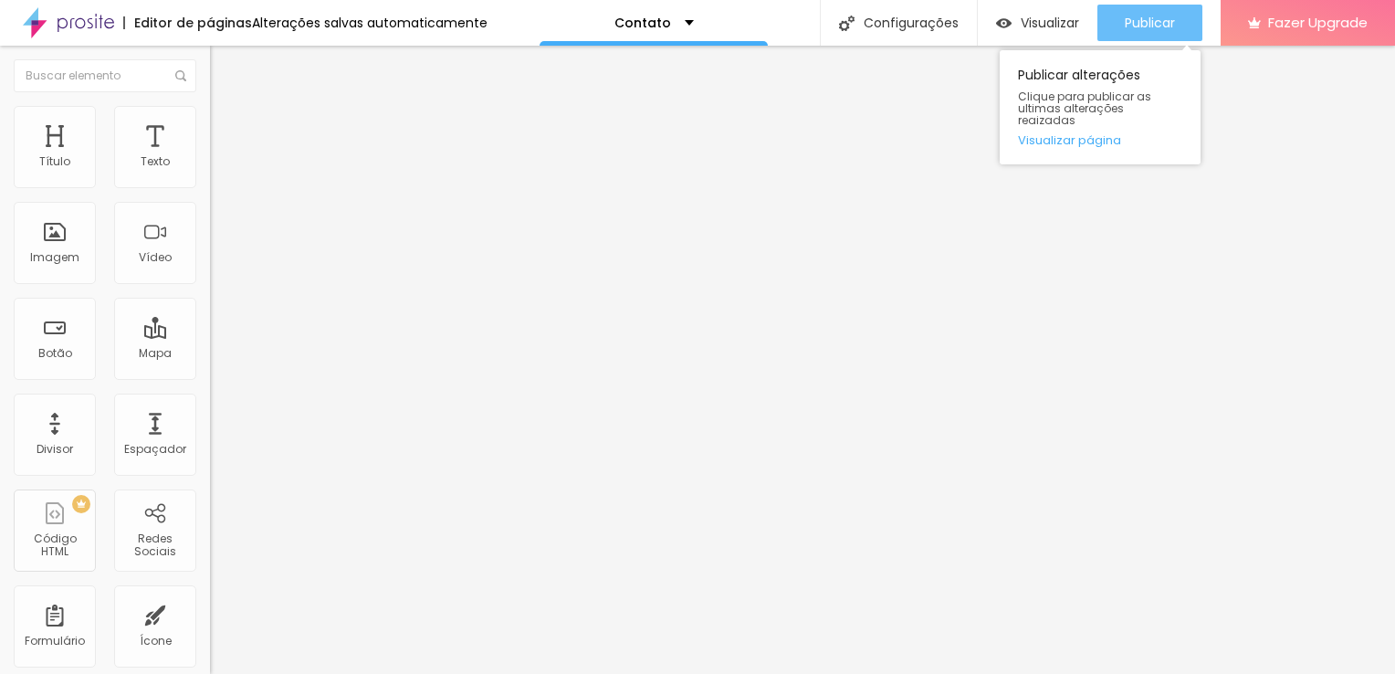
click at [1126, 24] on span "Publicar" at bounding box center [1150, 23] width 50 height 15
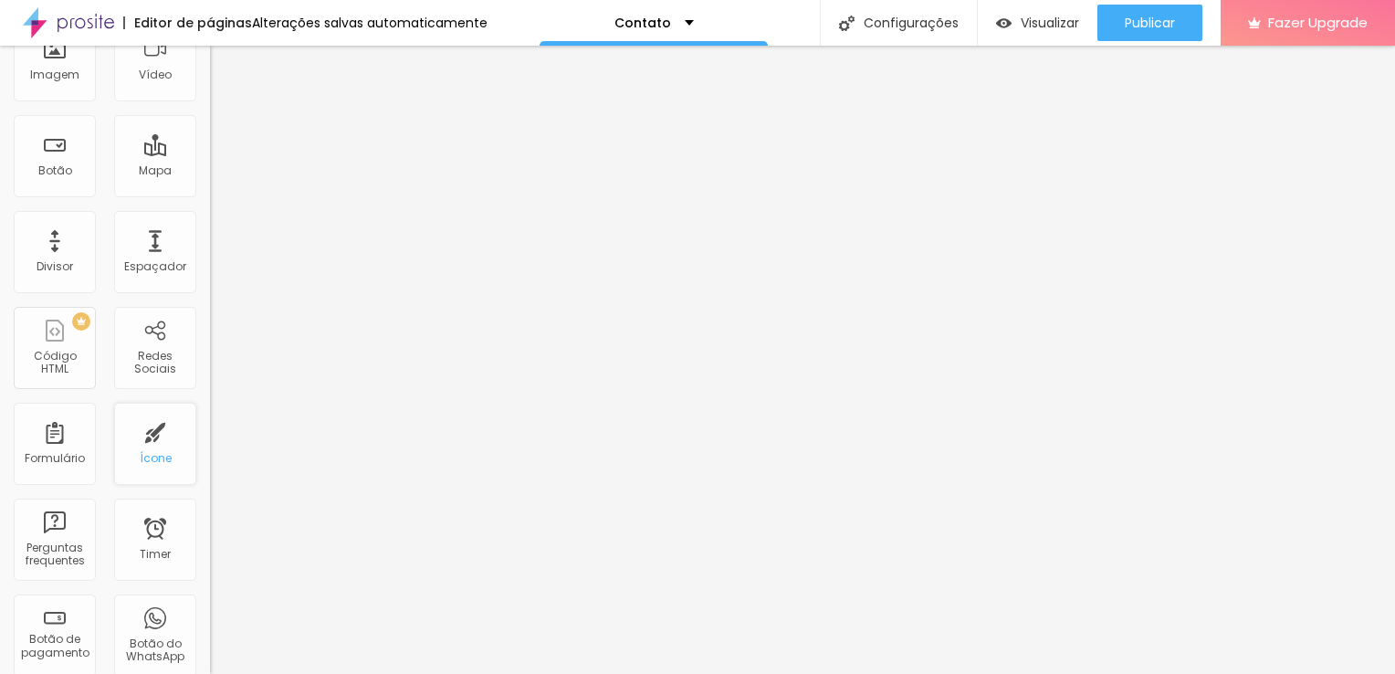
scroll to position [274, 0]
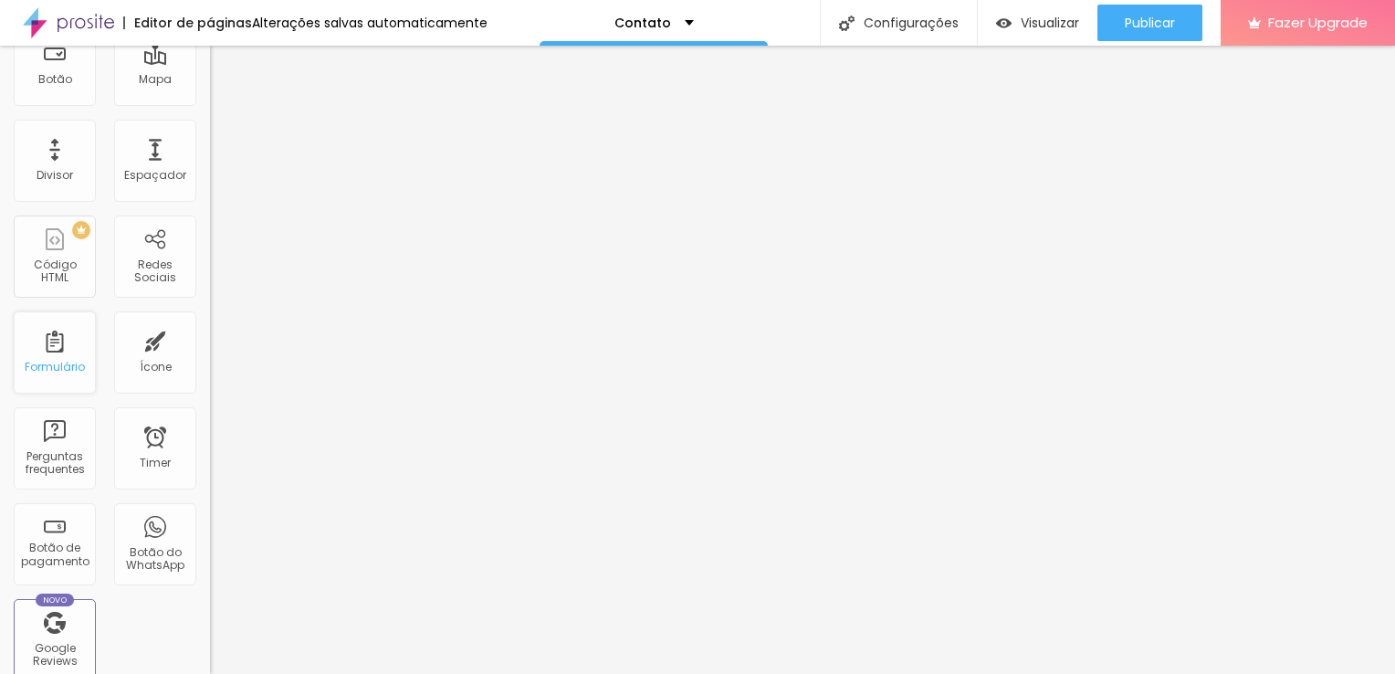
click at [49, 361] on div "Formulário" at bounding box center [55, 367] width 60 height 13
click at [58, 361] on div "Formulário" at bounding box center [55, 367] width 60 height 13
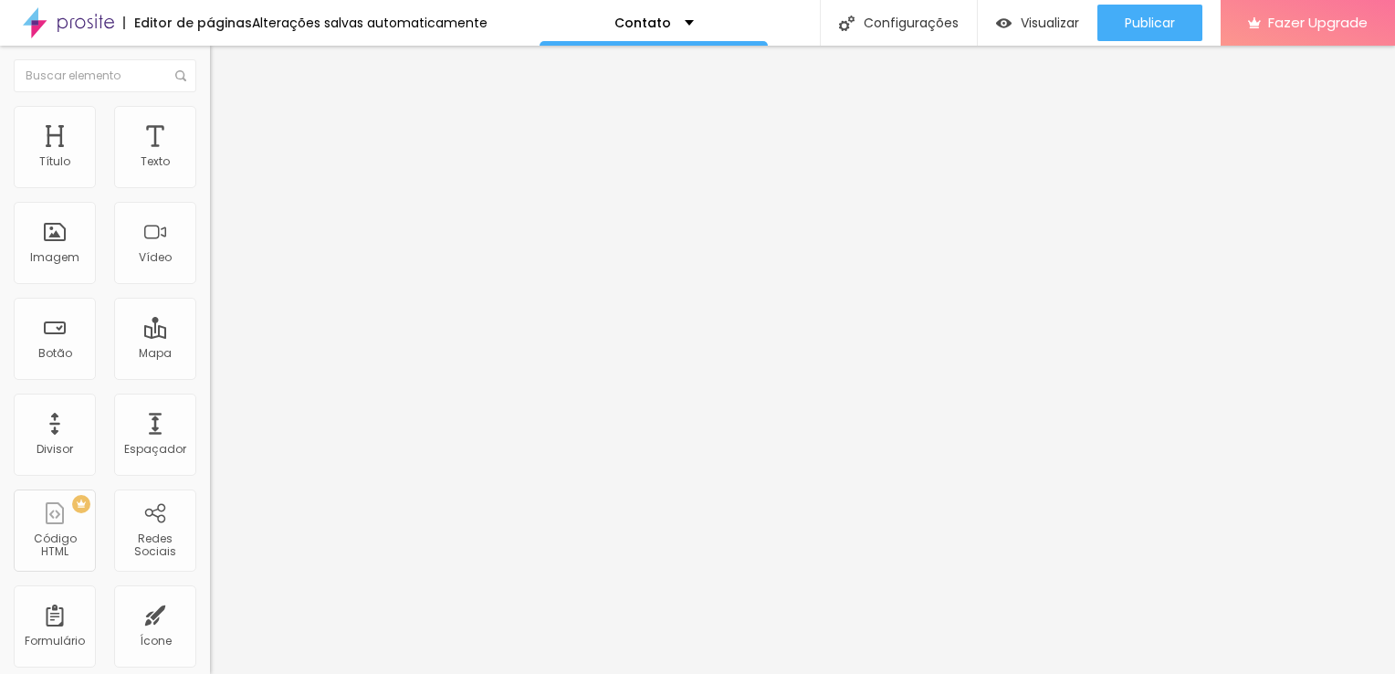
click at [210, 124] on li "Avançado" at bounding box center [315, 133] width 210 height 18
click at [226, 126] on span "Estilo" at bounding box center [240, 118] width 28 height 16
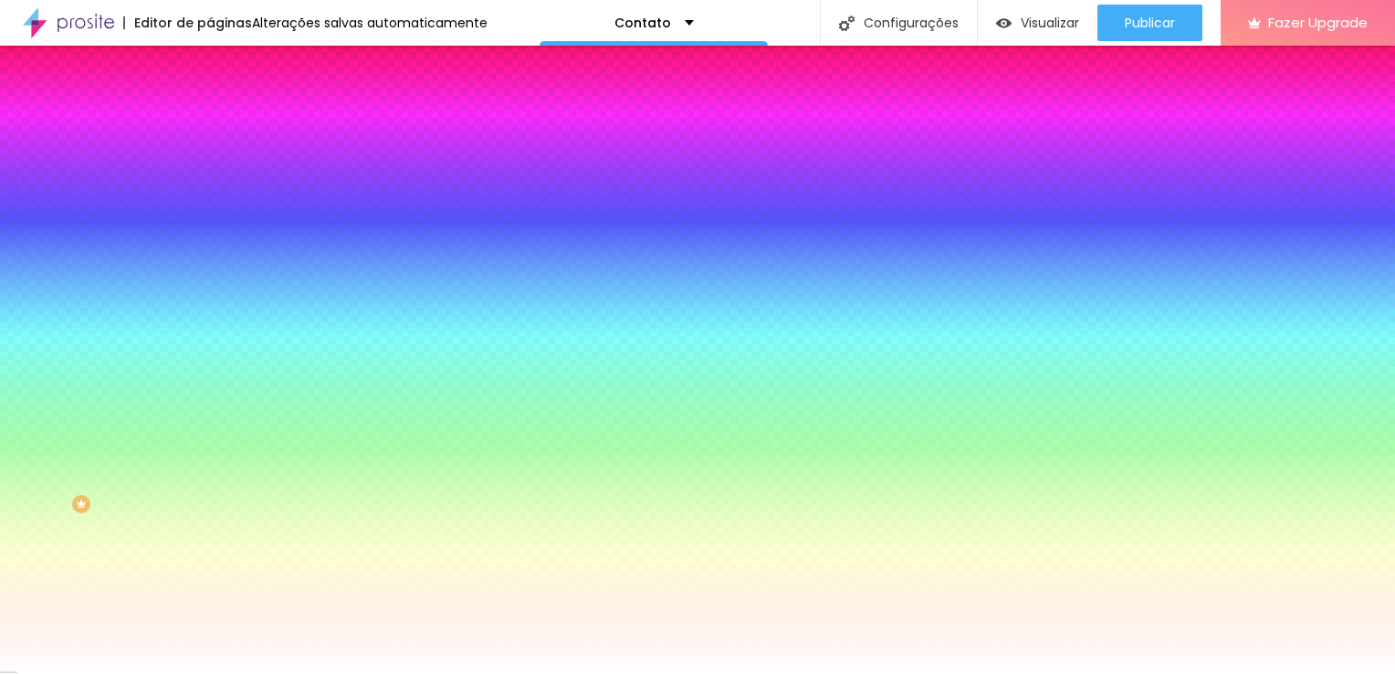
click at [210, 106] on li "Conteúdo" at bounding box center [315, 97] width 210 height 18
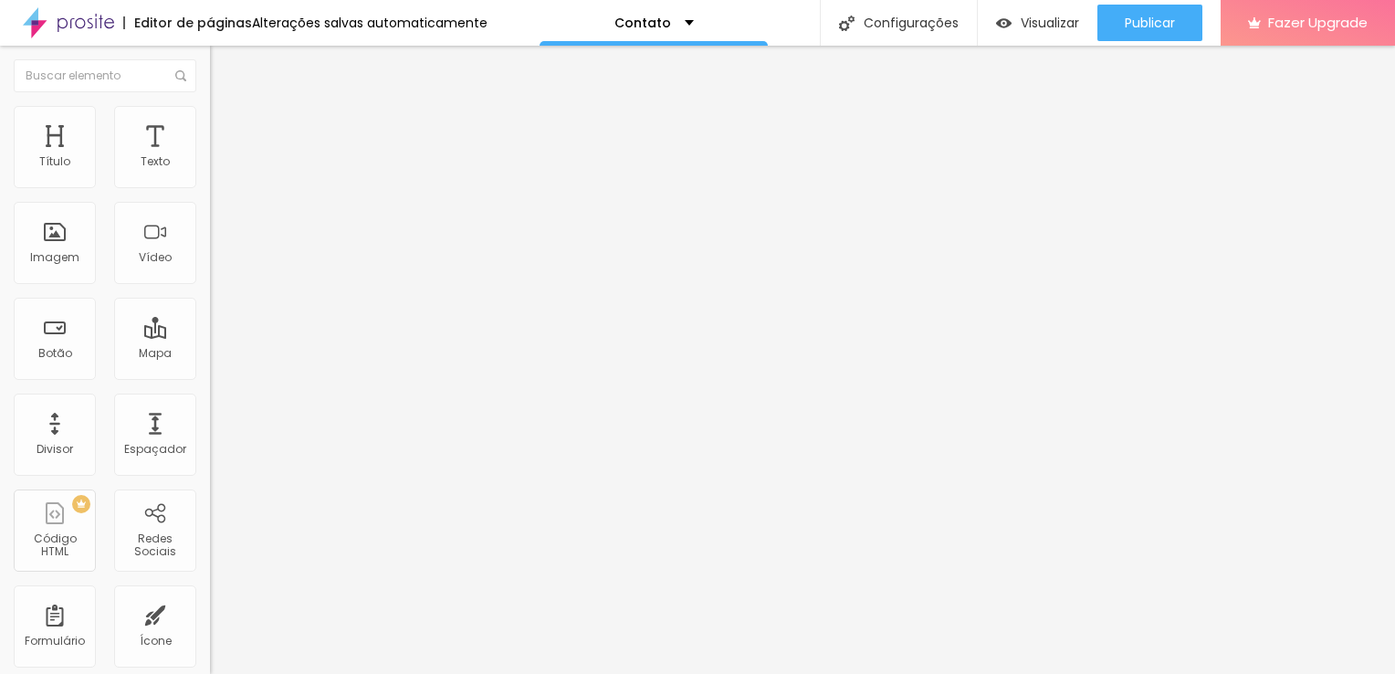
click at [224, 64] on img "button" at bounding box center [231, 66] width 15 height 15
click at [210, 124] on img at bounding box center [218, 132] width 16 height 16
click at [224, 62] on img "button" at bounding box center [231, 66] width 15 height 15
click at [222, 178] on div "Contato" at bounding box center [315, 170] width 186 height 16
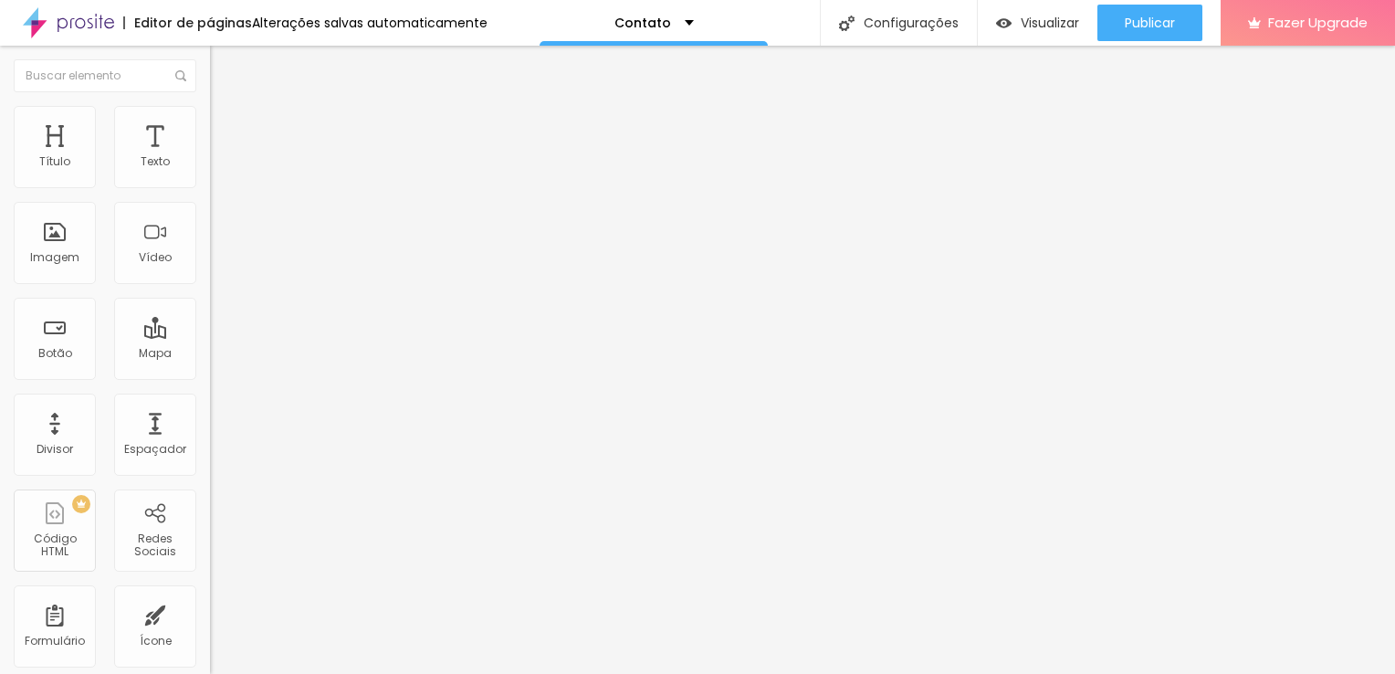
scroll to position [36, 0]
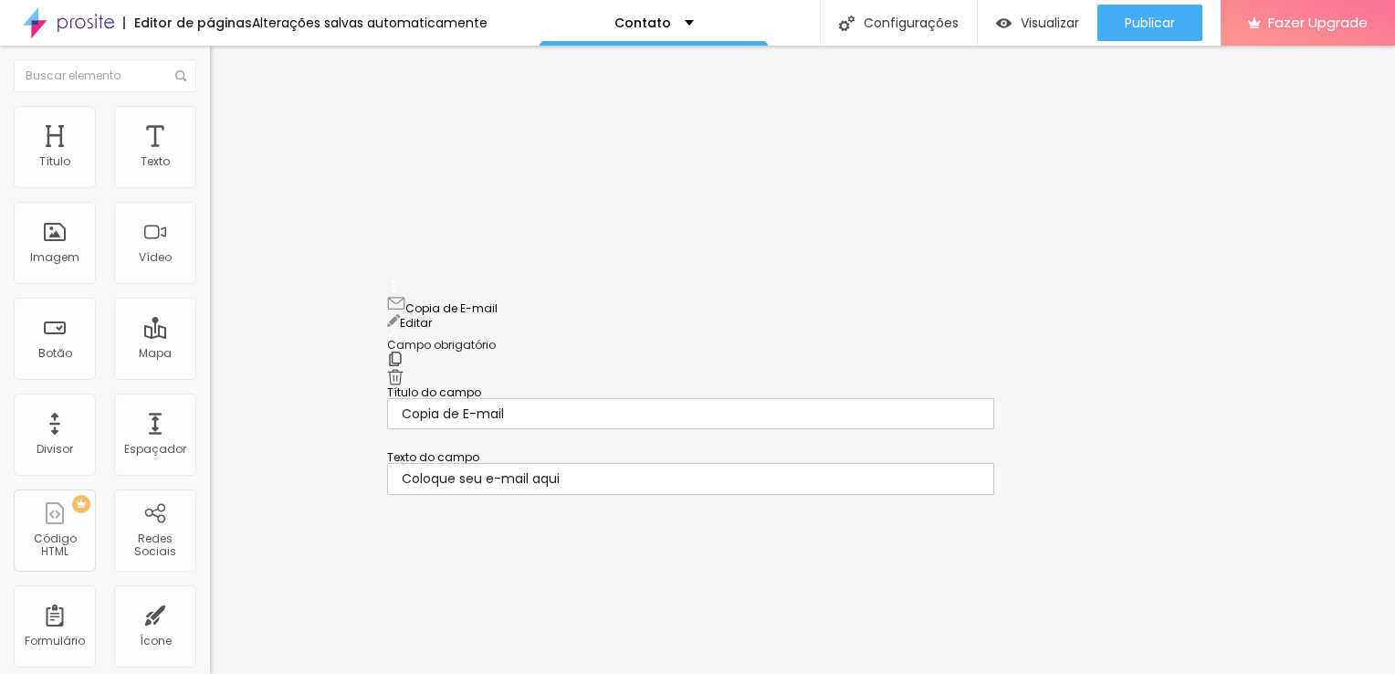
drag, startPoint x: 392, startPoint y: 364, endPoint x: 376, endPoint y: 304, distance: 62.2
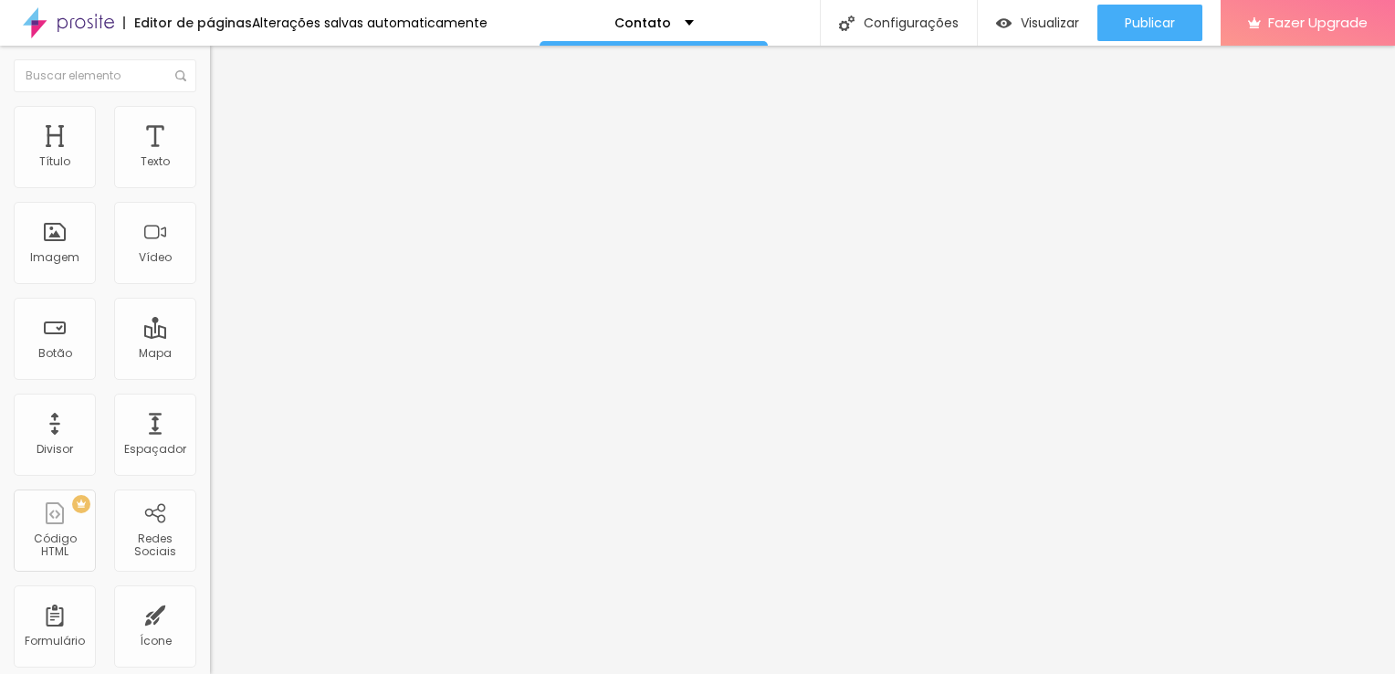
type input "Telefone"
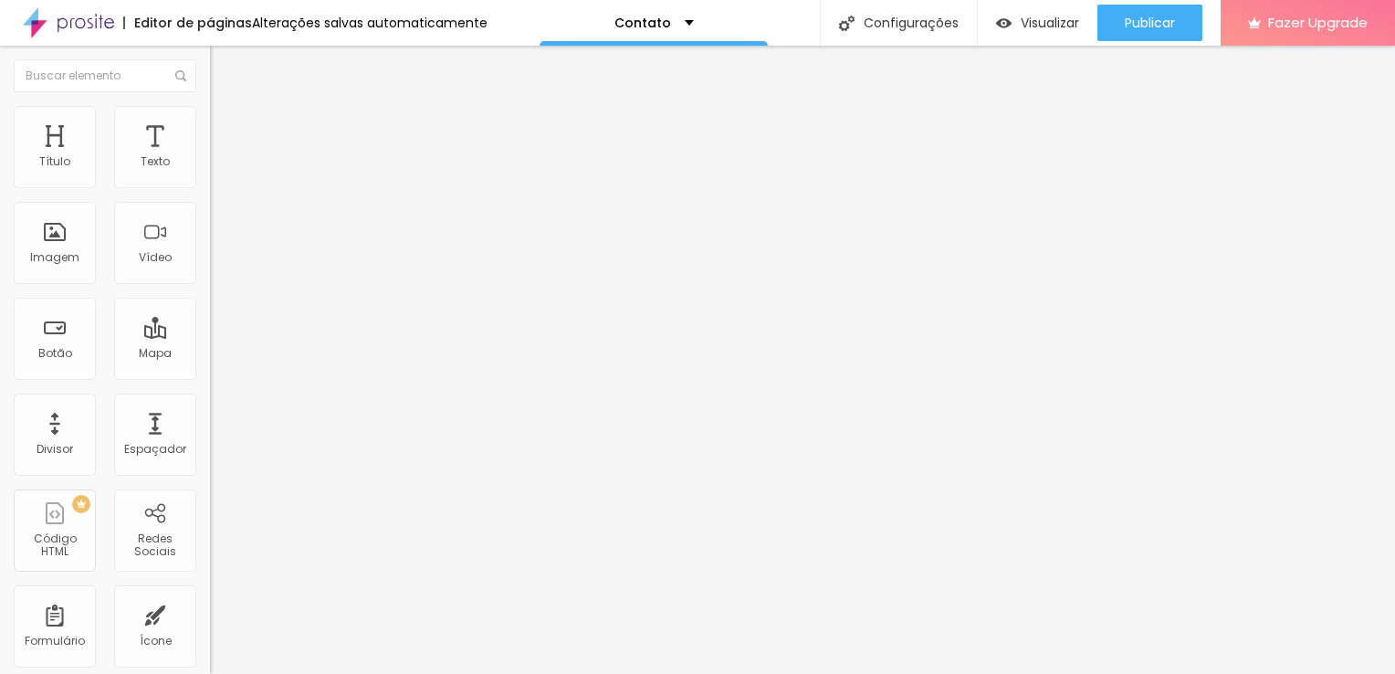
scroll to position [0, 88]
type input "Deixe seu telefone, se prefere contato por Whatsapp"
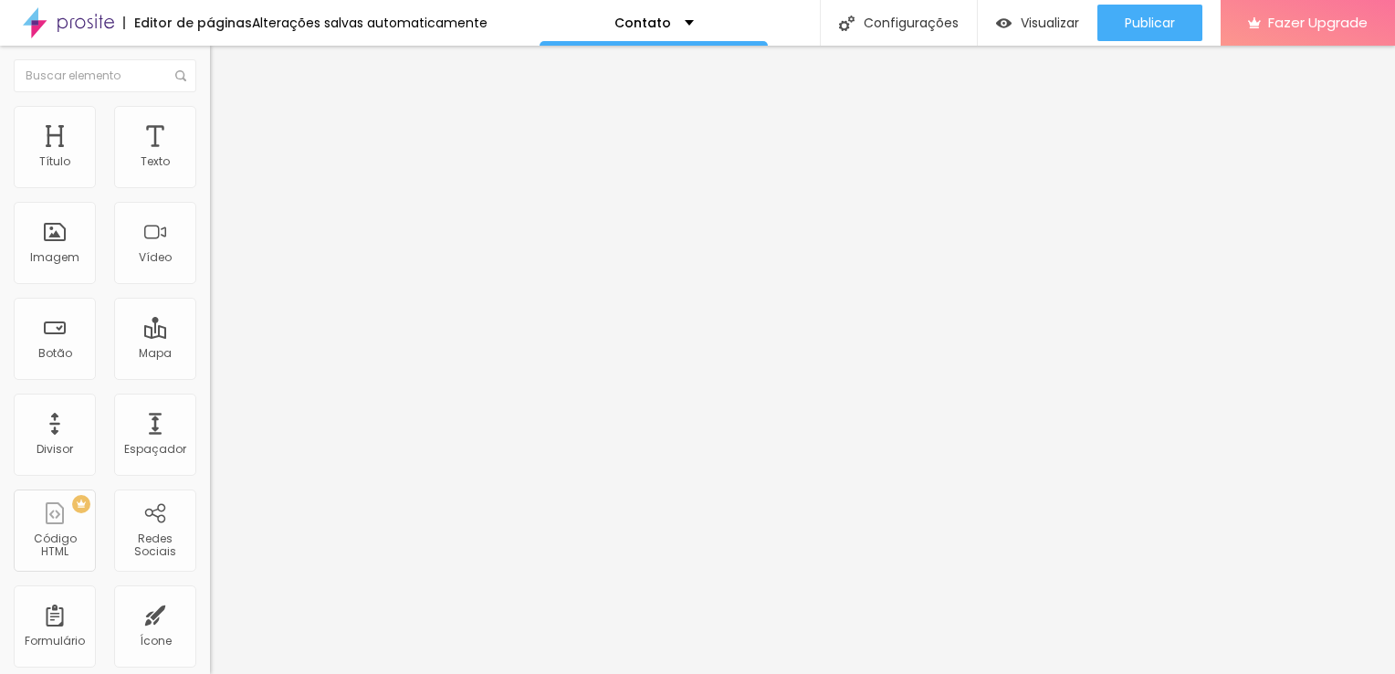
scroll to position [185, 0]
type input "Coloque seu telefone aqui"
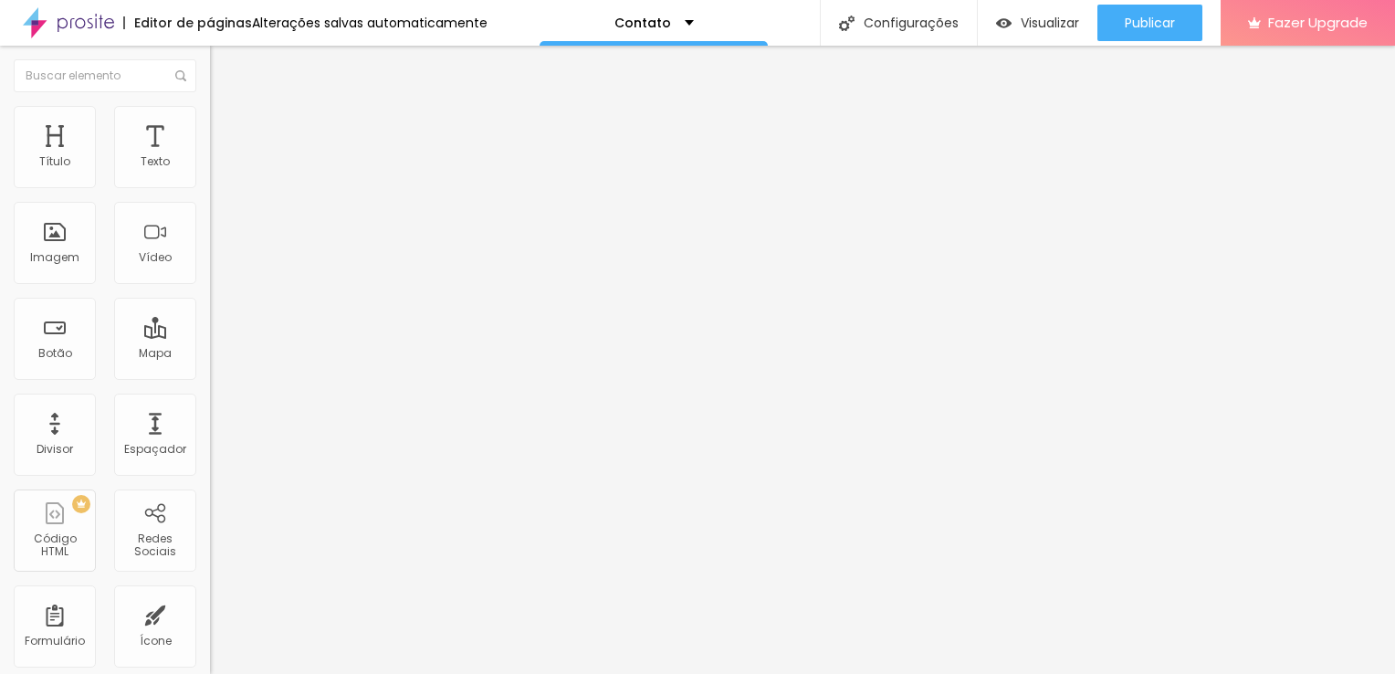
type input "Entre em contato"
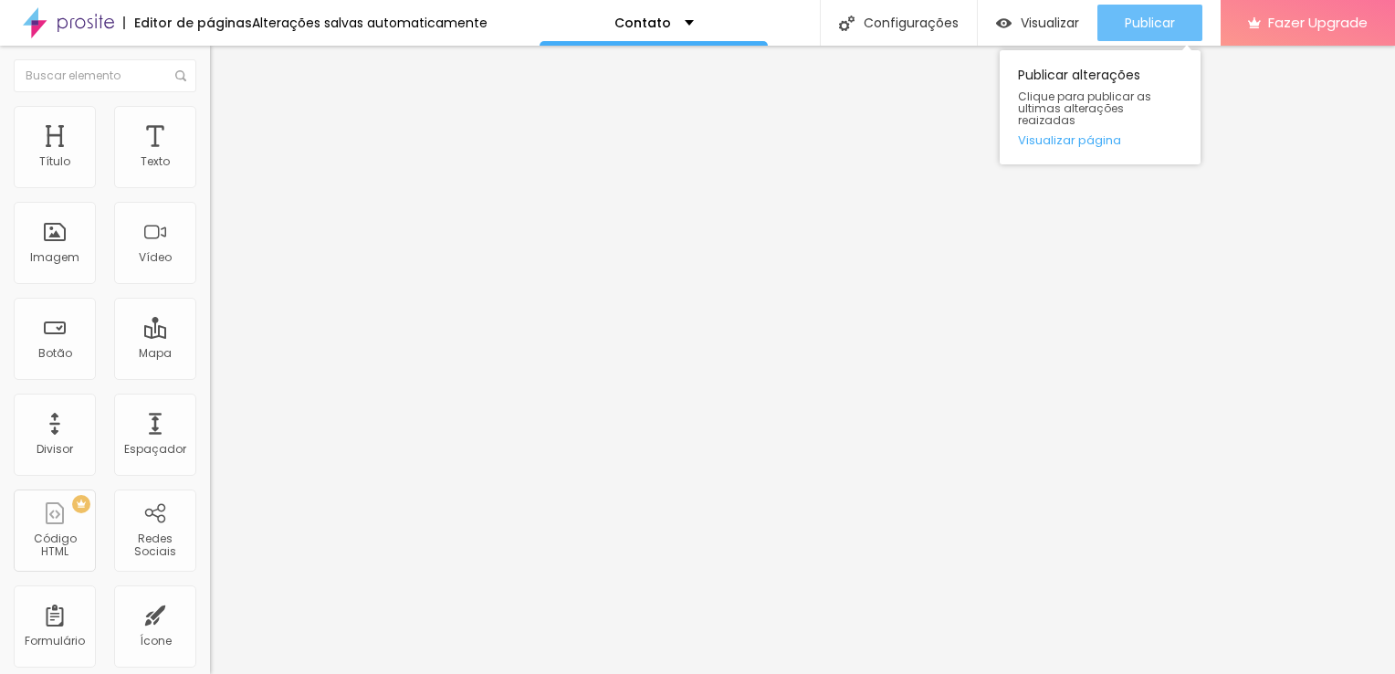
click at [1131, 33] on div "Publicar" at bounding box center [1150, 23] width 50 height 37
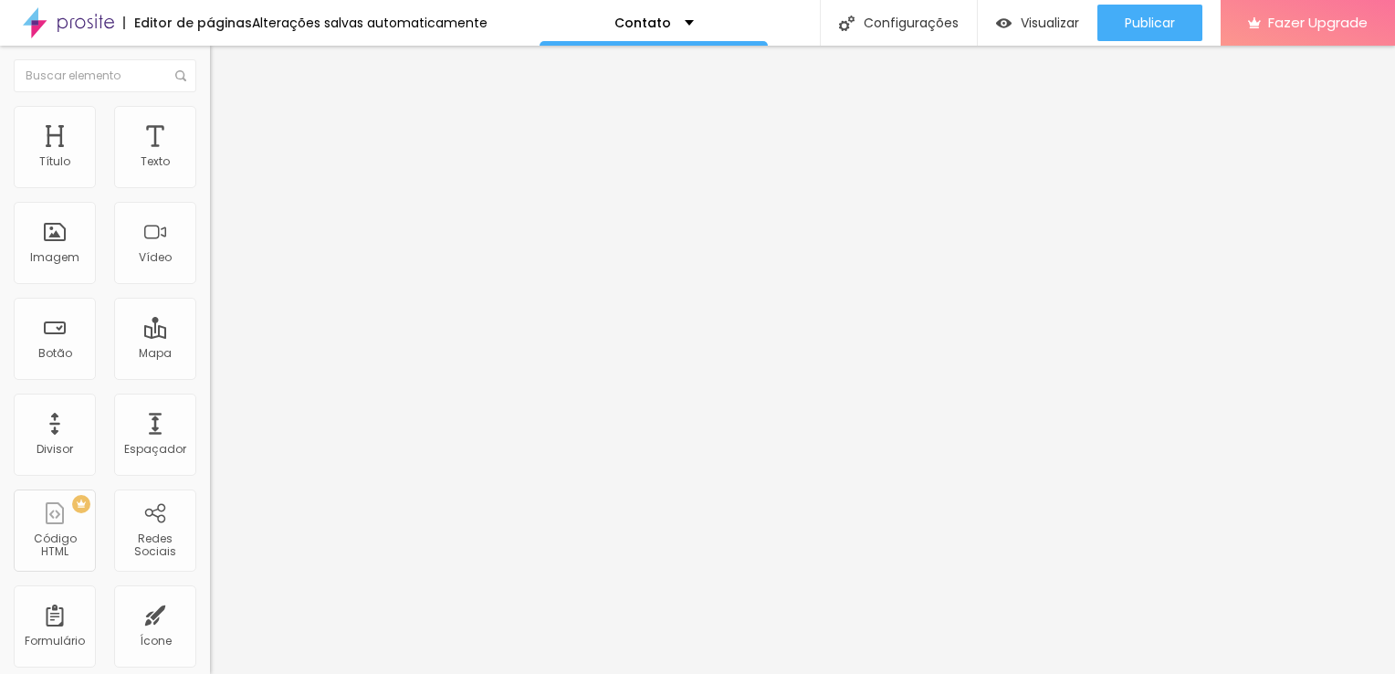
click at [210, 118] on li "Avançado" at bounding box center [315, 115] width 210 height 18
click at [224, 64] on img "button" at bounding box center [231, 66] width 15 height 15
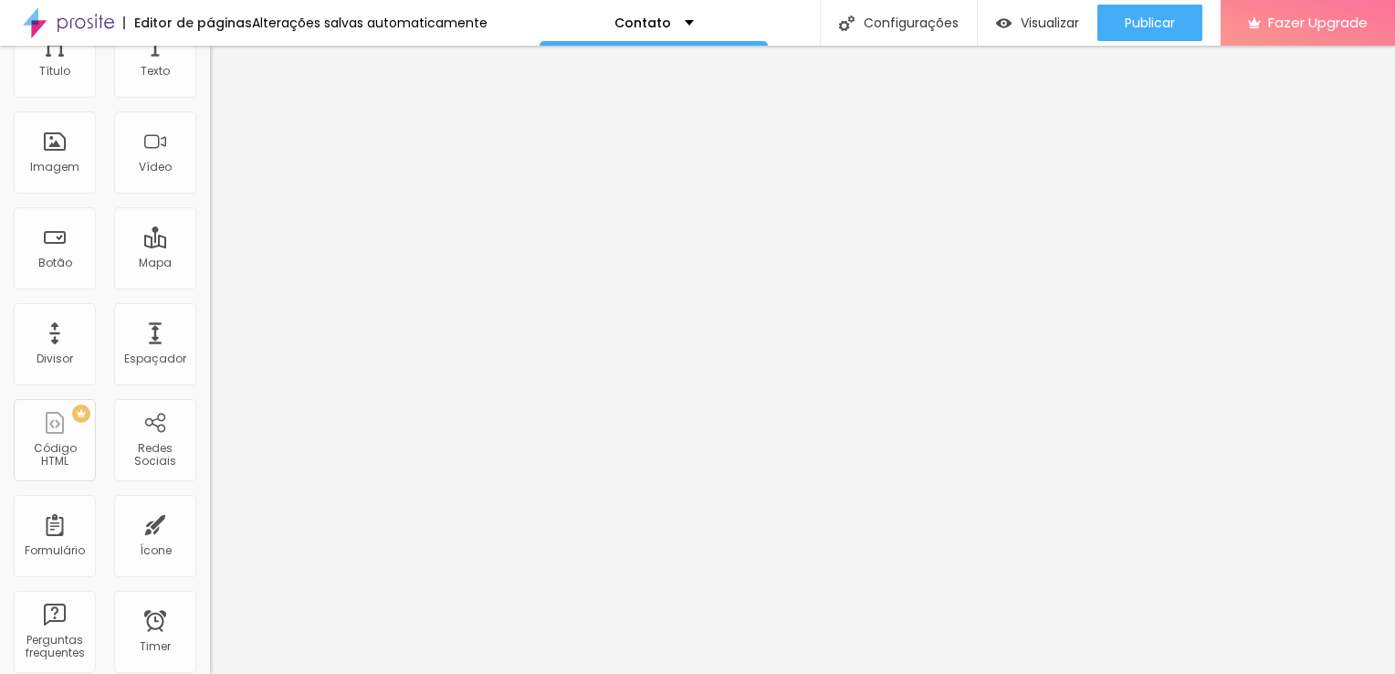
scroll to position [183, 0]
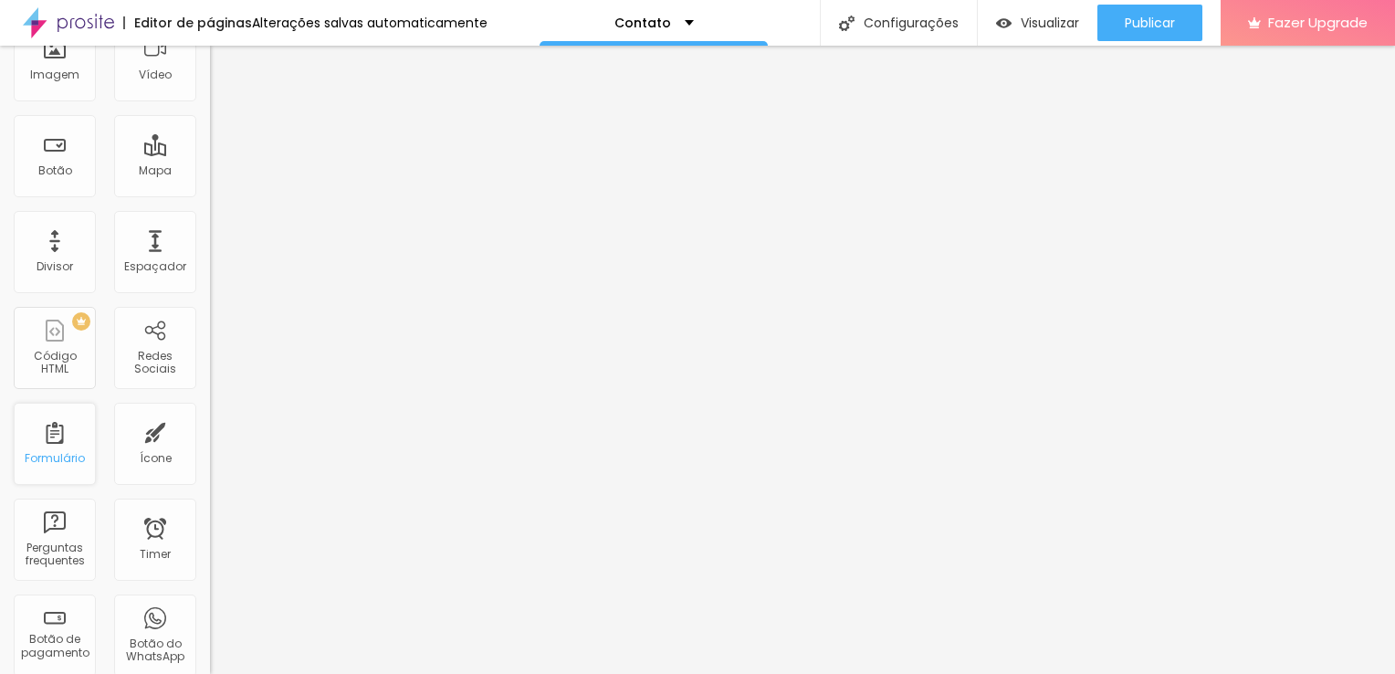
click at [37, 458] on div "Formulário" at bounding box center [55, 458] width 60 height 13
click at [42, 455] on div "Formulário" at bounding box center [55, 458] width 60 height 13
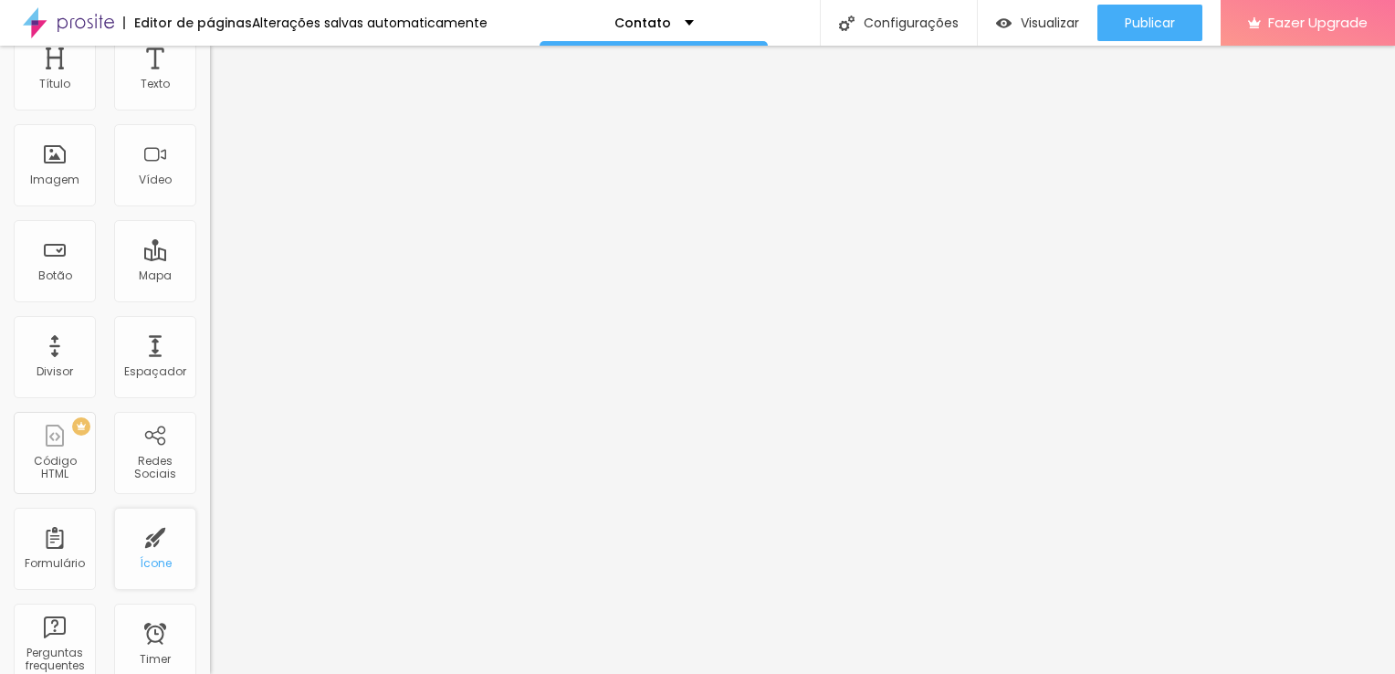
scroll to position [0, 0]
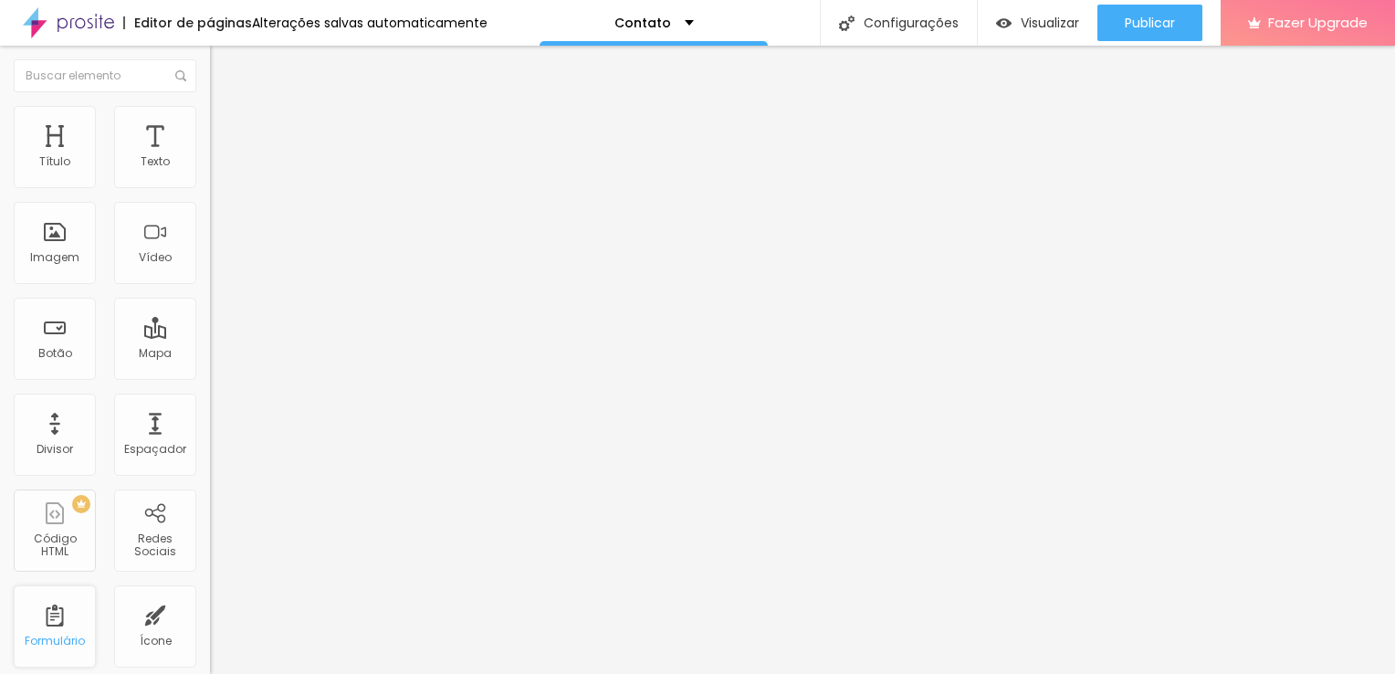
click at [55, 611] on div "Formulário" at bounding box center [55, 626] width 82 height 82
click at [58, 626] on div "Formulário" at bounding box center [55, 626] width 82 height 82
click at [58, 628] on div "Formulário" at bounding box center [55, 626] width 82 height 82
click at [59, 628] on div "Formulário" at bounding box center [55, 626] width 82 height 82
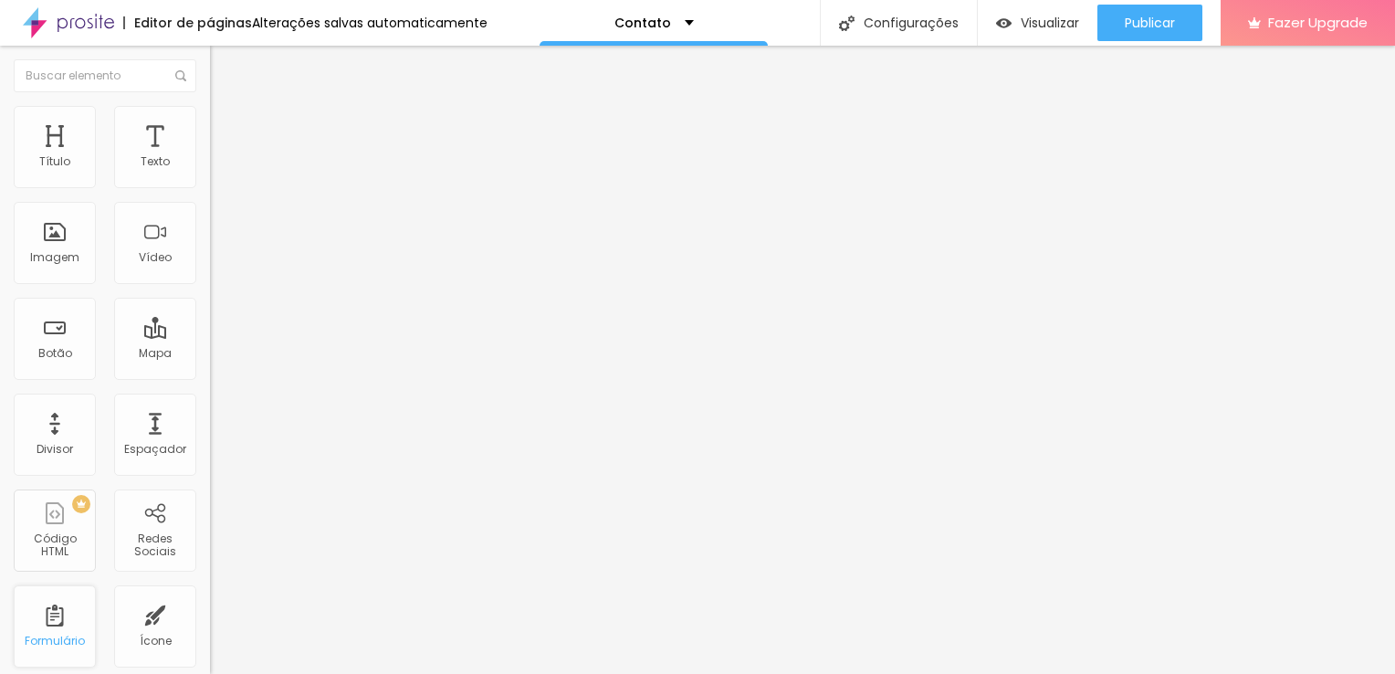
click at [58, 634] on div "Formulário" at bounding box center [55, 640] width 60 height 13
click at [58, 340] on div "Botão" at bounding box center [55, 339] width 82 height 82
click at [46, 264] on div "Imagem" at bounding box center [54, 257] width 49 height 13
click at [139, 252] on div "Vídeo" at bounding box center [155, 257] width 33 height 13
click at [143, 363] on div "Mapa" at bounding box center [155, 339] width 82 height 82
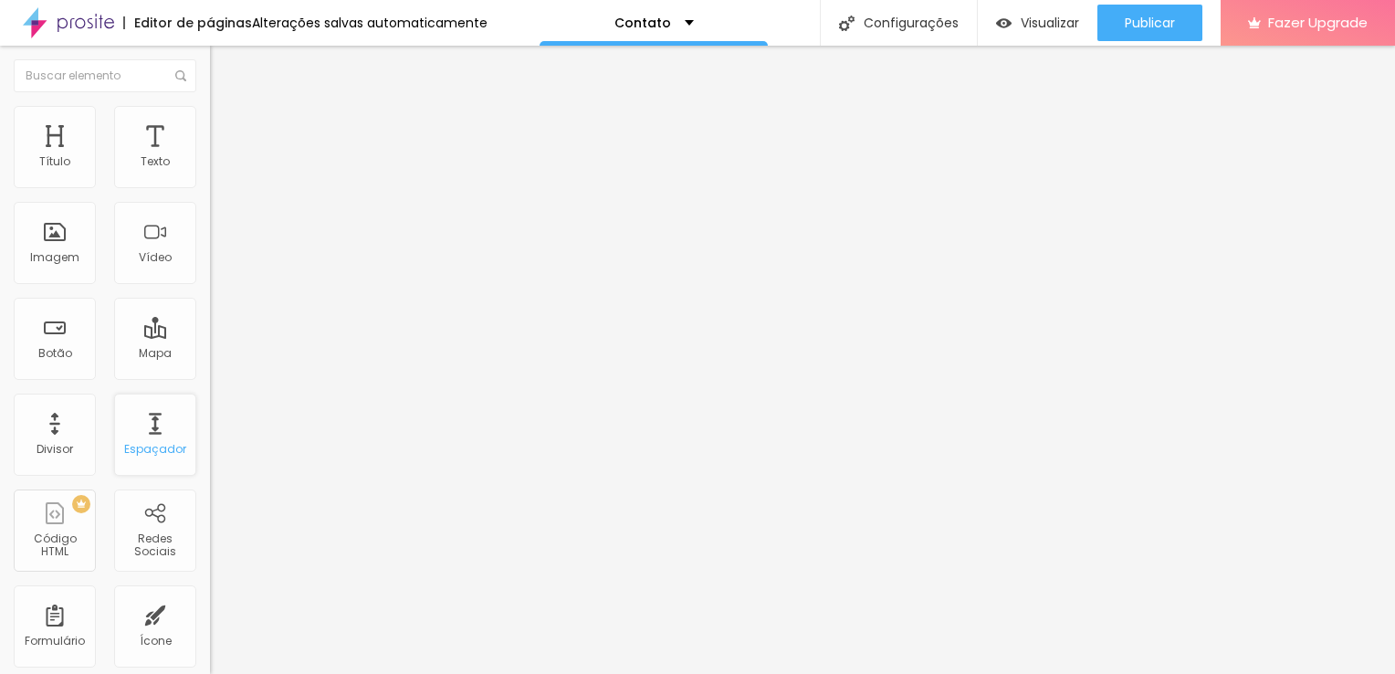
click at [152, 429] on div "Espaçador" at bounding box center [155, 434] width 82 height 82
click at [69, 439] on div "Divisor" at bounding box center [55, 434] width 82 height 82
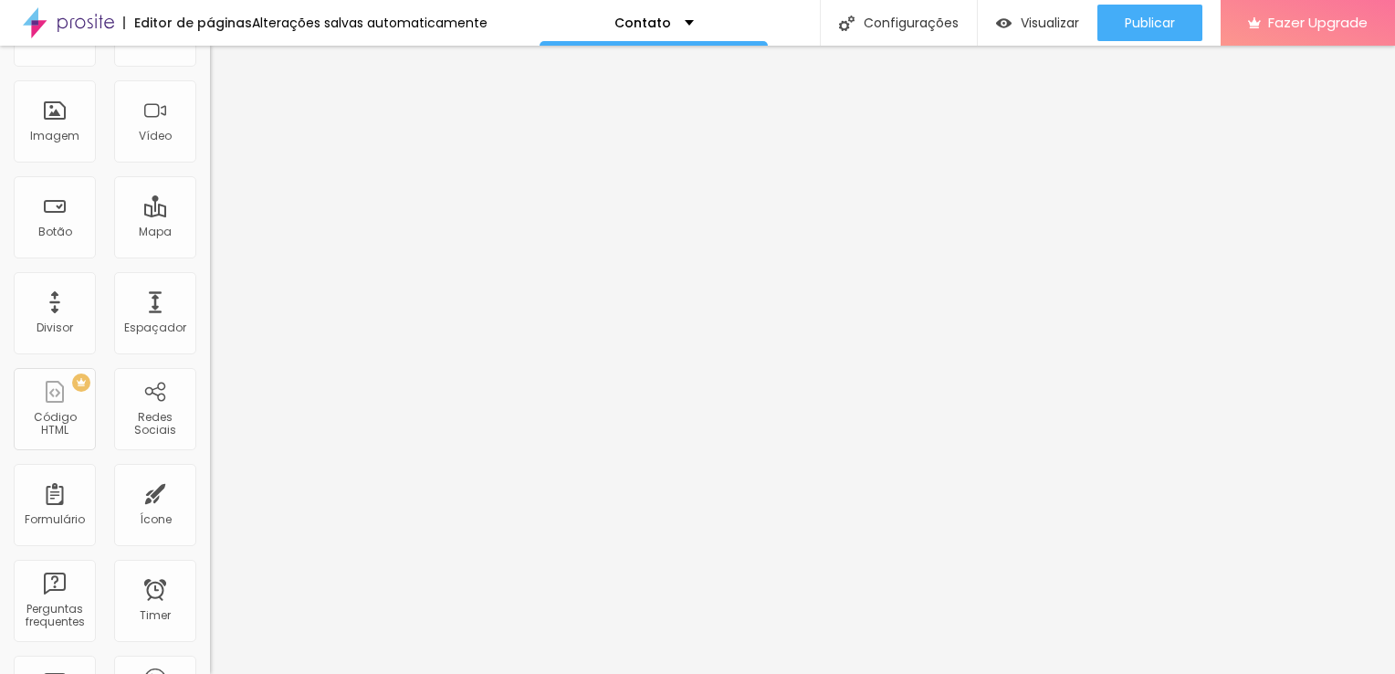
scroll to position [183, 0]
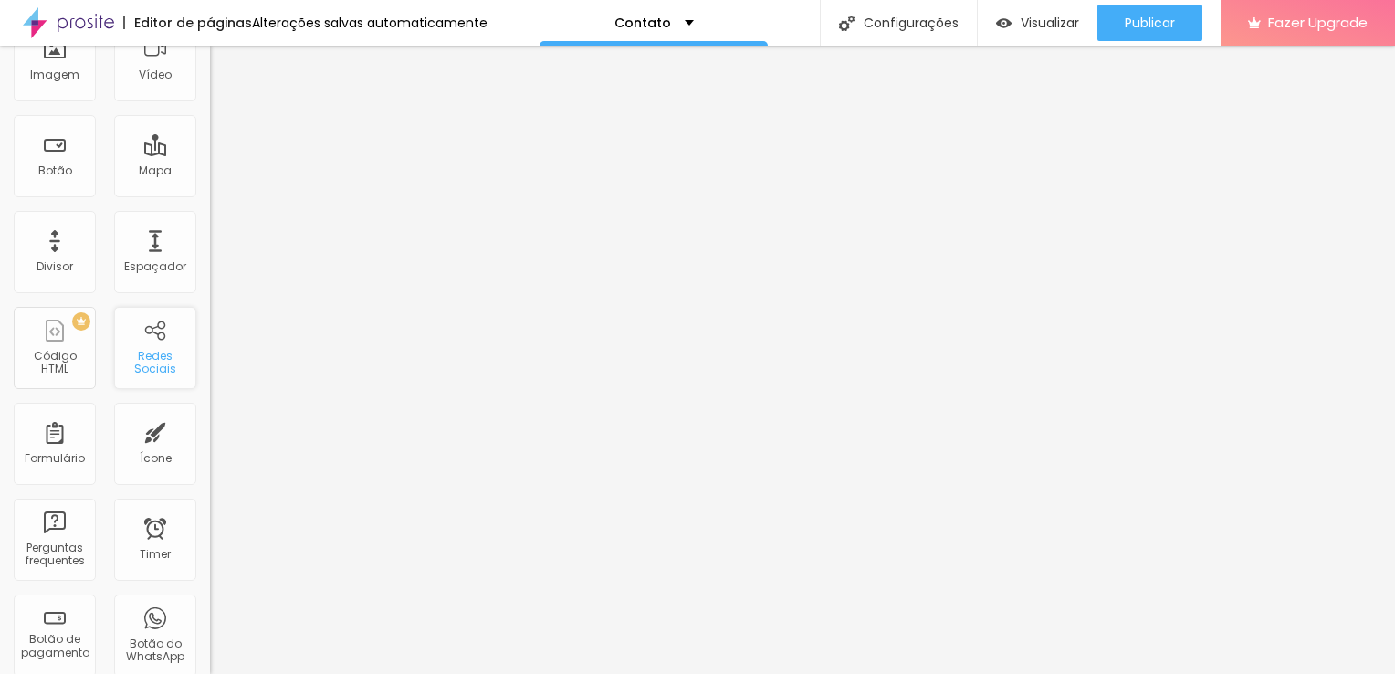
click at [132, 363] on div "Redes Sociais" at bounding box center [155, 363] width 72 height 26
click at [62, 444] on div "Formulário" at bounding box center [55, 444] width 82 height 82
click at [149, 446] on div "Ícone" at bounding box center [155, 444] width 82 height 82
click at [152, 542] on div "Timer" at bounding box center [155, 539] width 82 height 82
click at [64, 544] on div "Perguntas frequentes" at bounding box center [54, 554] width 72 height 26
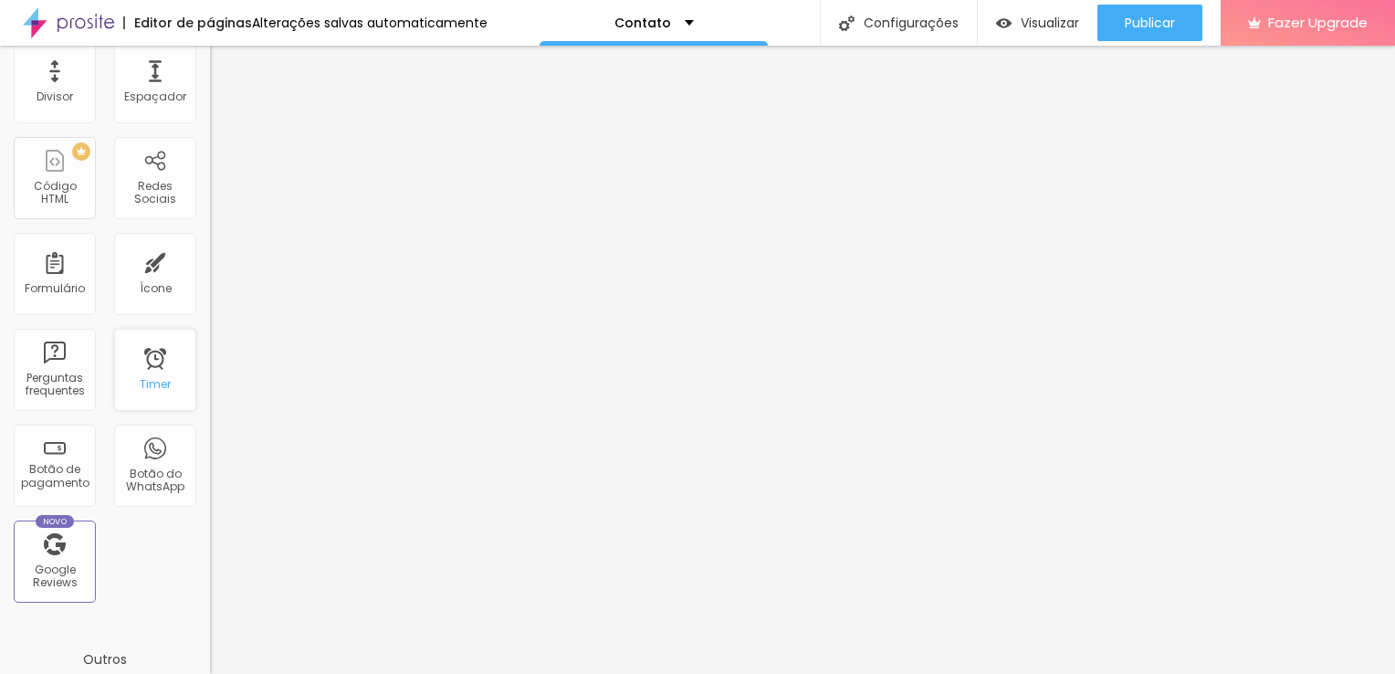
scroll to position [456, 0]
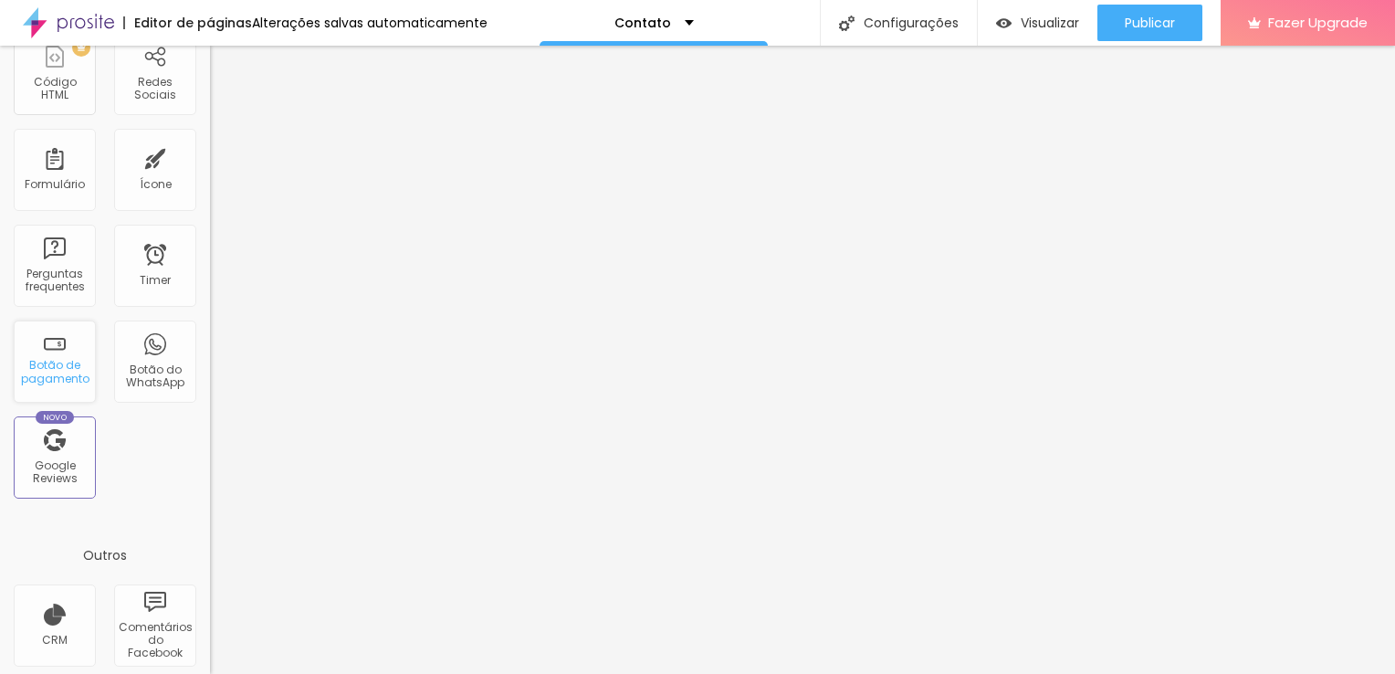
click at [60, 372] on div "Botão de pagamento" at bounding box center [54, 372] width 72 height 26
click at [139, 364] on div "Botão do WhatsApp" at bounding box center [155, 376] width 72 height 26
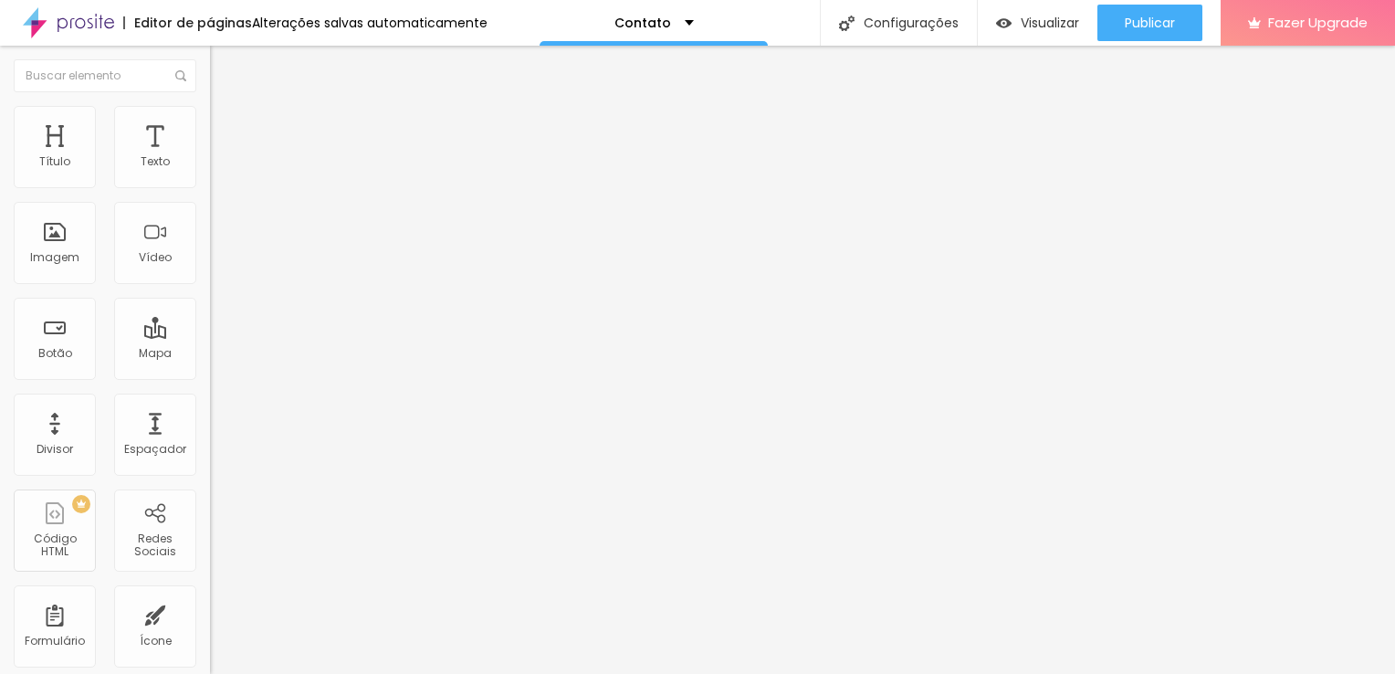
scroll to position [183, 0]
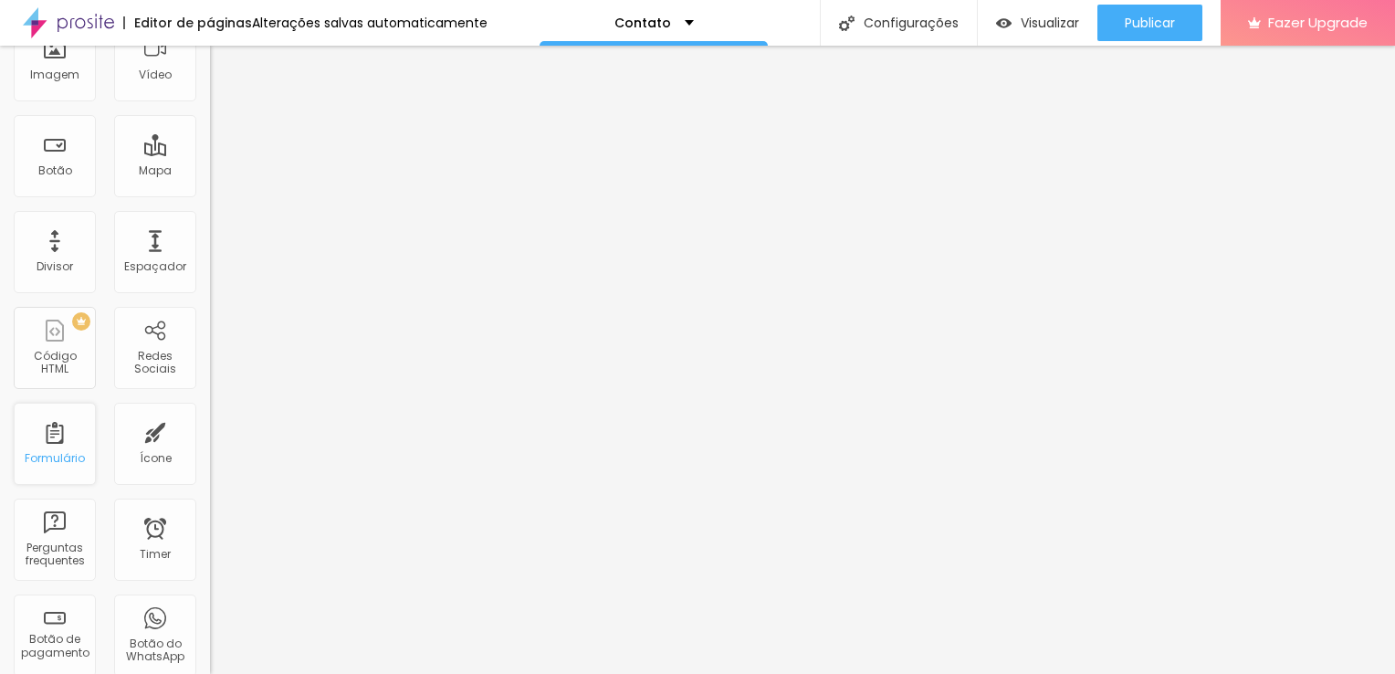
click at [52, 435] on div "Formulário" at bounding box center [55, 444] width 82 height 82
click at [51, 441] on div "Formulário" at bounding box center [55, 444] width 82 height 82
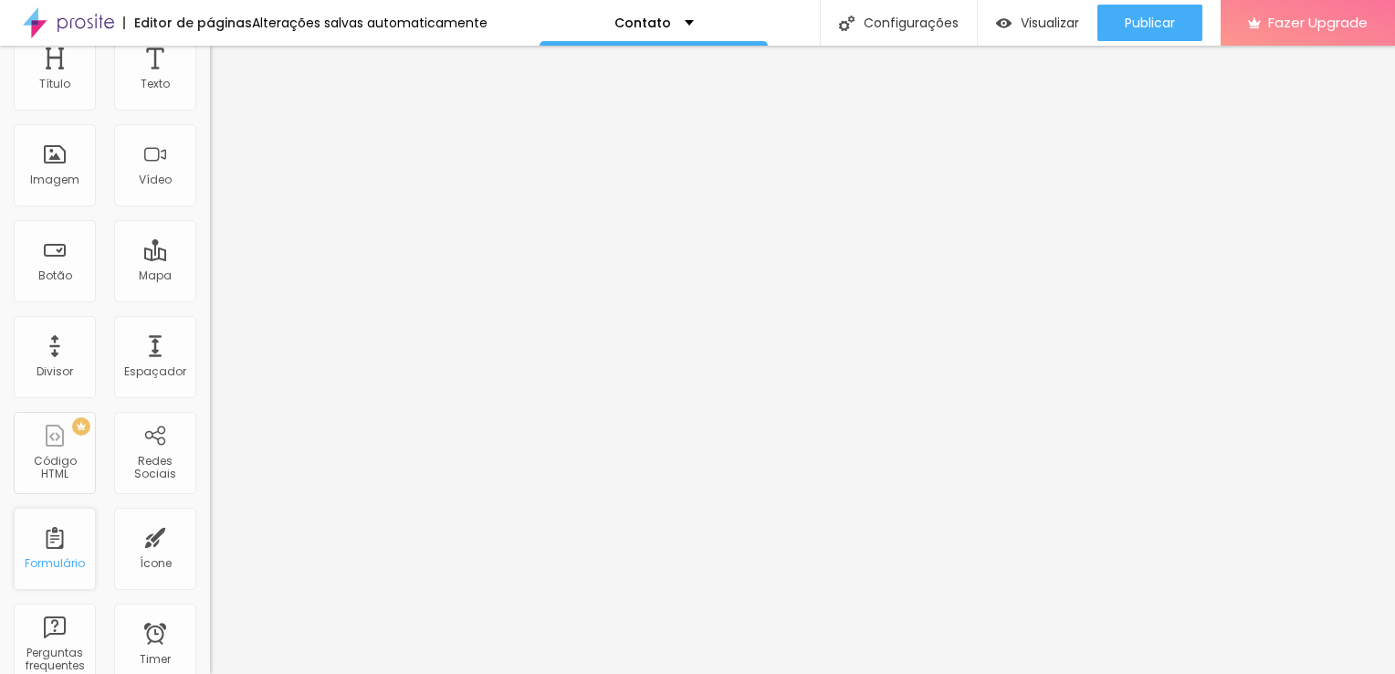
scroll to position [0, 0]
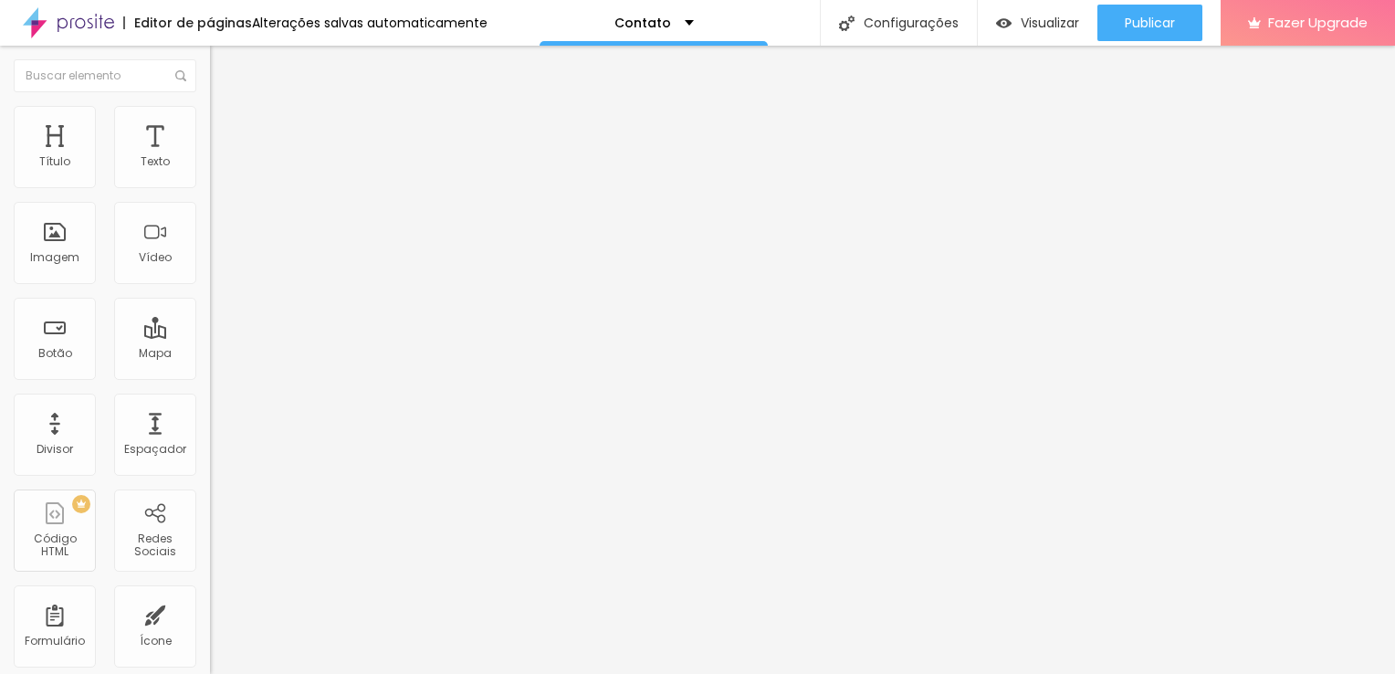
click at [210, 124] on li "Avançado" at bounding box center [315, 133] width 210 height 18
click at [210, 121] on li "Estilo" at bounding box center [315, 115] width 210 height 18
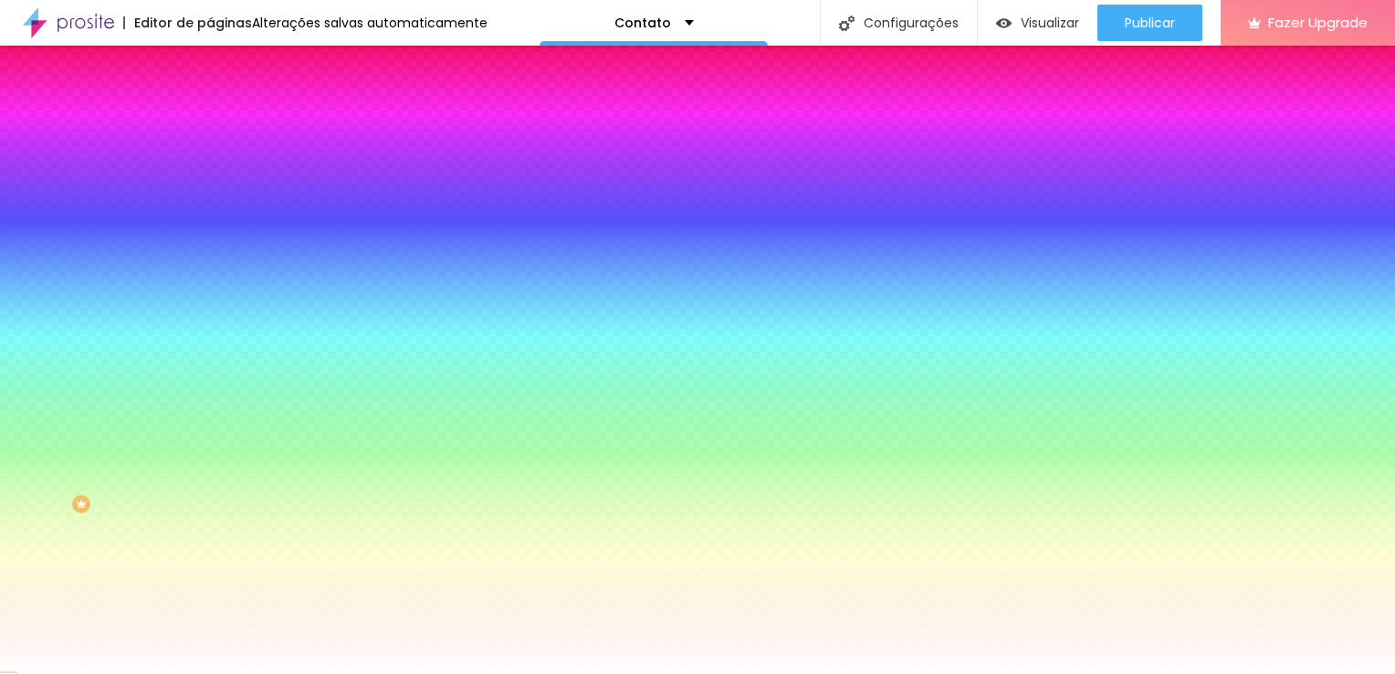
click at [210, 104] on img at bounding box center [218, 96] width 16 height 16
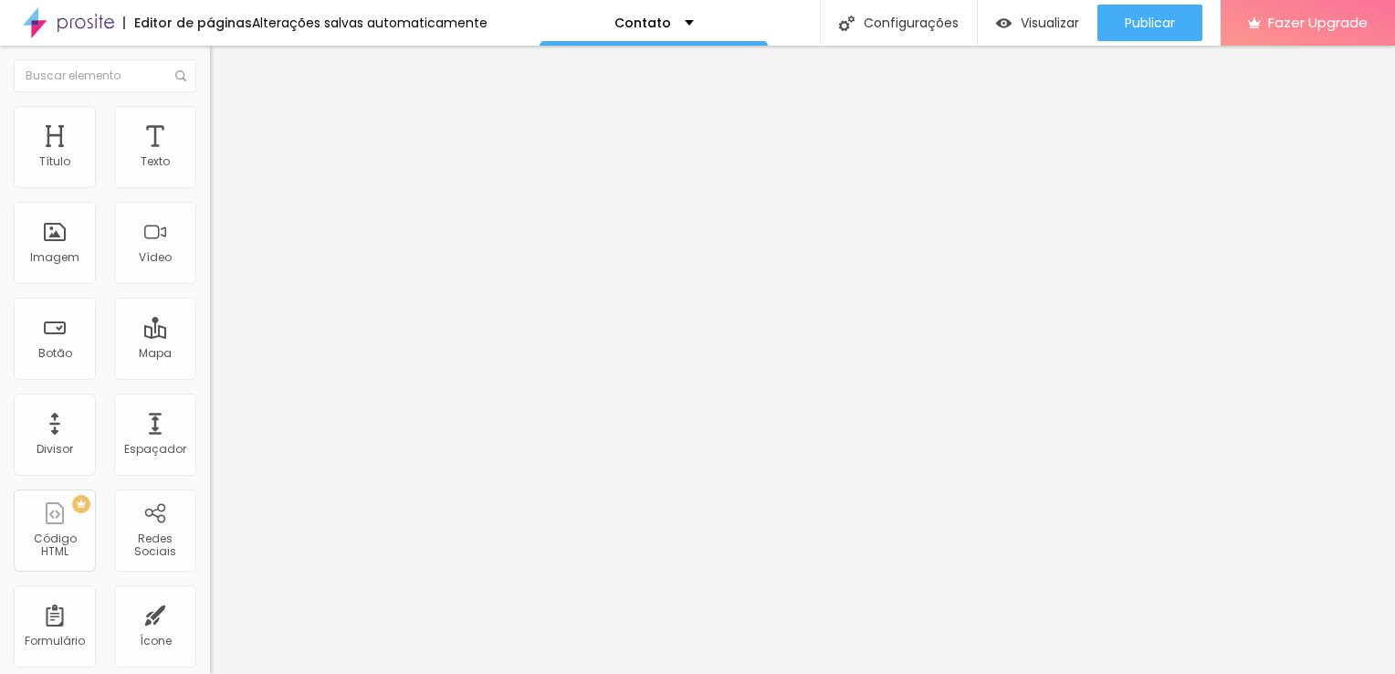
click at [222, 178] on div "Contato" at bounding box center [315, 170] width 186 height 16
type input "Entre em contato"
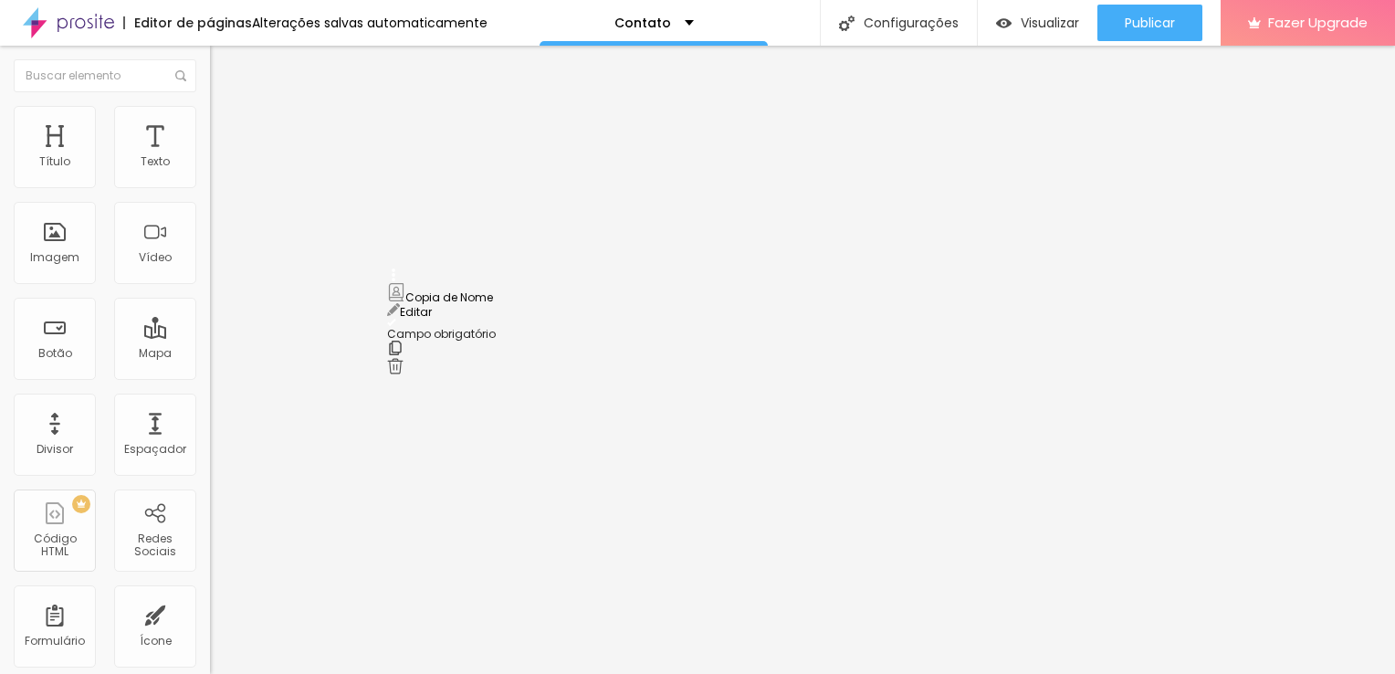
drag, startPoint x: 393, startPoint y: 357, endPoint x: 383, endPoint y: 287, distance: 71.0
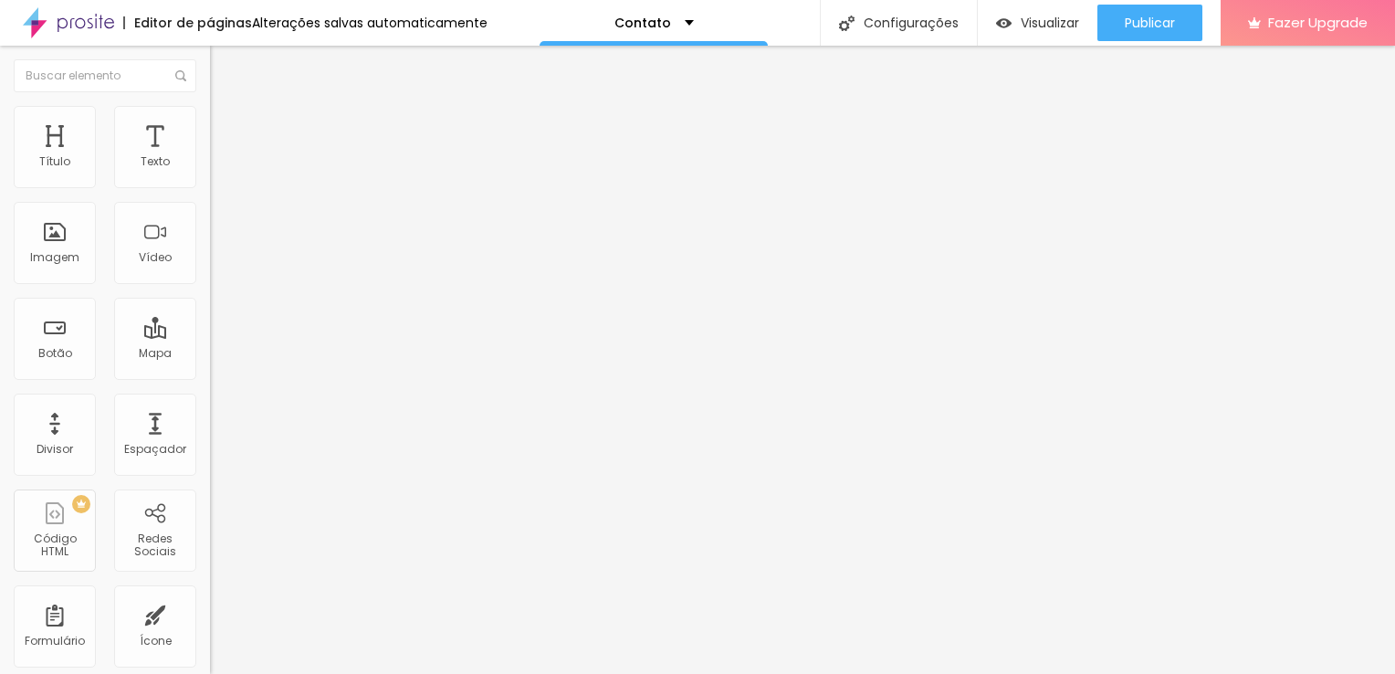
type input "Telefone"
type input "Coloque seu telefone aqui"
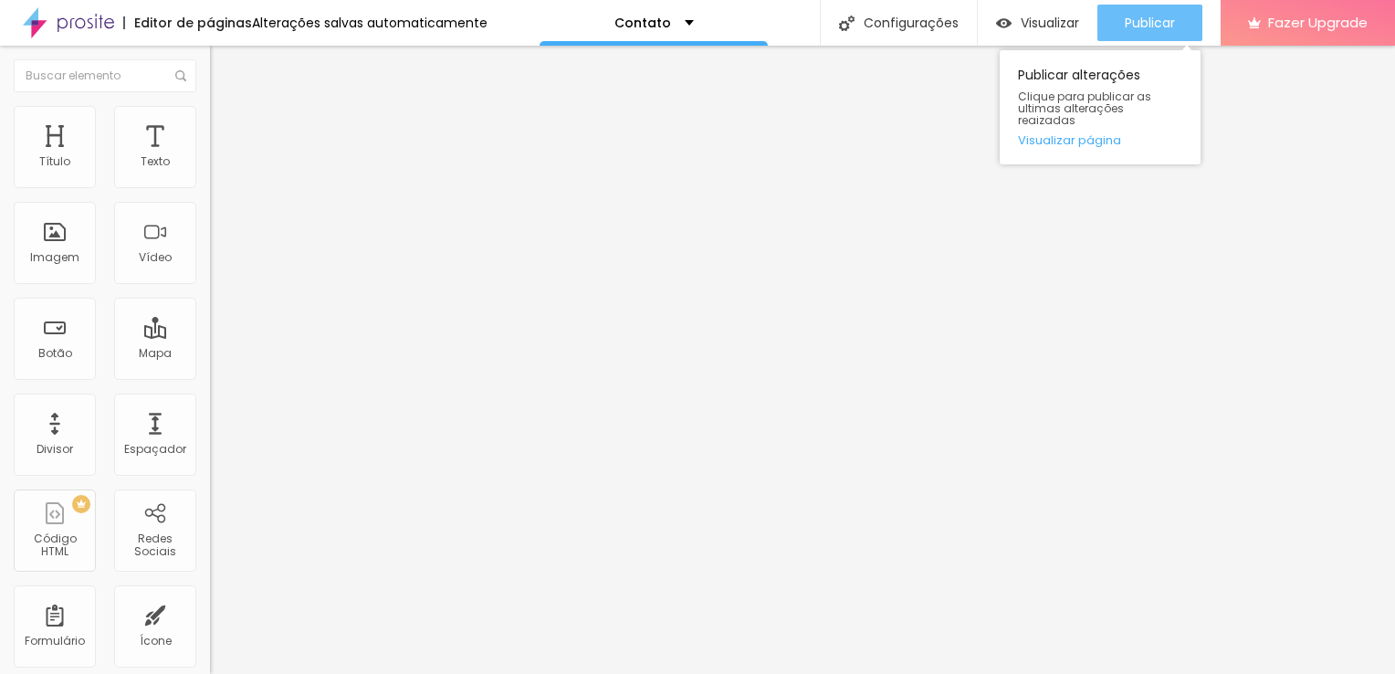
click at [1148, 25] on span "Publicar" at bounding box center [1150, 23] width 50 height 15
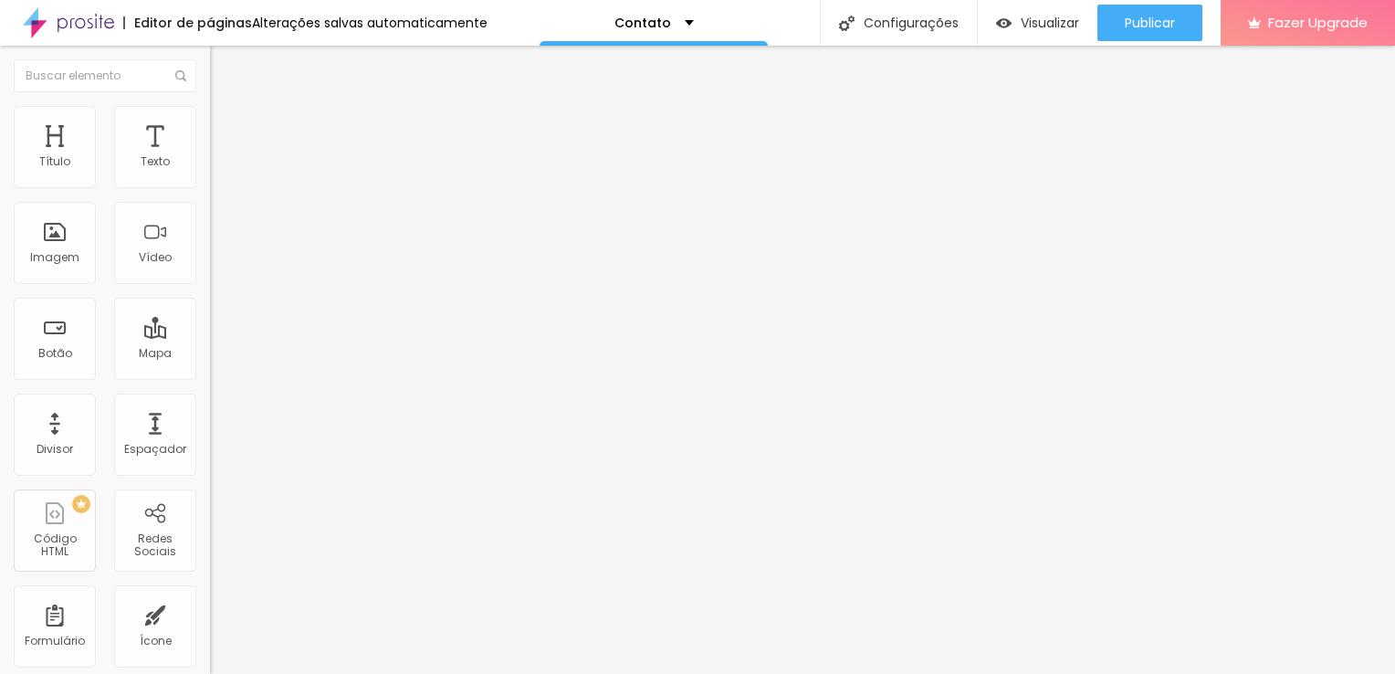
click at [76, 22] on img at bounding box center [68, 23] width 91 height 46
